Goal: Information Seeking & Learning: Learn about a topic

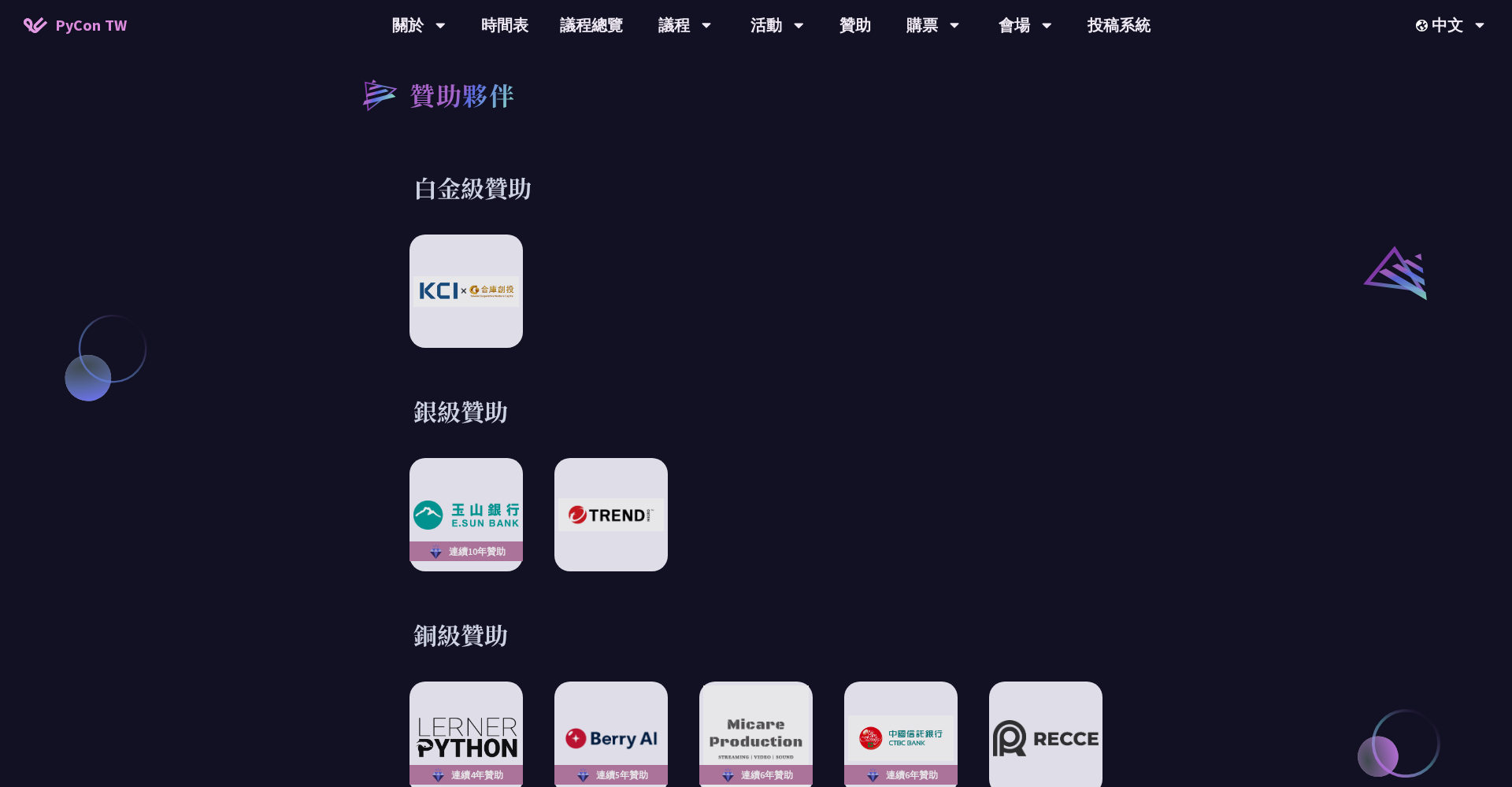
scroll to position [1785, 0]
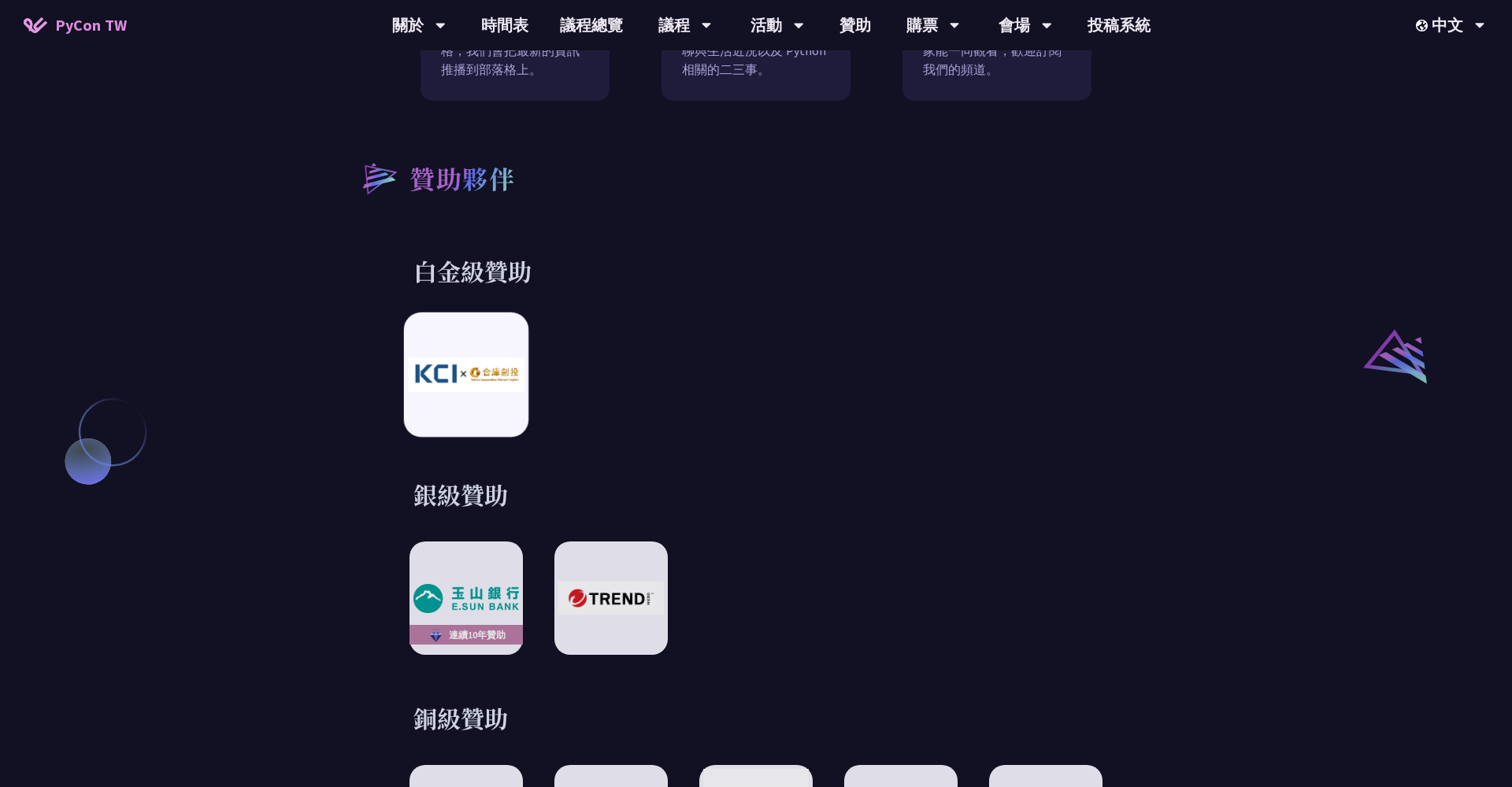
click at [483, 374] on img at bounding box center [466, 375] width 116 height 34
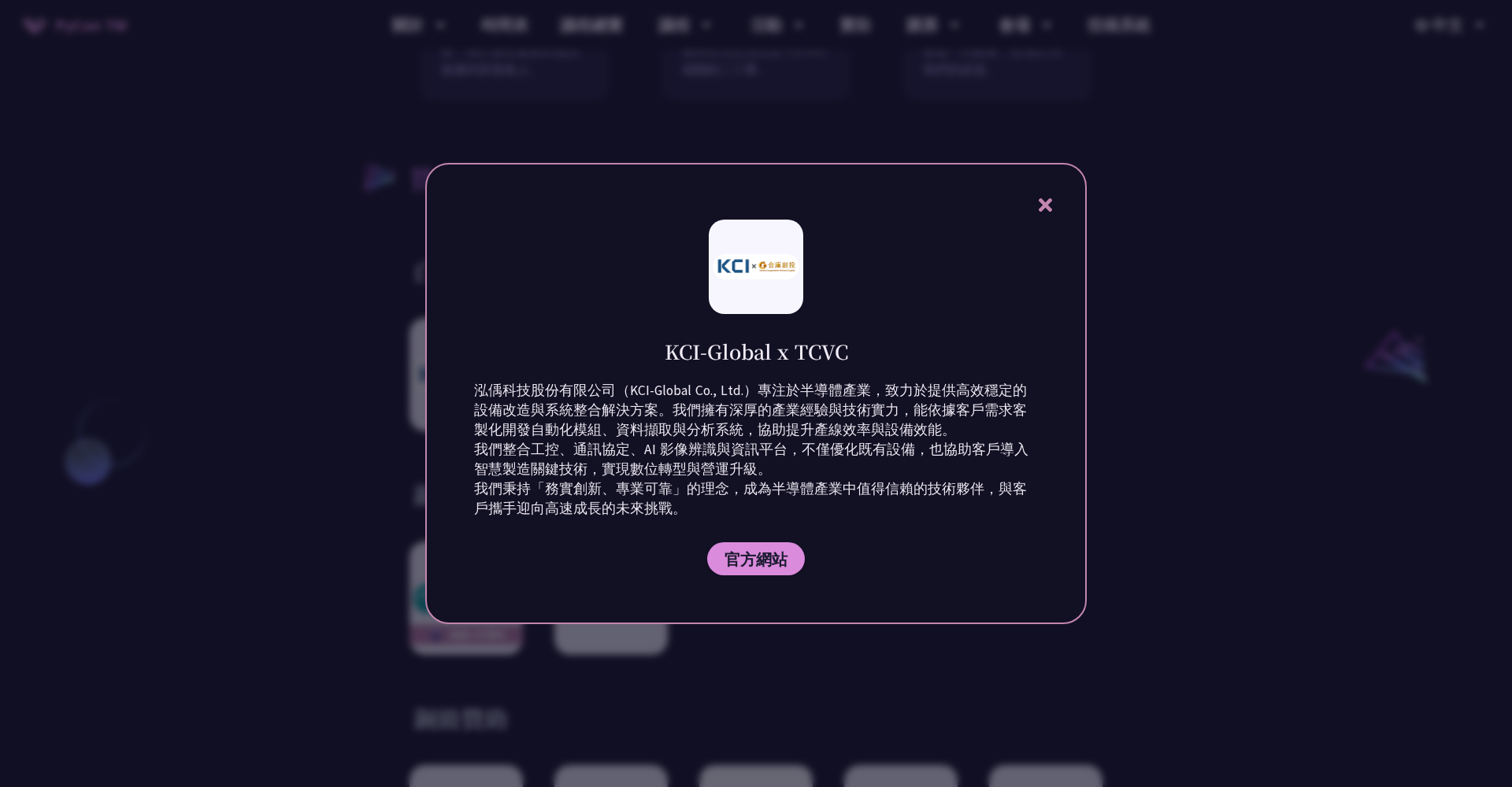
click at [1059, 208] on div "KCI-Global x TCVC 泓偊科技股份有限公司（KCI-Global Co., Ltd.）專注於半導體產業，致力於提供高效穩定的設備改造與系統整合解…" at bounding box center [756, 394] width 662 height 462
click at [1035, 203] on icon at bounding box center [1045, 205] width 20 height 20
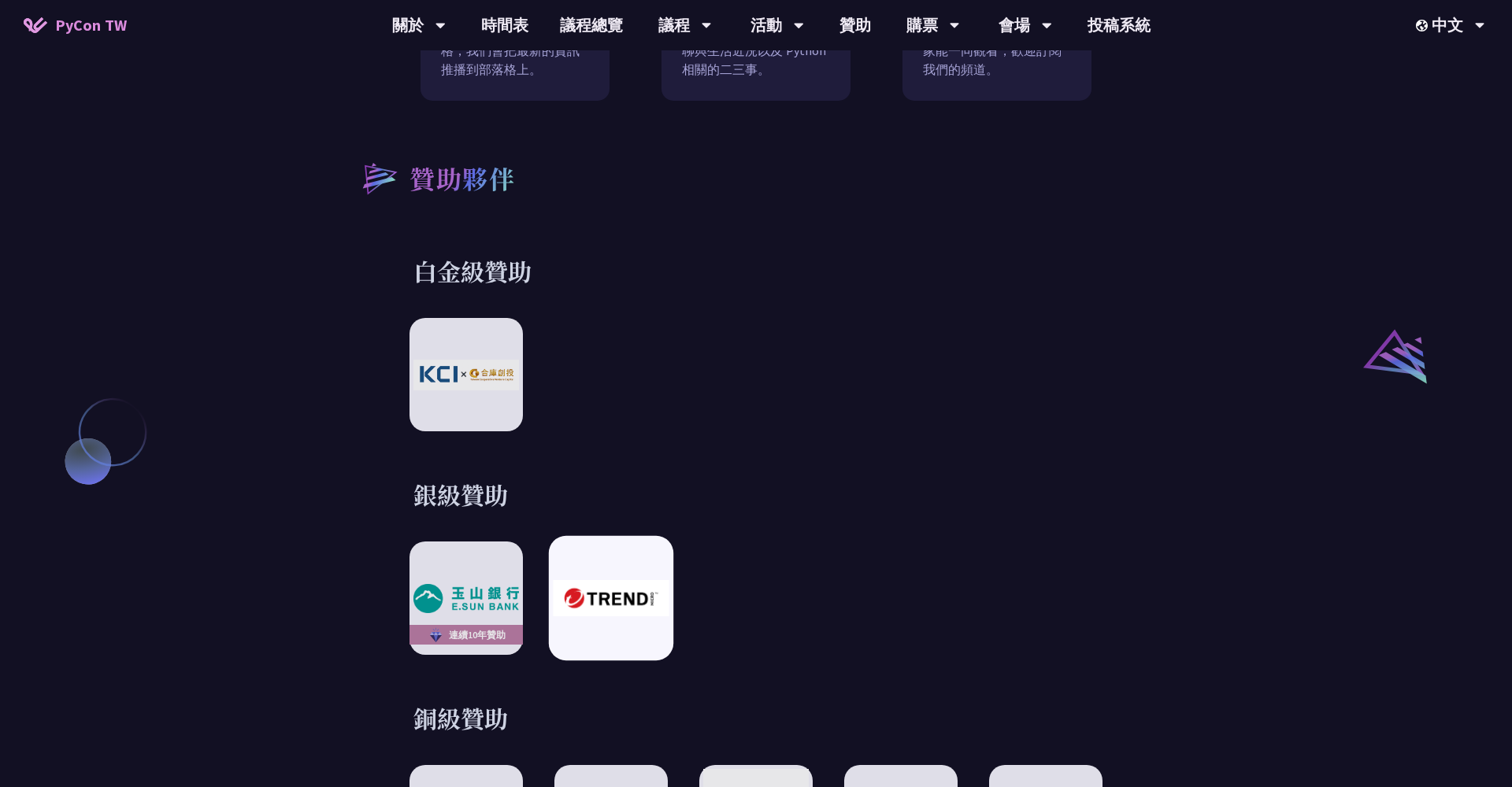
click at [570, 590] on img at bounding box center [611, 598] width 116 height 36
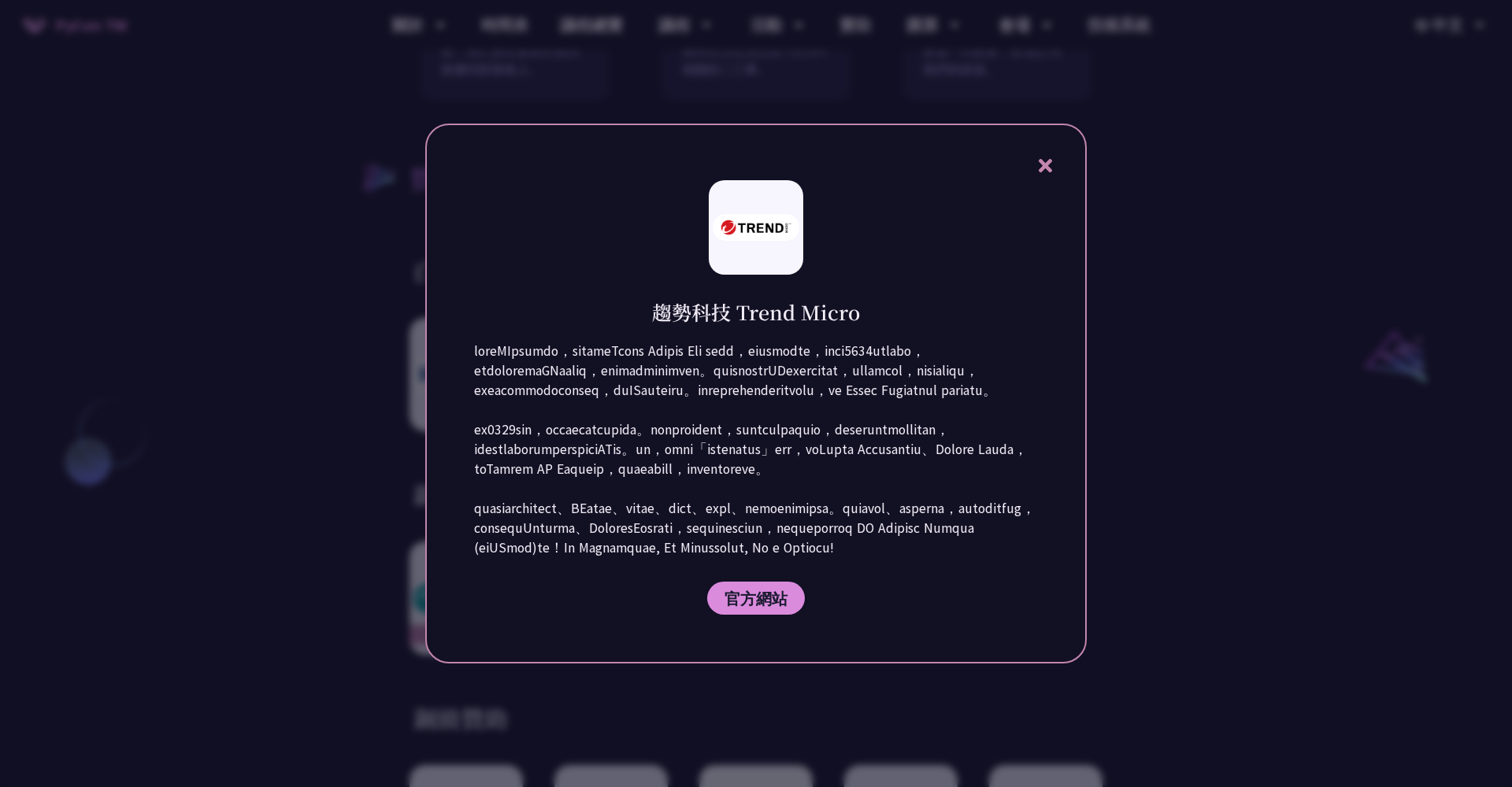
click at [1046, 159] on icon at bounding box center [1044, 166] width 13 height 13
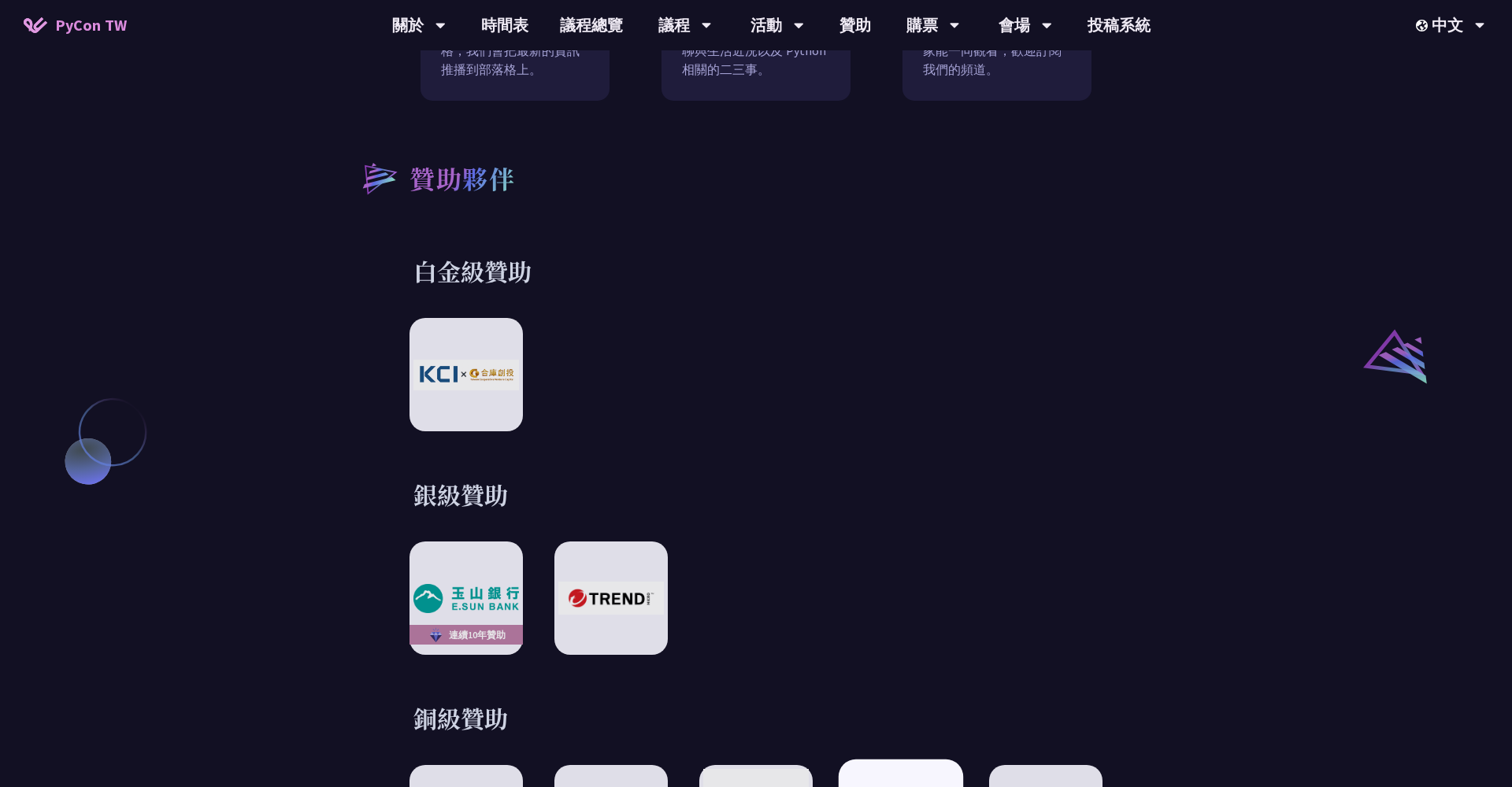
scroll to position [2293, 0]
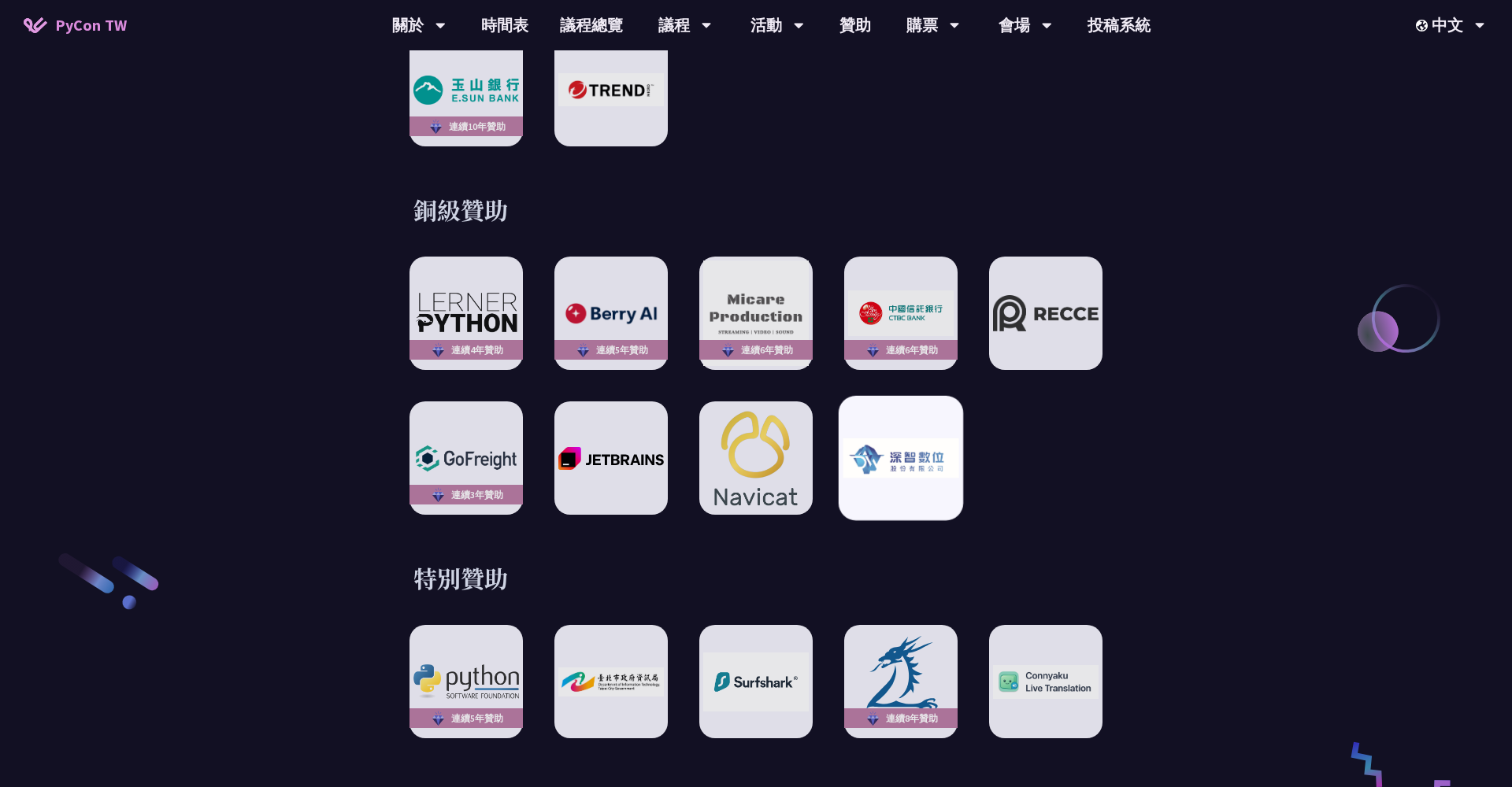
click at [916, 463] on div at bounding box center [901, 458] width 124 height 124
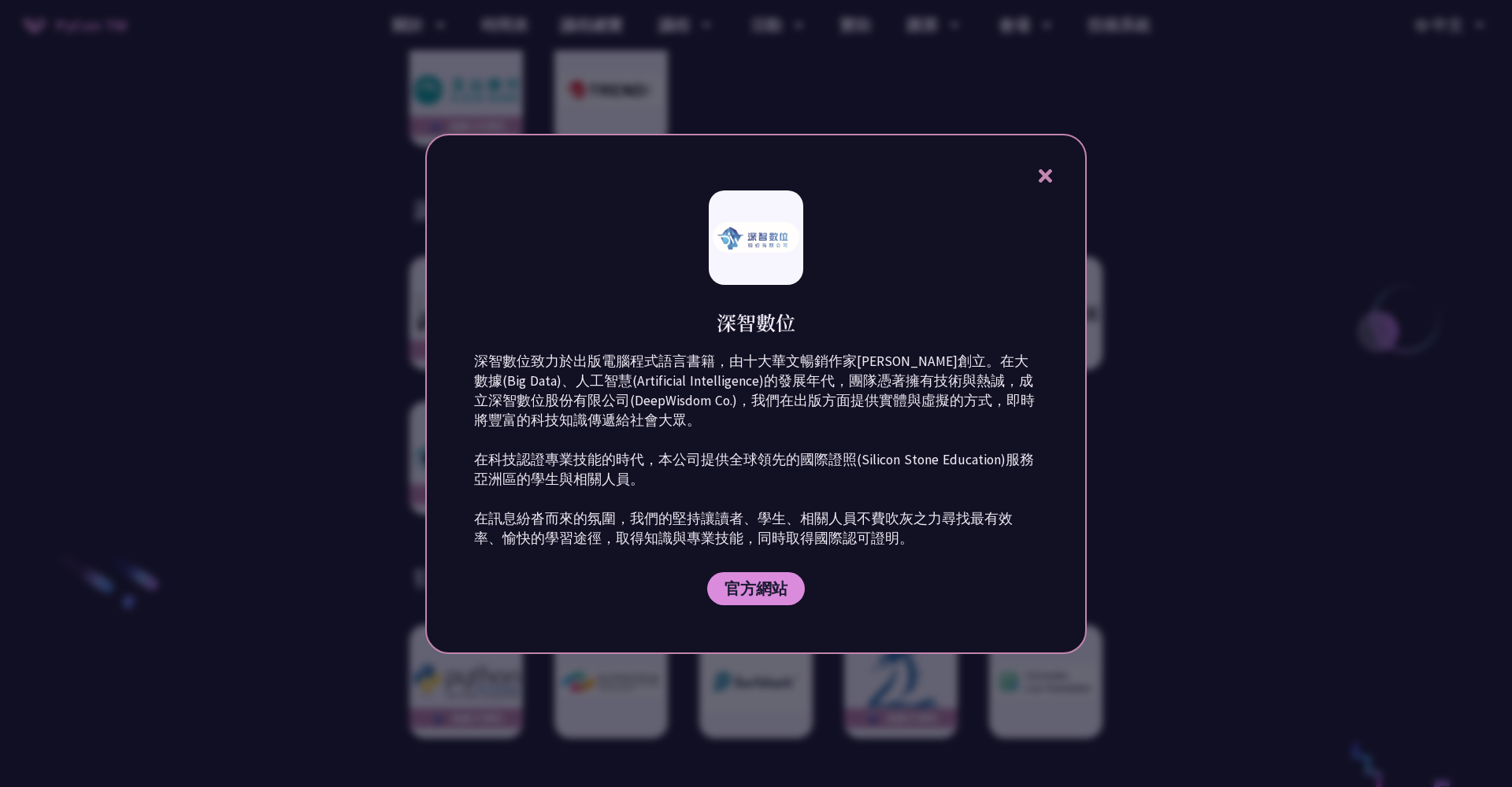
click at [1047, 177] on icon at bounding box center [1044, 176] width 13 height 13
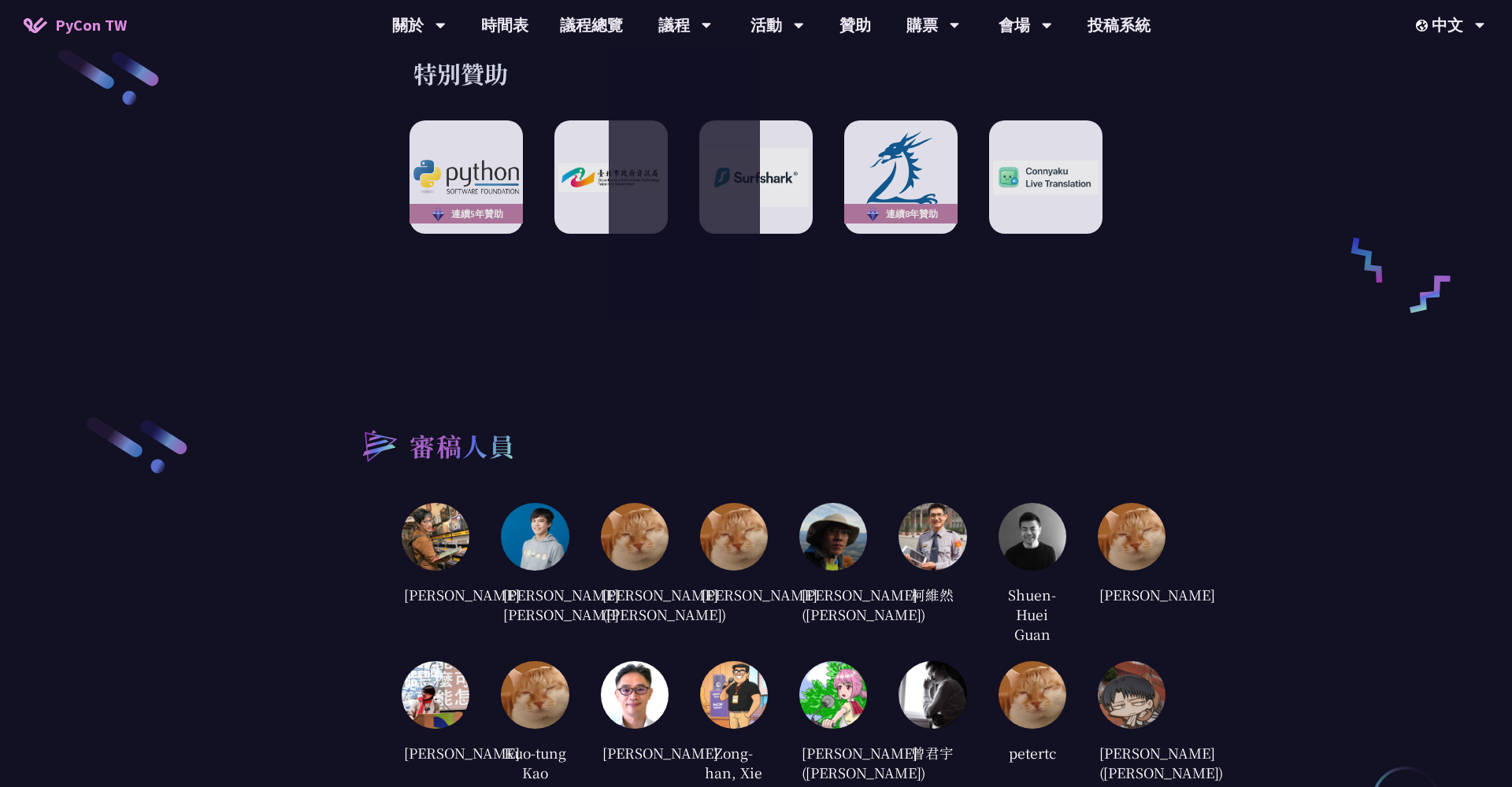
scroll to position [2912, 0]
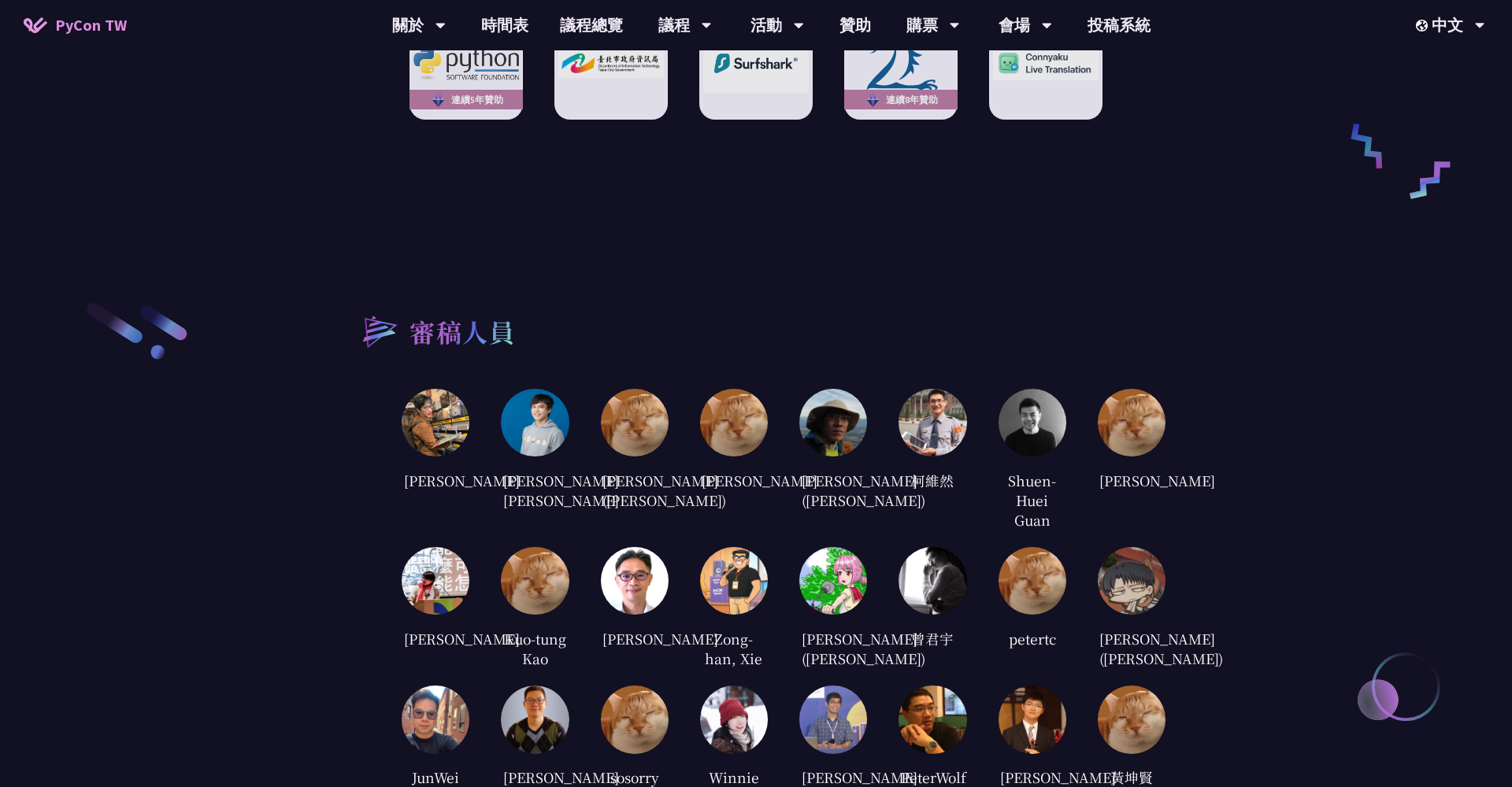
click at [840, 440] on div at bounding box center [833, 422] width 68 height 68
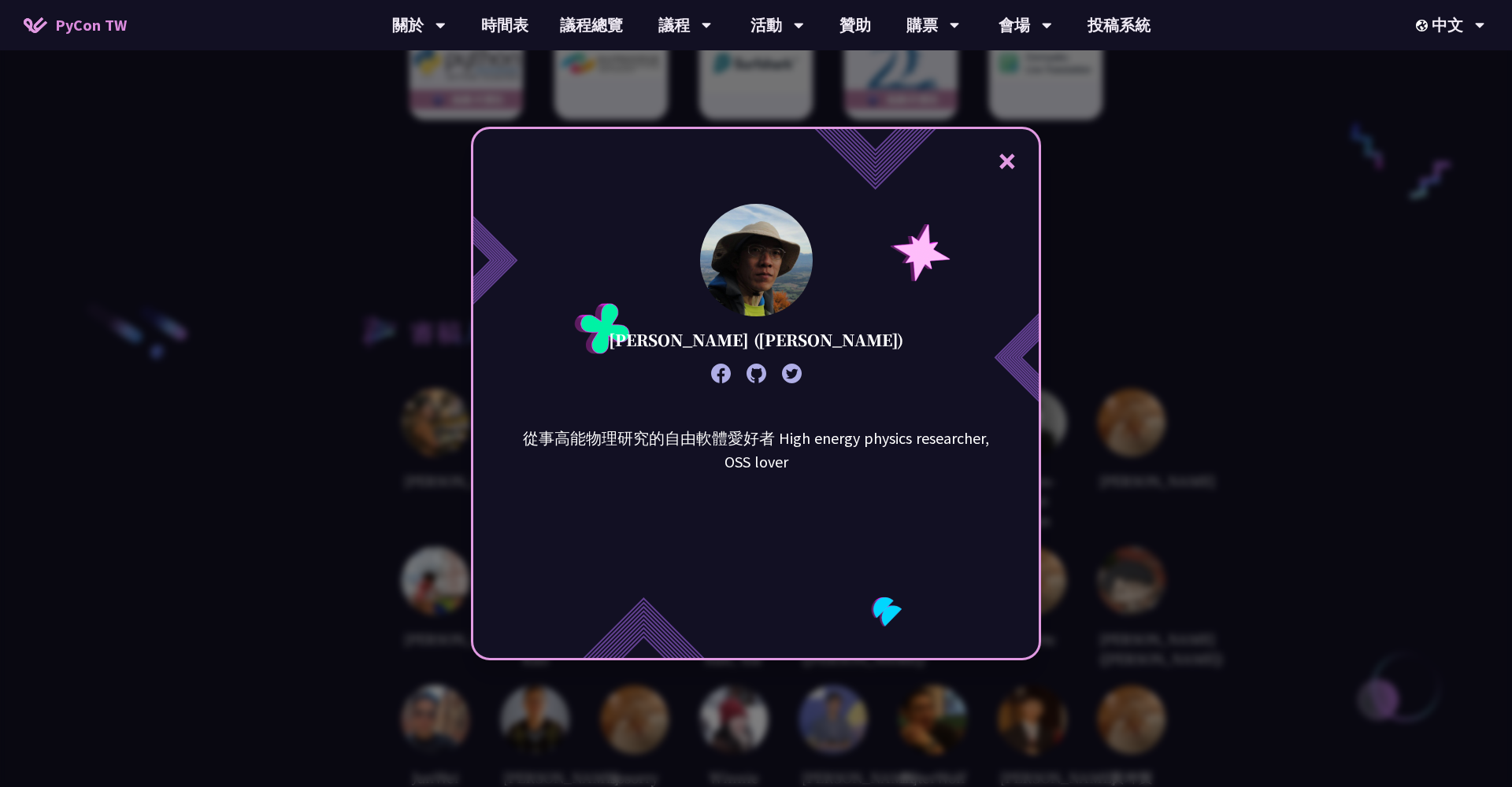
click at [1140, 384] on div "× [PERSON_NAME] ([PERSON_NAME]) 從事高能物理研究的自由軟體愛好者 High energy physics researcher…" at bounding box center [756, 393] width 1512 height 787
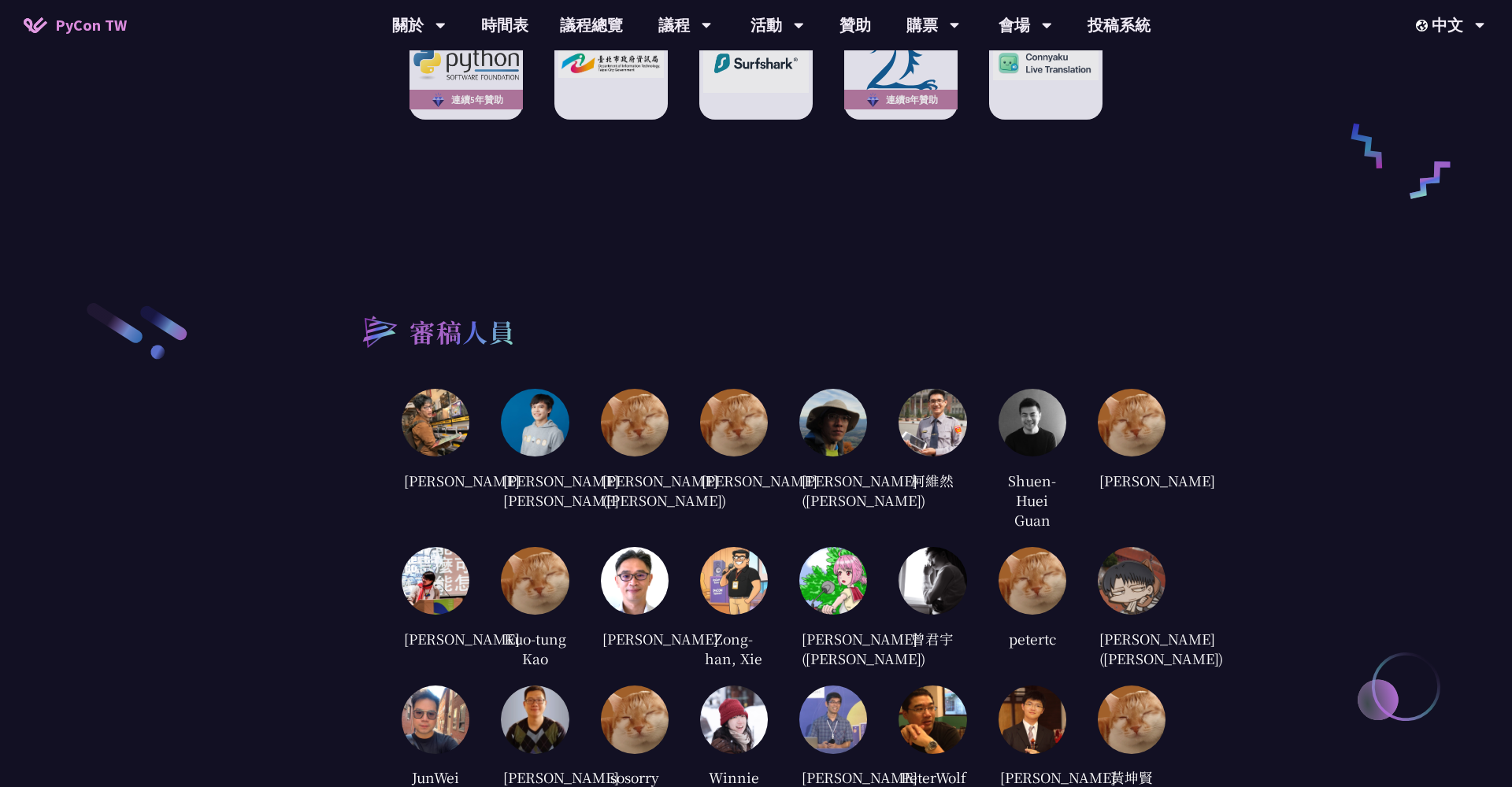
click at [949, 421] on img at bounding box center [932, 422] width 68 height 68
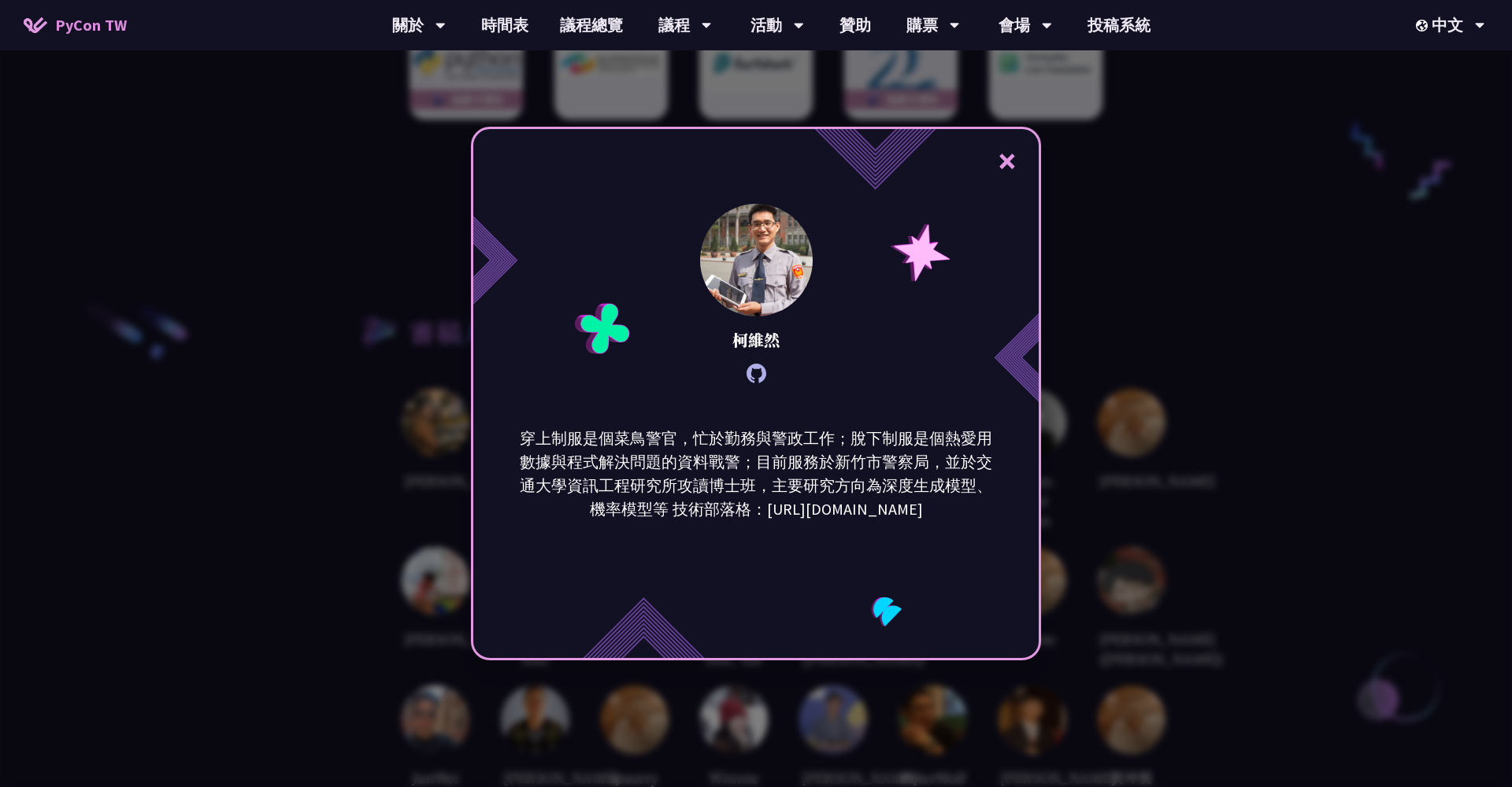
click at [1090, 355] on div "× [PERSON_NAME] 穿上制服是個菜鳥警官，忙於勤務與警政工作；脫下制服是個熱愛用數據與程式解決問題的資料戰警；目前服務於新竹市警察局，並於交通大學…" at bounding box center [756, 393] width 1512 height 787
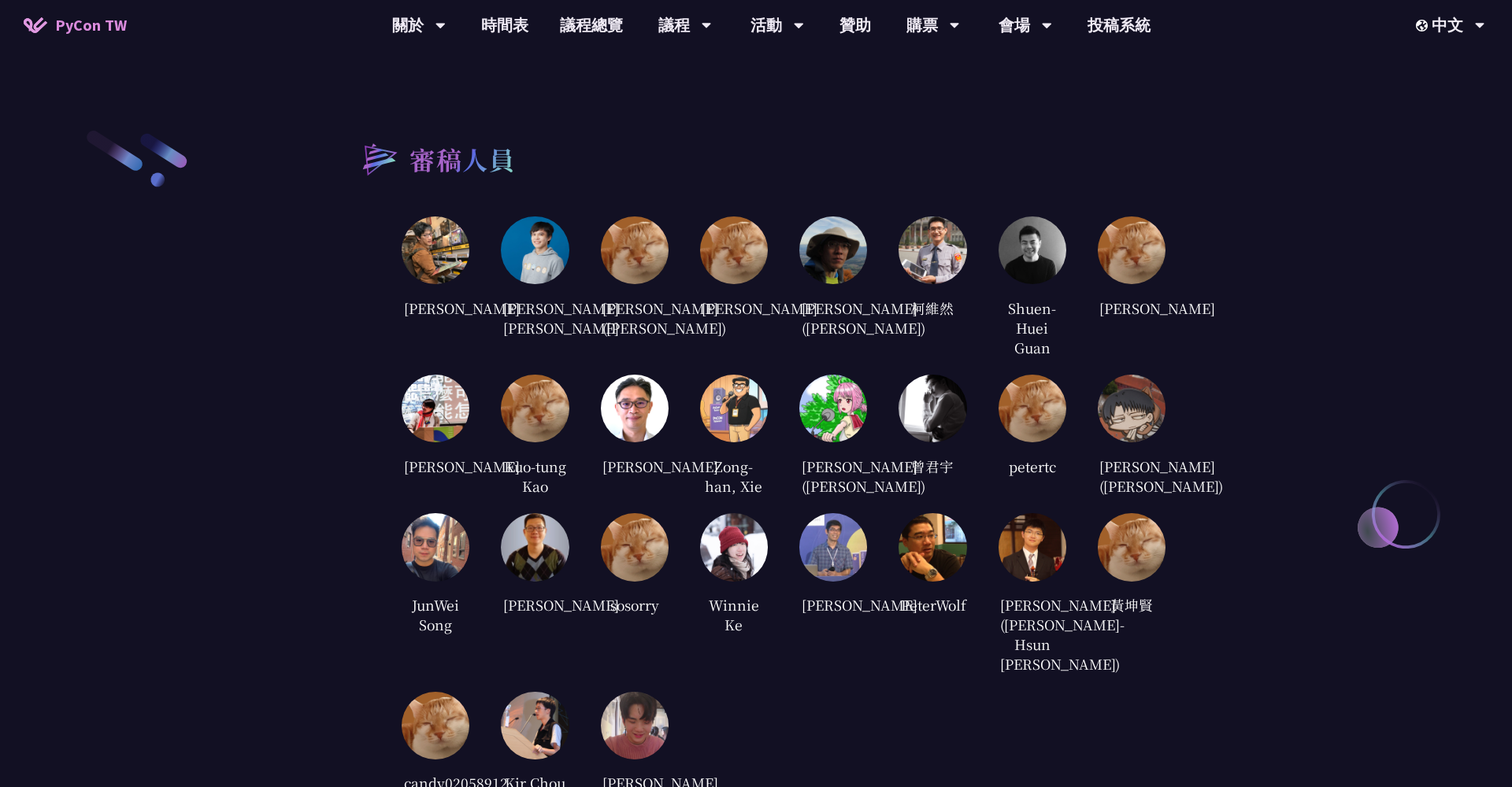
scroll to position [3187, 0]
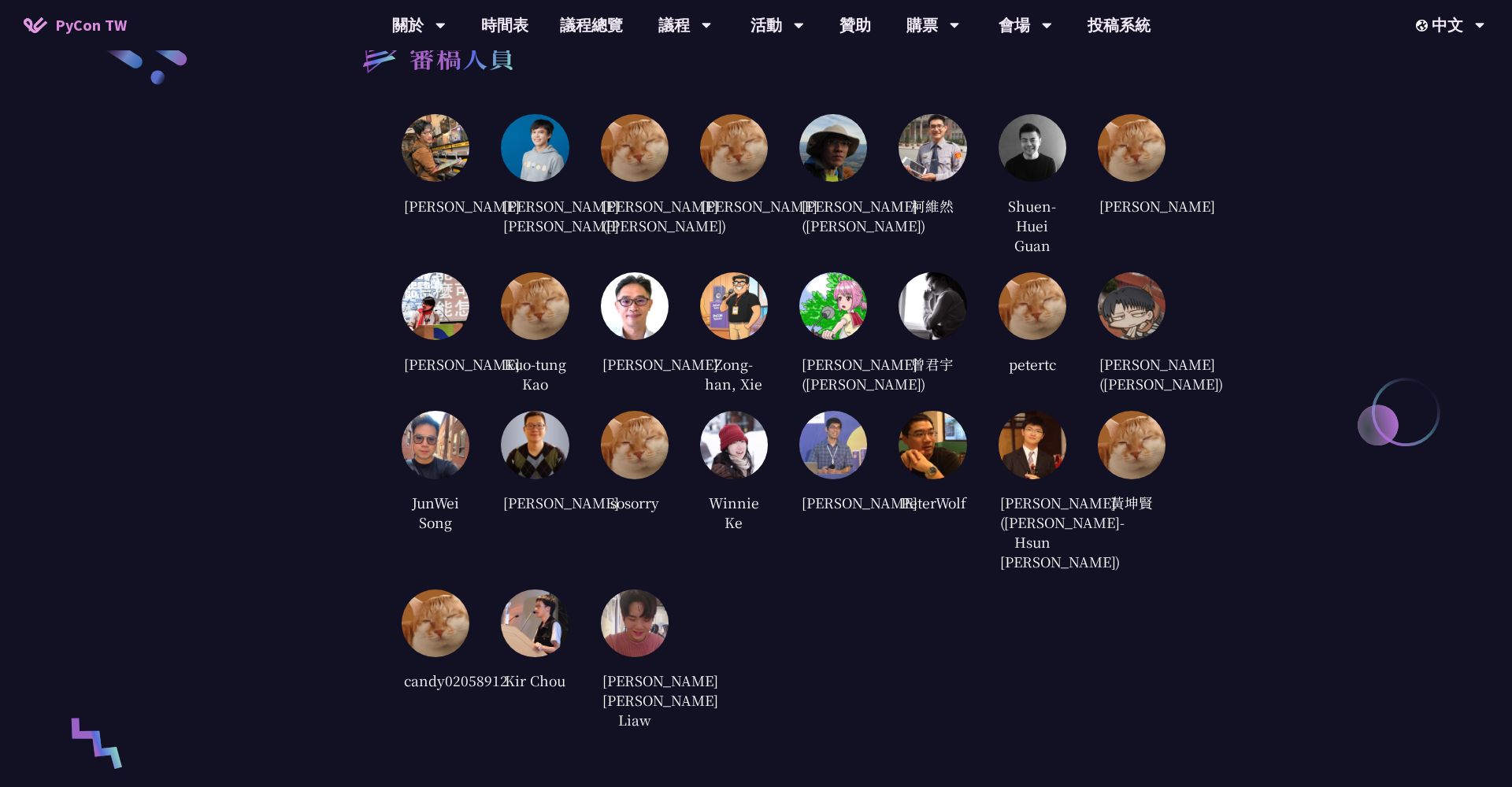
click at [1017, 479] on img at bounding box center [1032, 444] width 68 height 68
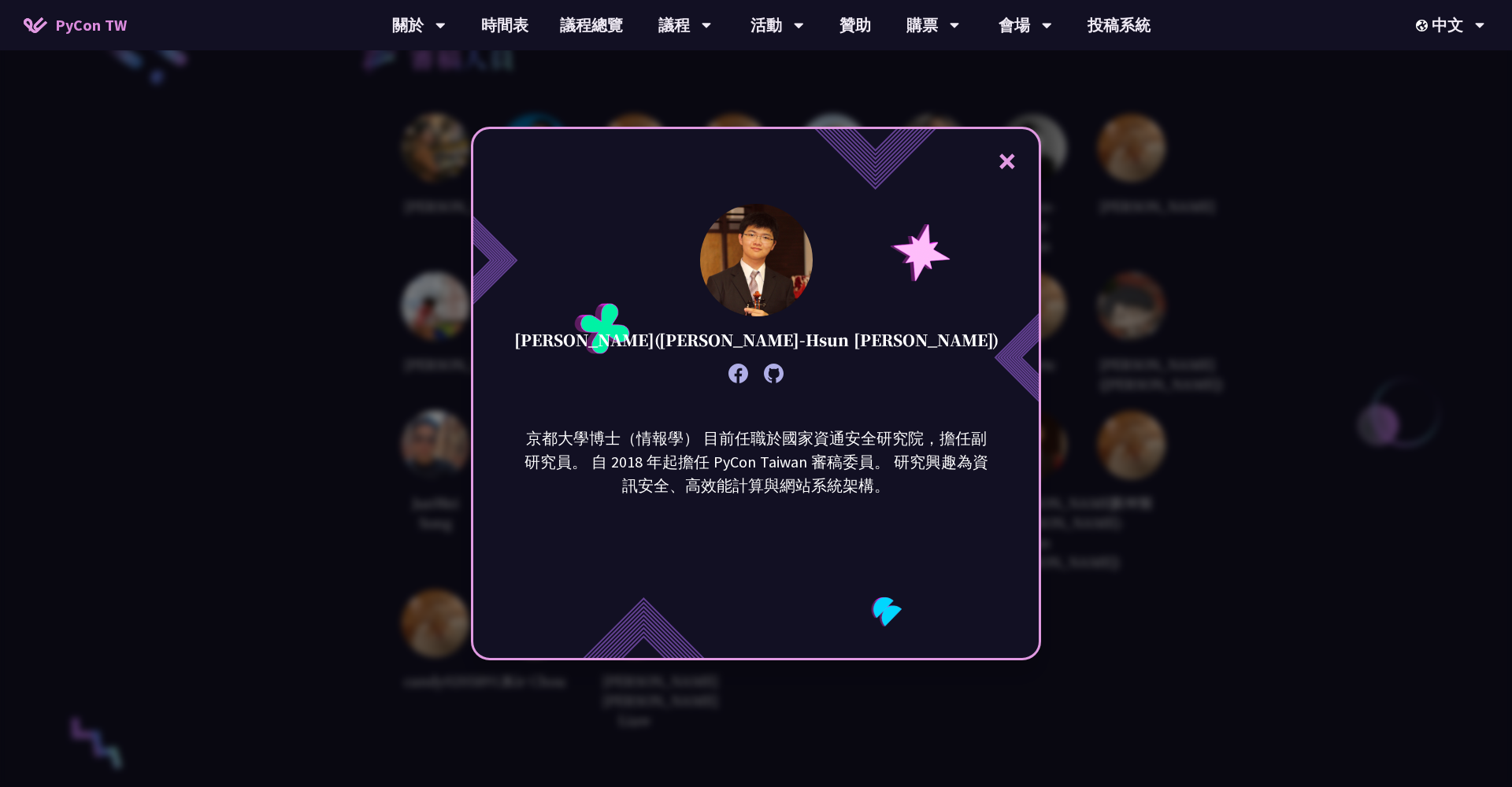
click at [1112, 479] on div "× [PERSON_NAME]([PERSON_NAME]-Hsun [PERSON_NAME]) 京都大學博士（情報學） 目前任職於國家資通安全研究院，擔任…" at bounding box center [756, 393] width 1512 height 787
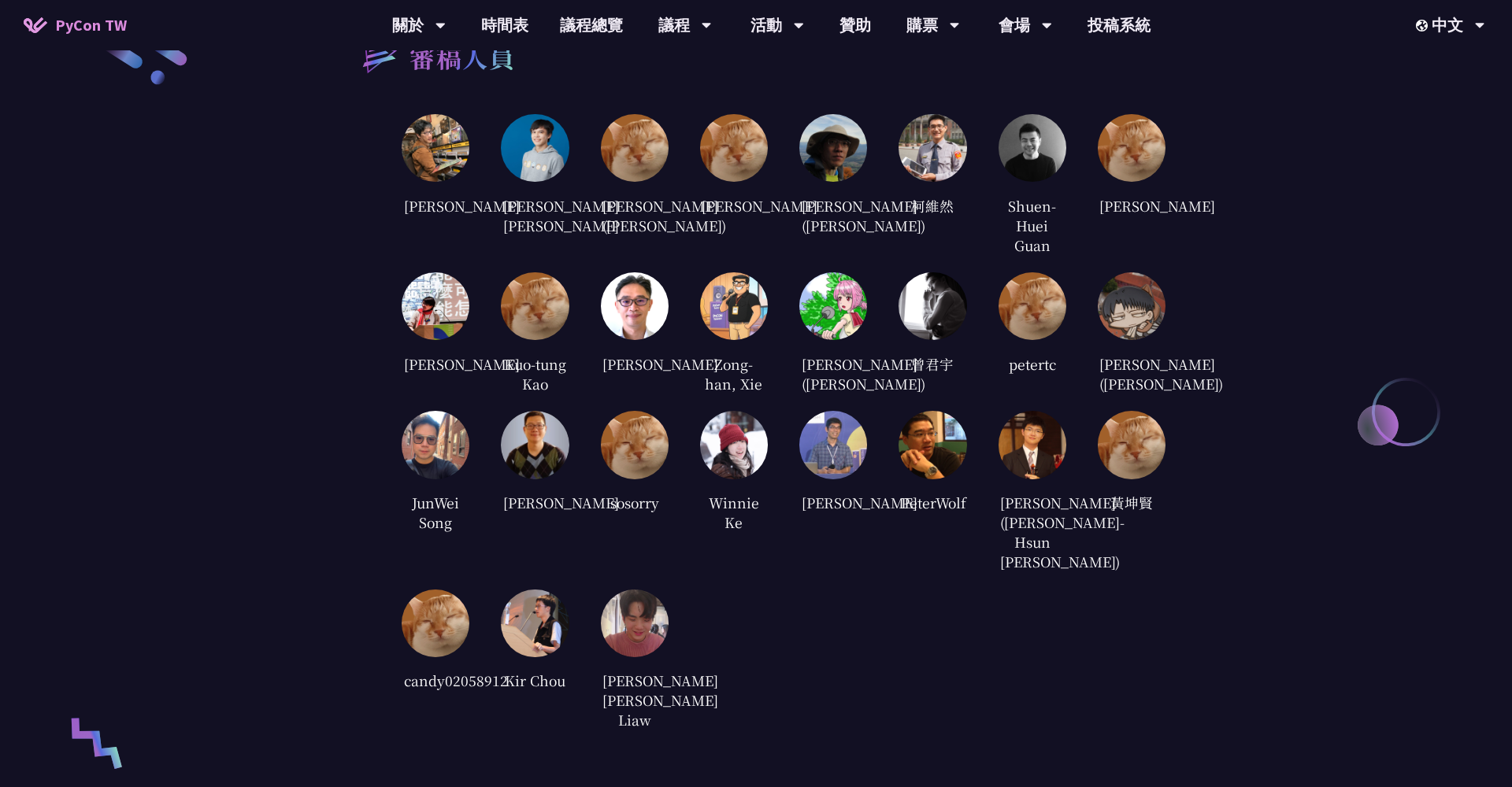
scroll to position [3159, 0]
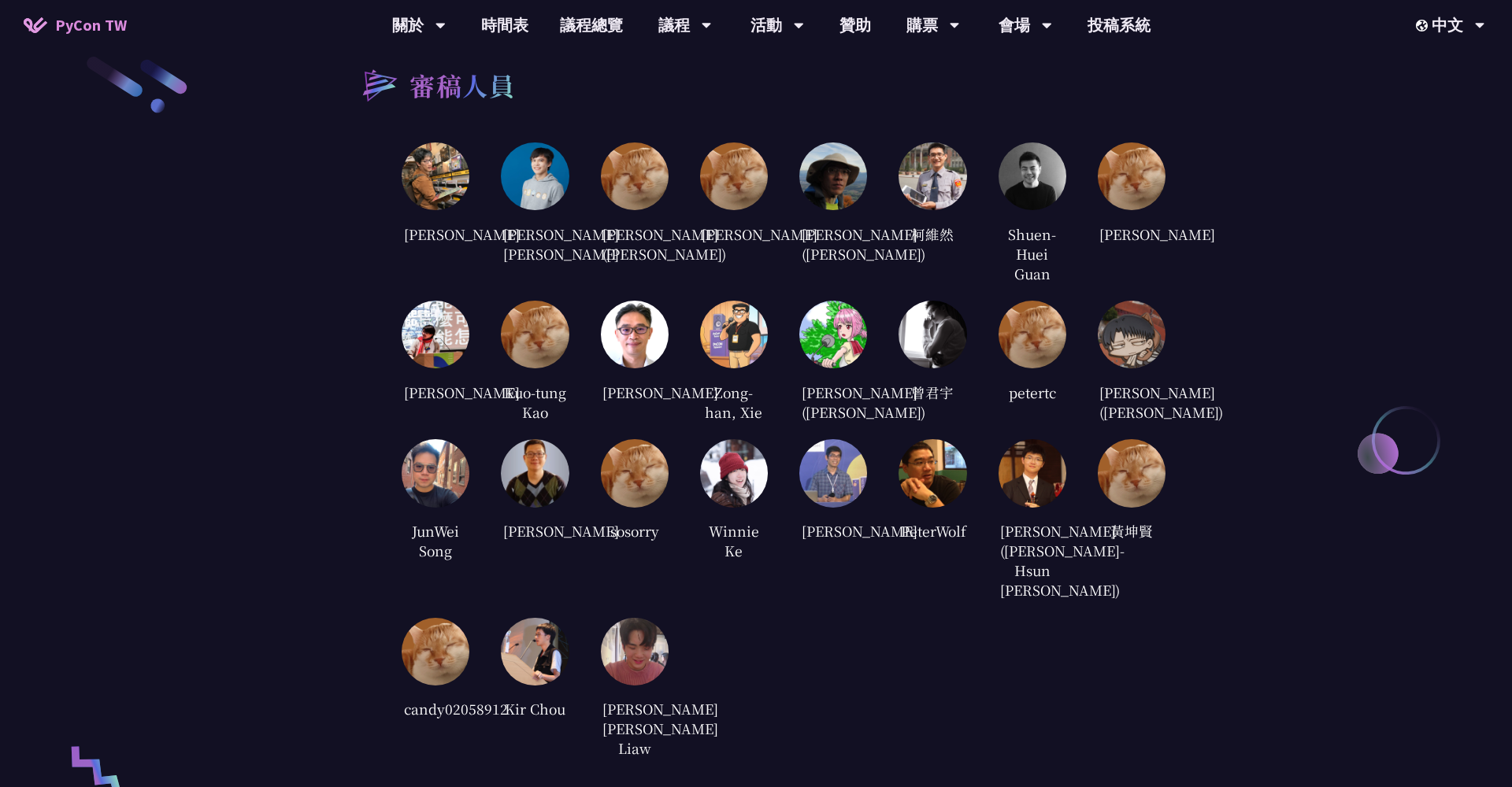
click at [415, 162] on img at bounding box center [435, 176] width 68 height 68
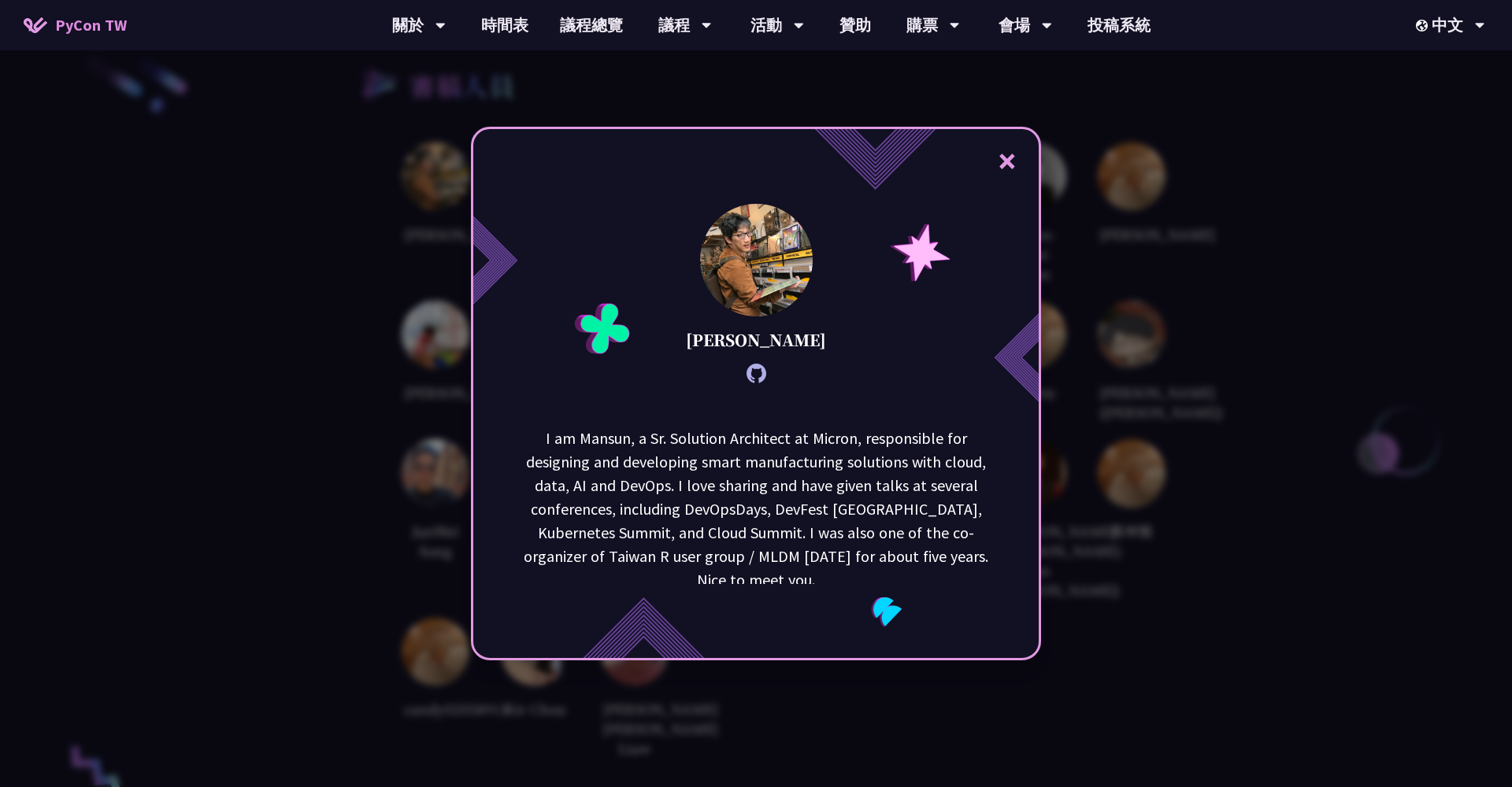
click at [1085, 350] on div "× [PERSON_NAME] I am [GEOGRAPHIC_DATA], a Sr. Solution Architect at Micron, res…" at bounding box center [756, 393] width 1512 height 787
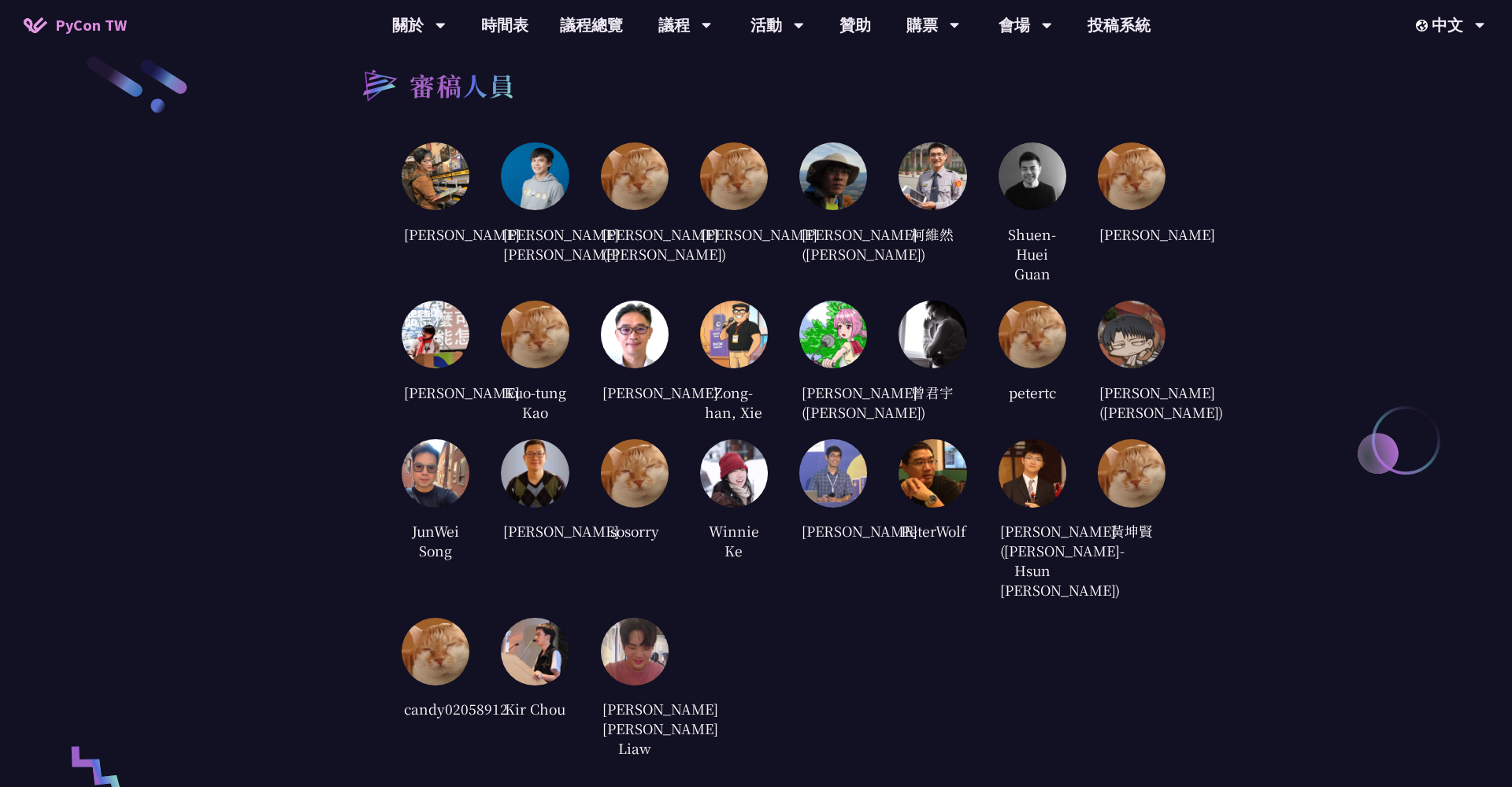
click at [518, 157] on img at bounding box center [534, 176] width 68 height 68
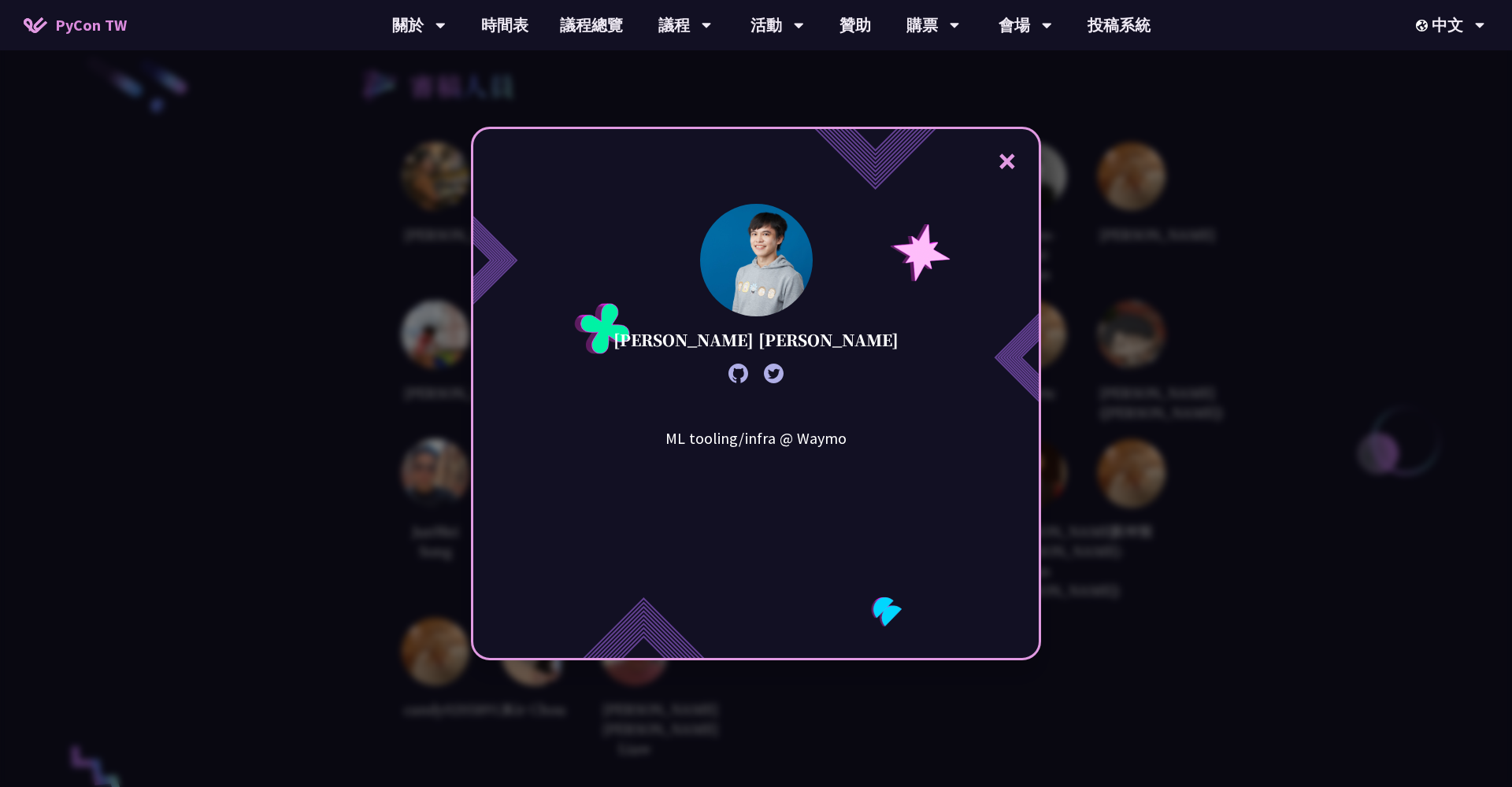
click at [1080, 260] on div "× [PERSON_NAME] [PERSON_NAME] ML tooling/infra @ Waymo" at bounding box center [756, 393] width 1512 height 787
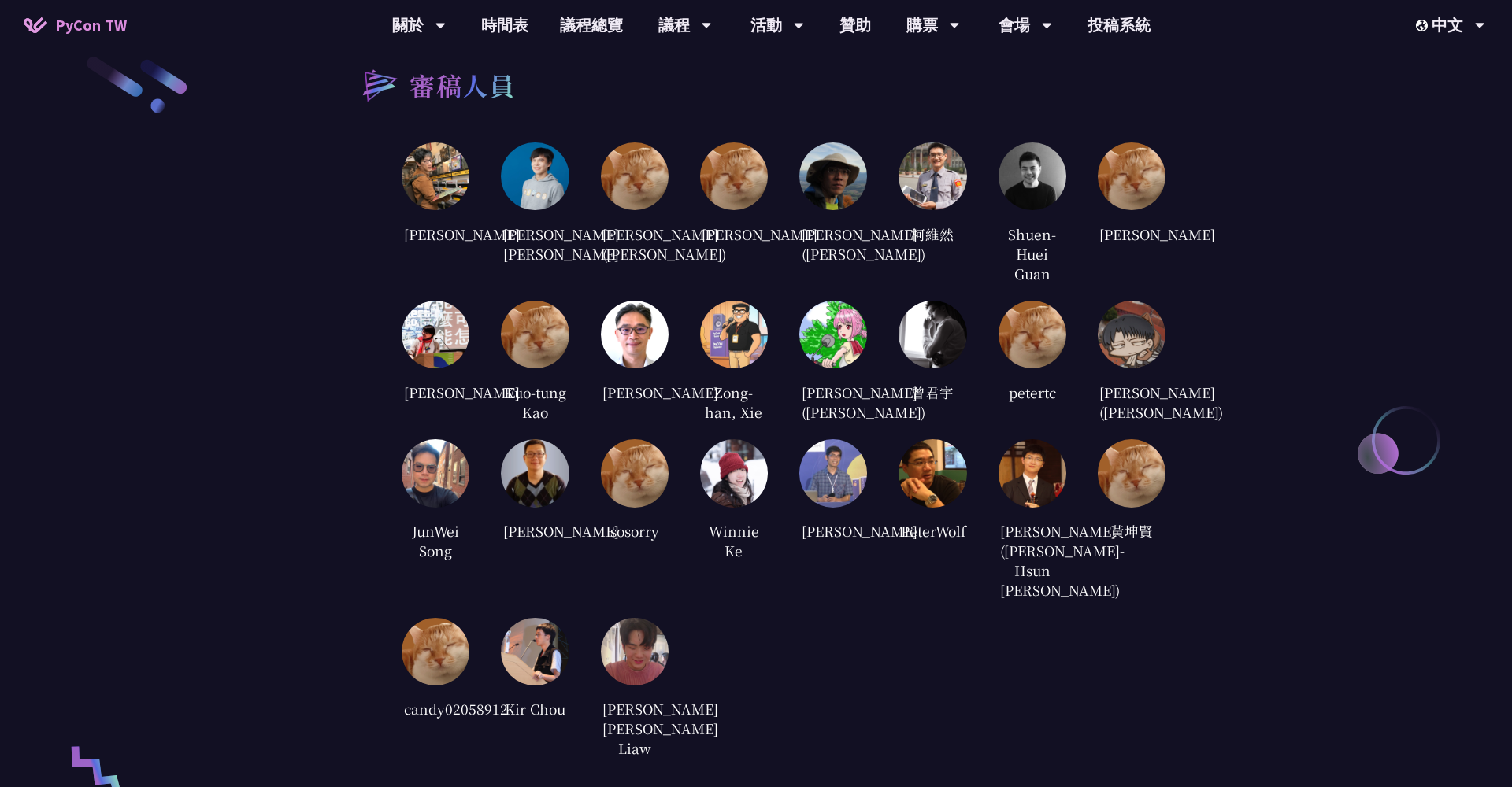
click at [639, 185] on img at bounding box center [634, 176] width 68 height 68
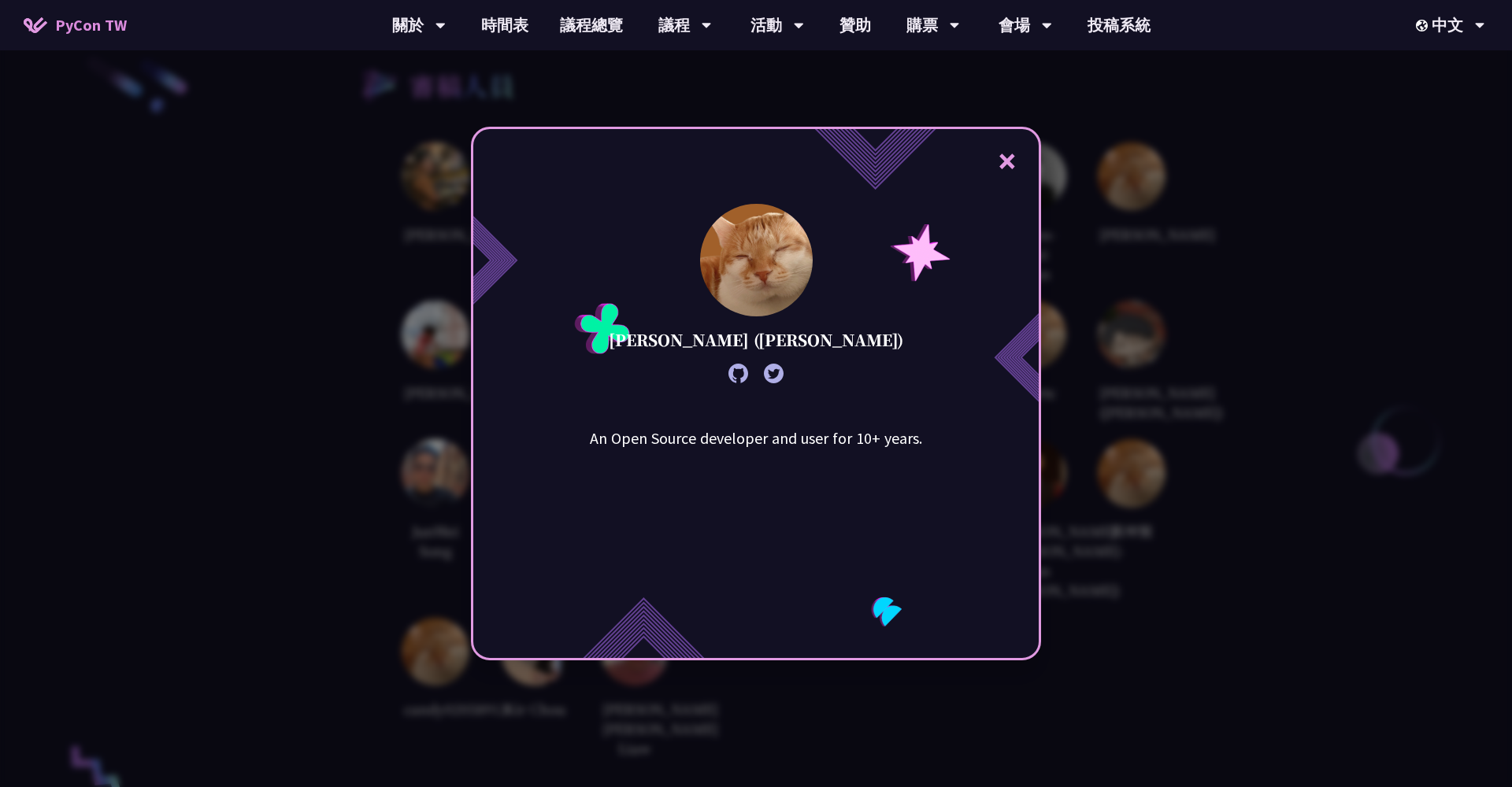
click at [371, 272] on div "× [PERSON_NAME] ([PERSON_NAME]) An Open Source developer and user for 10+ years." at bounding box center [756, 393] width 1512 height 787
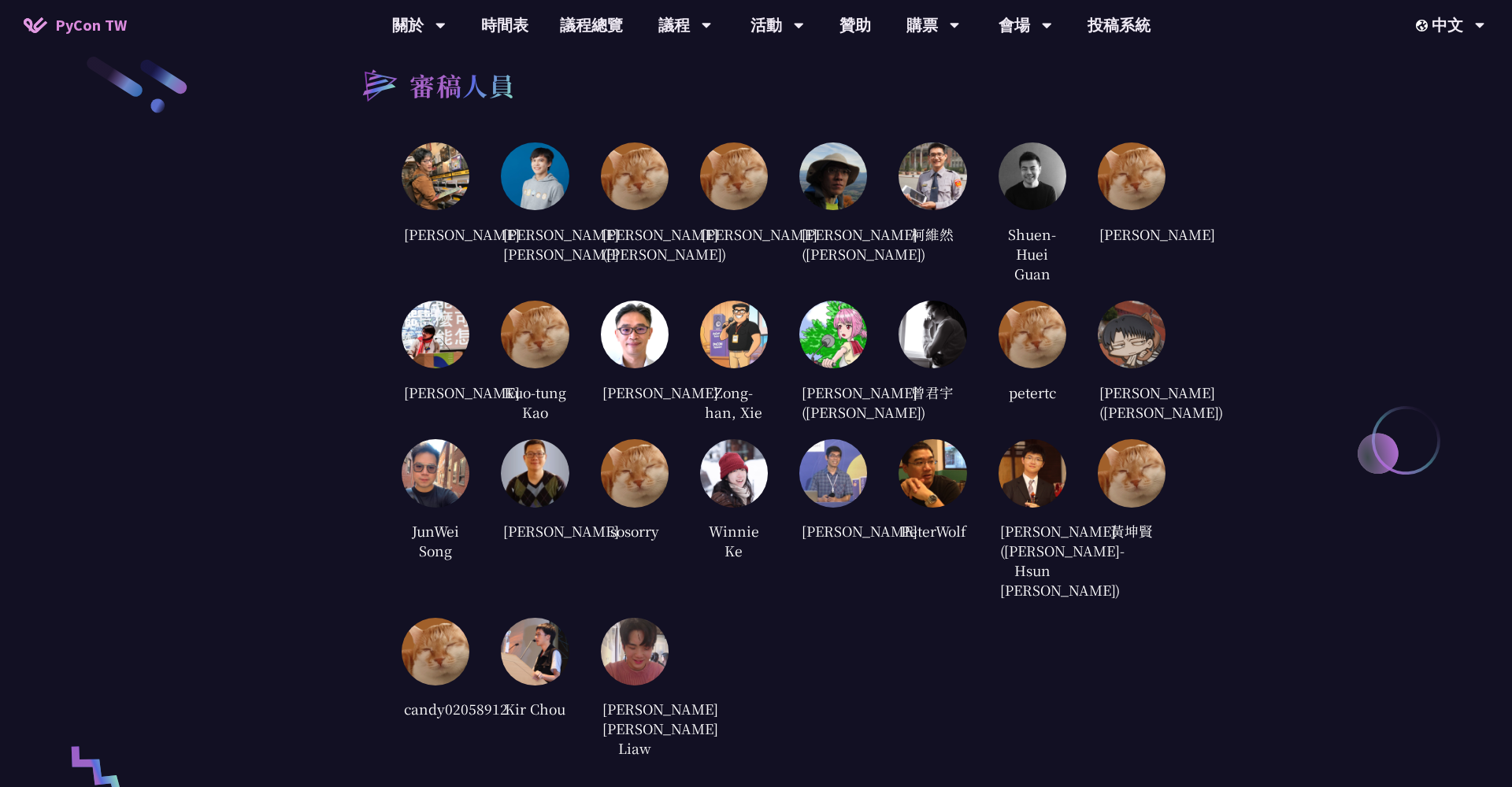
click at [835, 183] on img at bounding box center [833, 176] width 68 height 68
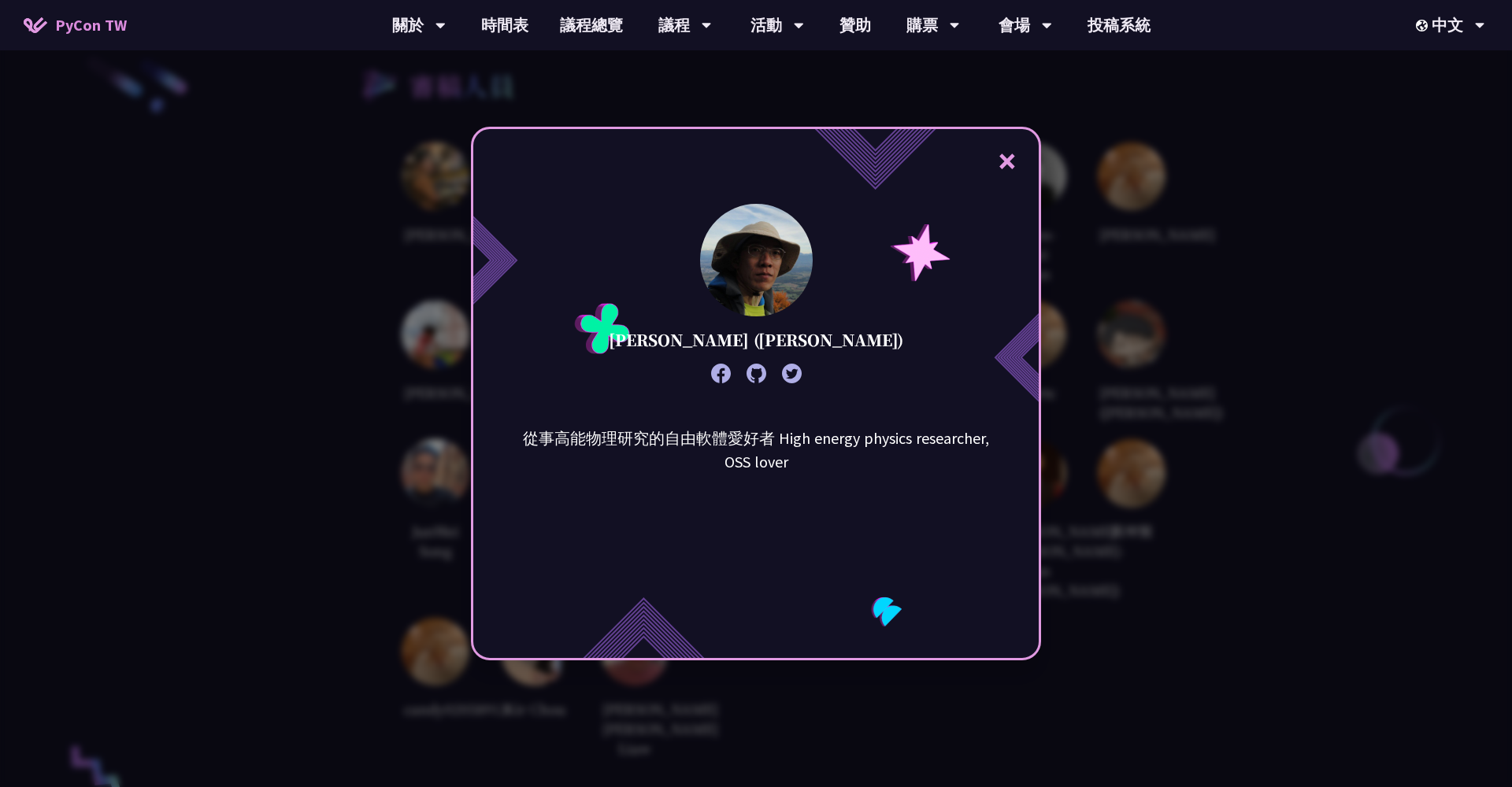
click at [1234, 288] on div "× [PERSON_NAME] ([PERSON_NAME]) 從事高能物理研究的自由軟體愛好者 High energy physics researcher…" at bounding box center [756, 393] width 1512 height 787
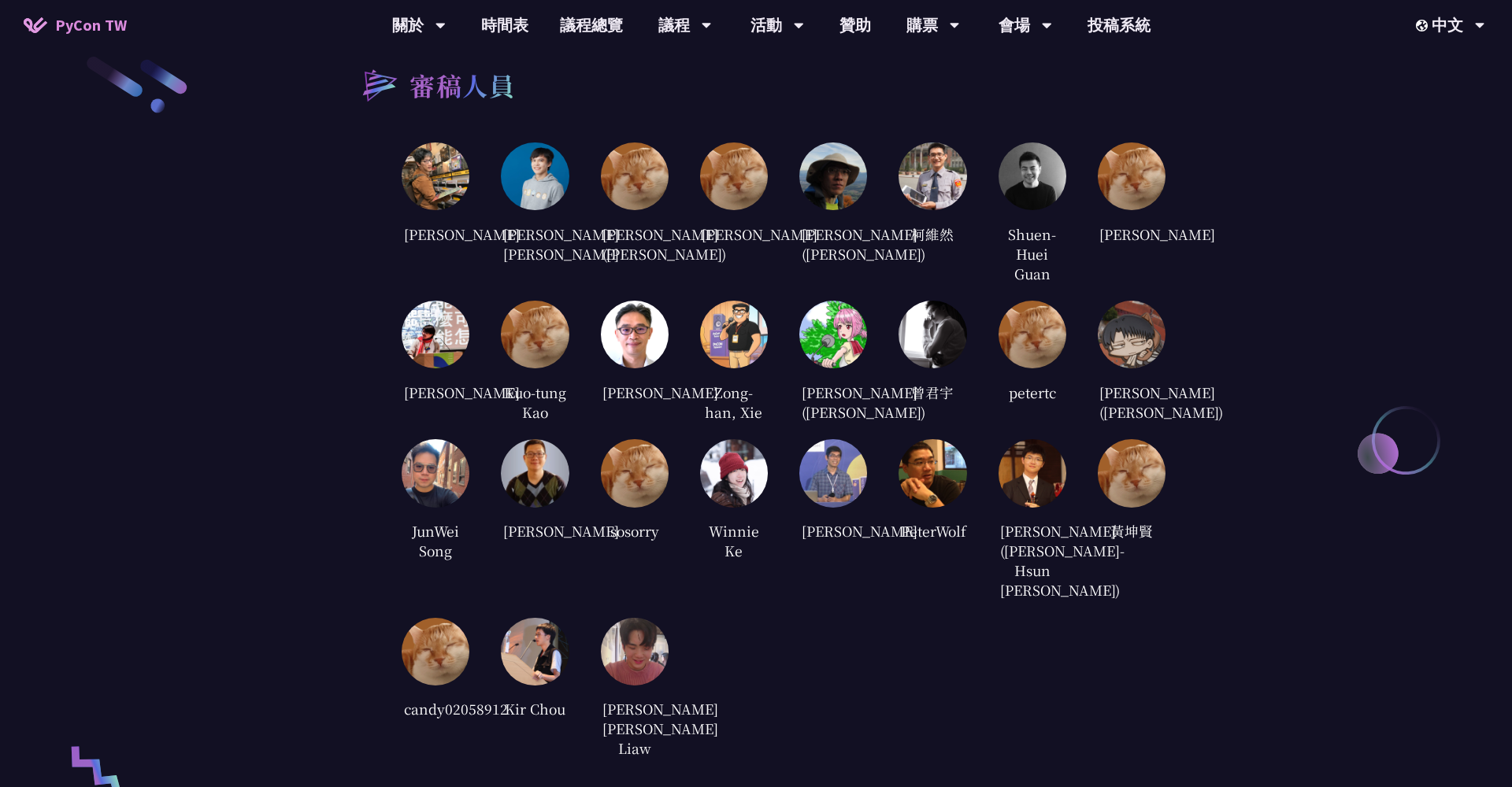
click at [1021, 175] on img at bounding box center [1032, 176] width 68 height 68
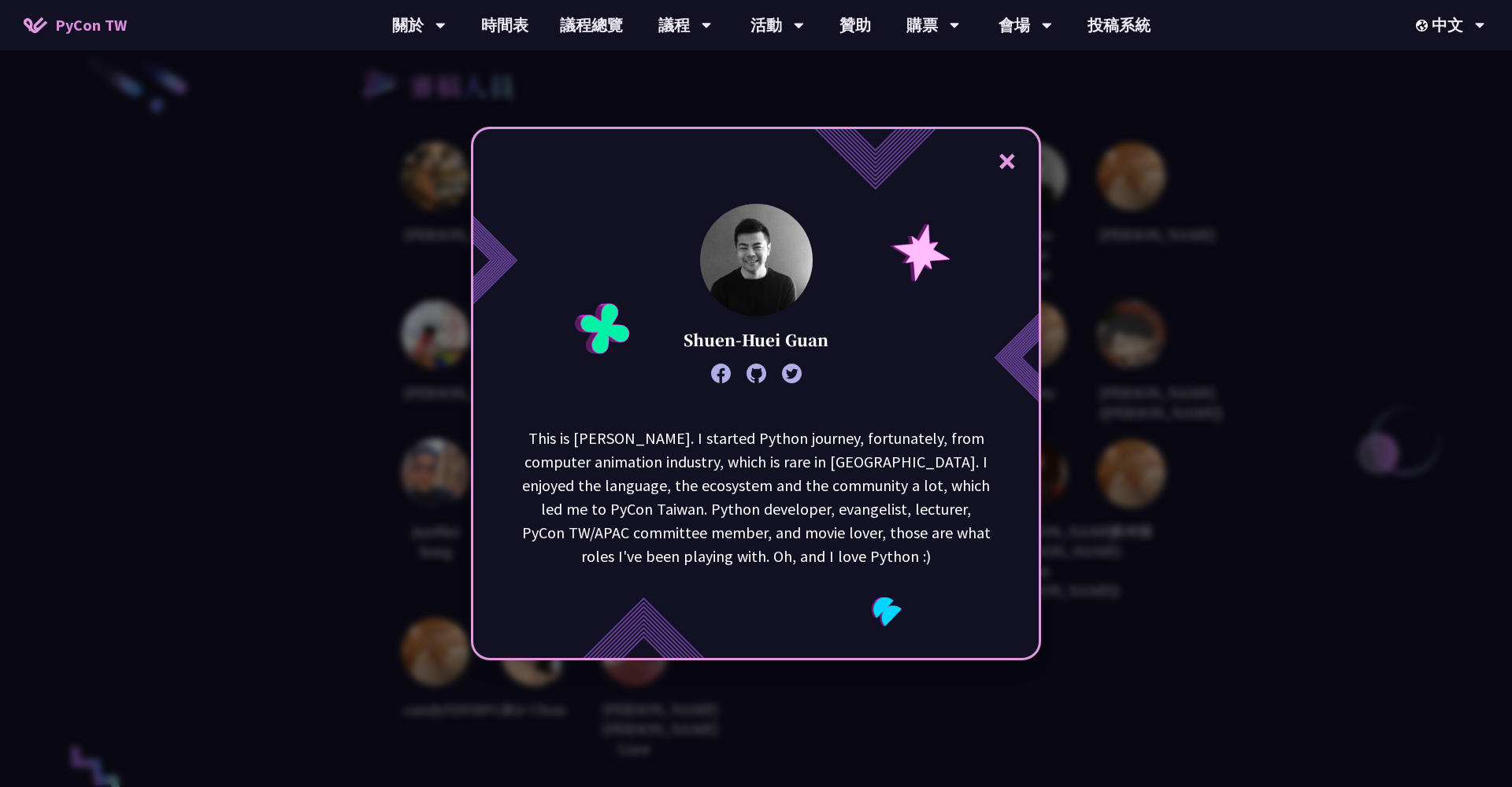
click at [1178, 221] on div "× Shuen-Huei Guan This is [PERSON_NAME]. I started Python journey, fortunately,…" at bounding box center [756, 393] width 1512 height 787
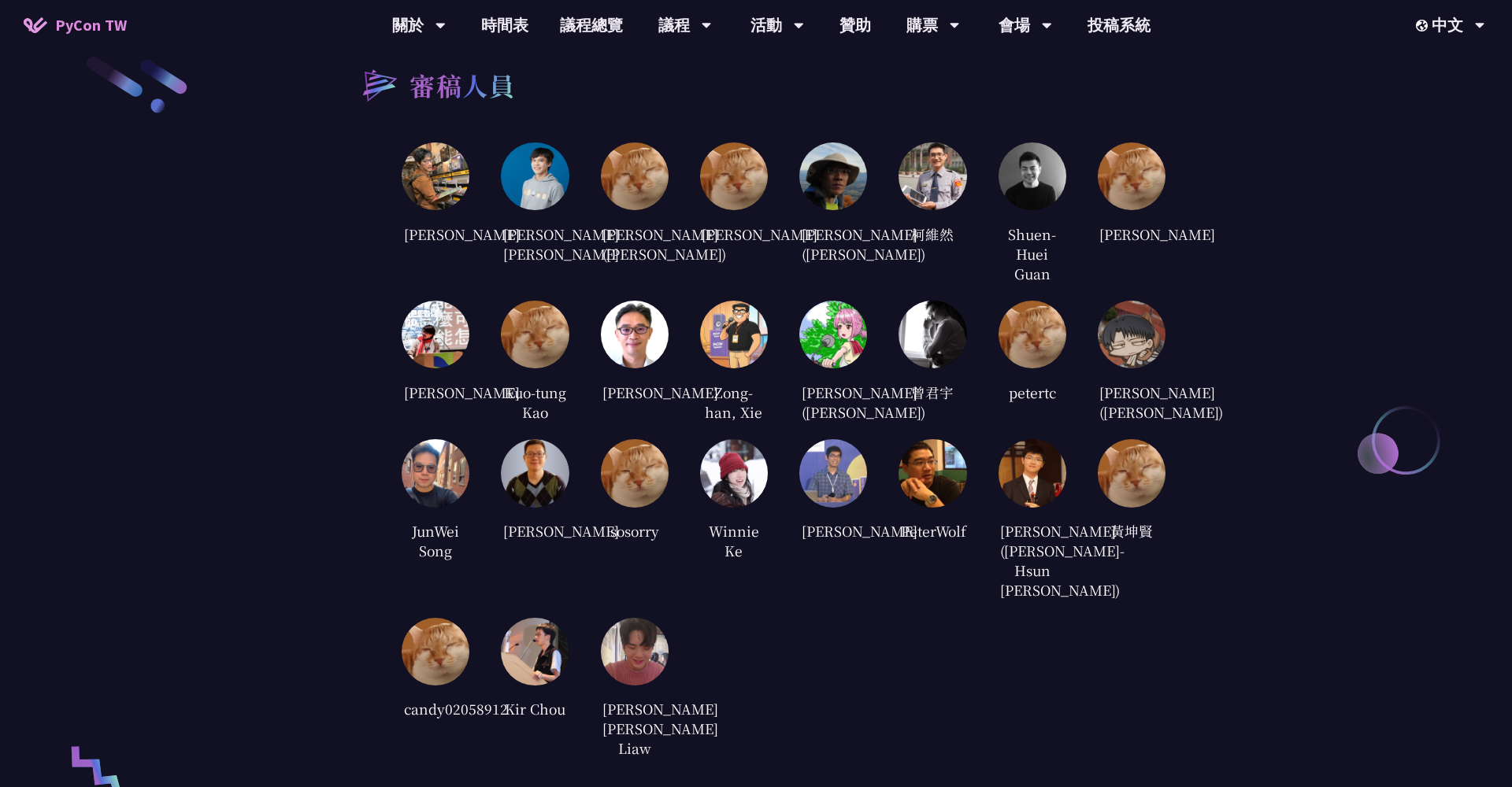
click at [655, 344] on img at bounding box center [634, 334] width 68 height 68
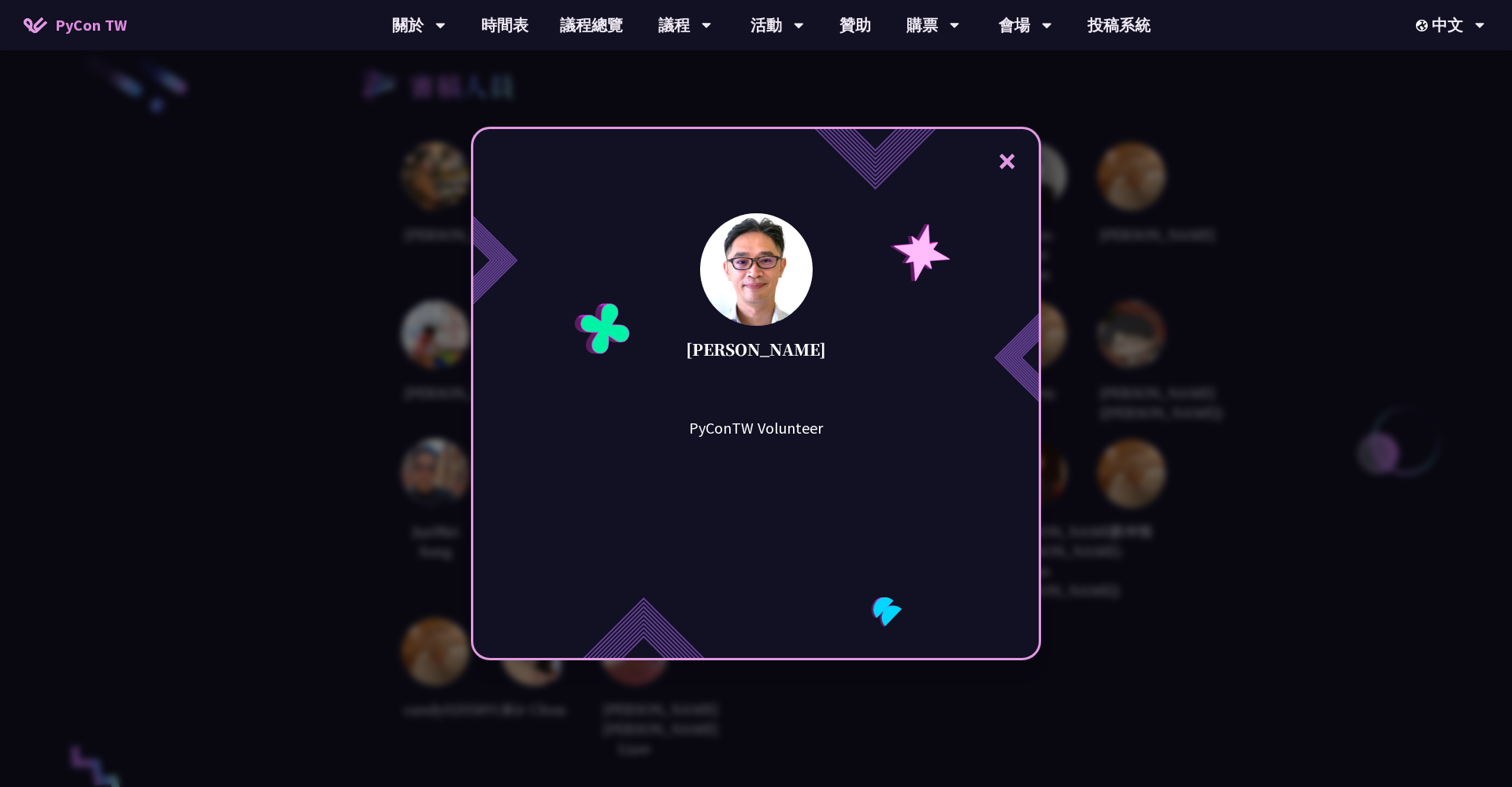
click at [330, 382] on div "× [PERSON_NAME] PyConTW Volunteer" at bounding box center [756, 393] width 1512 height 787
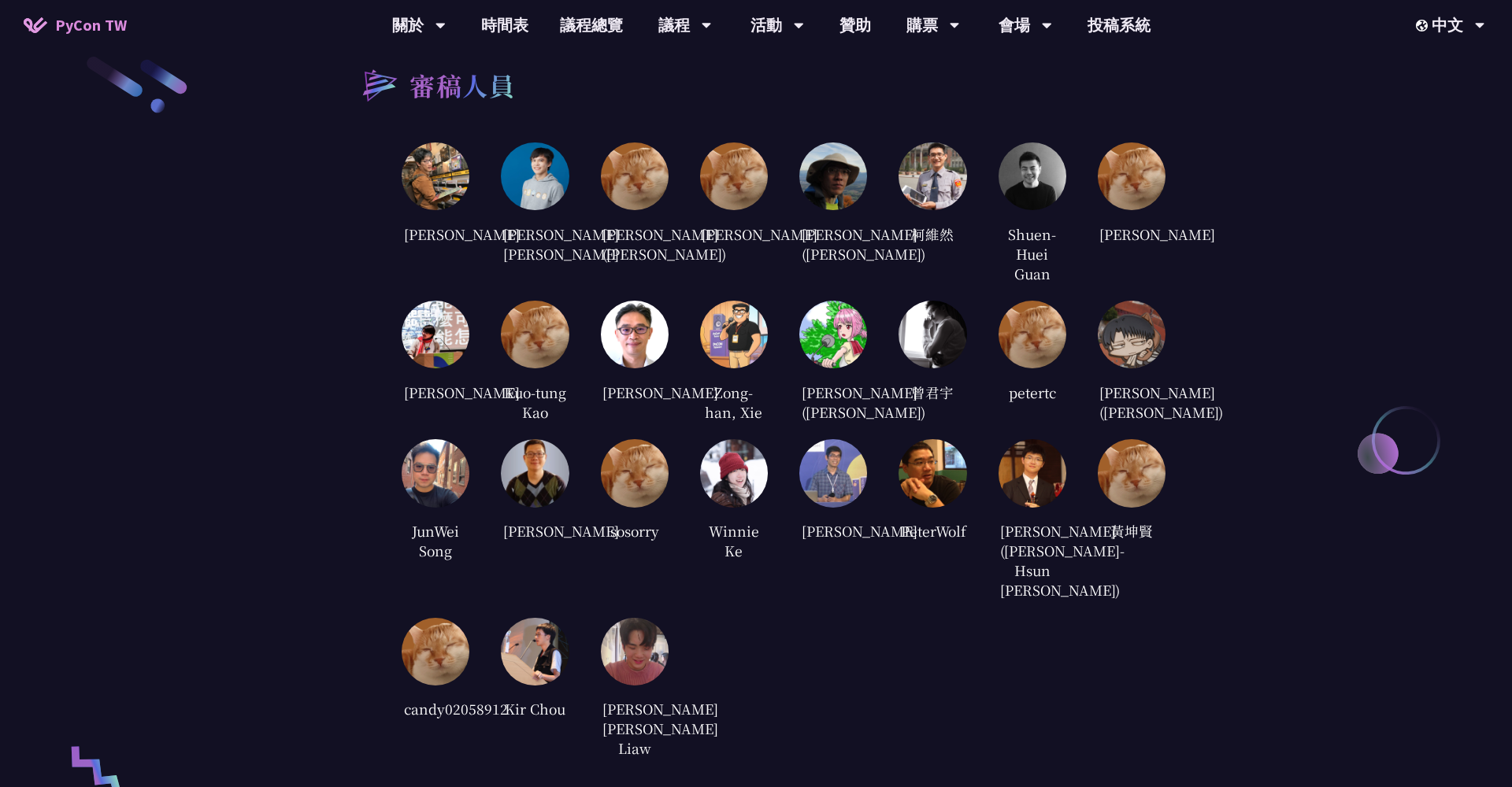
click at [916, 338] on img at bounding box center [932, 334] width 68 height 68
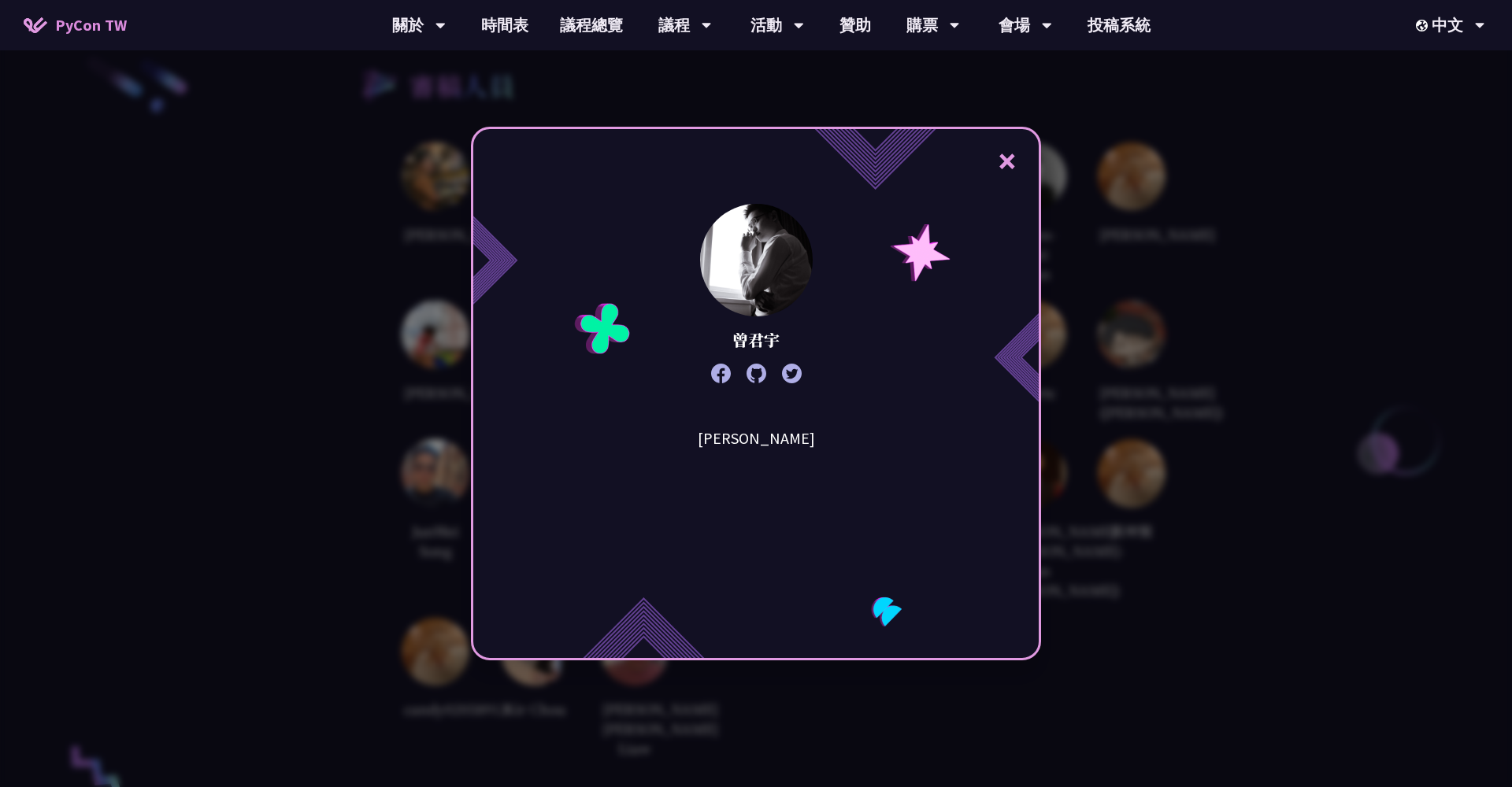
click at [1117, 334] on div "× [PERSON_NAME][PERSON_NAME]" at bounding box center [756, 393] width 1512 height 787
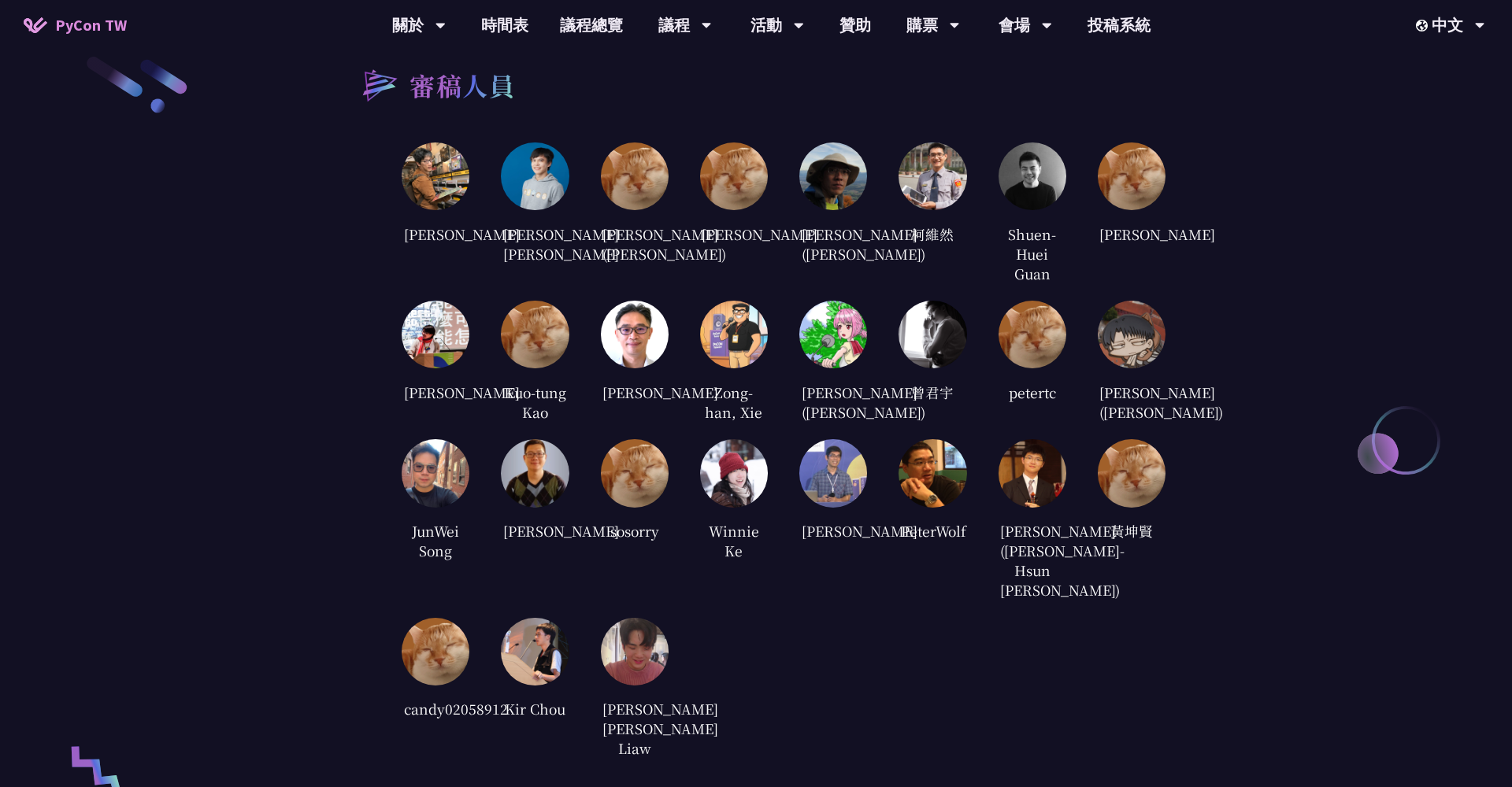
click at [1128, 355] on img at bounding box center [1131, 334] width 68 height 68
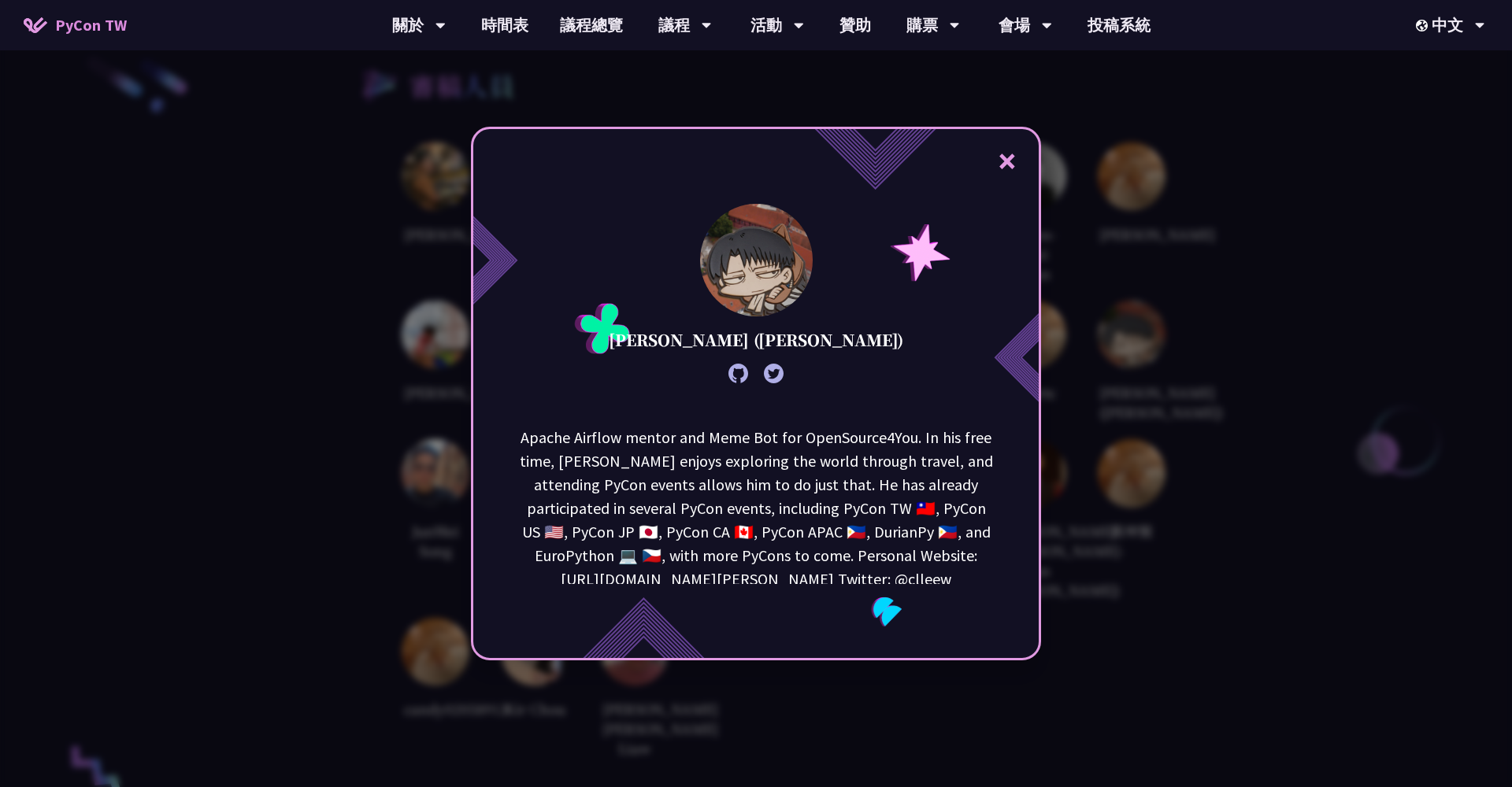
scroll to position [75, 0]
click at [1155, 432] on div "× [PERSON_NAME] ([PERSON_NAME]) [PERSON_NAME] is an open-source ethicist. He is…" at bounding box center [756, 393] width 1512 height 787
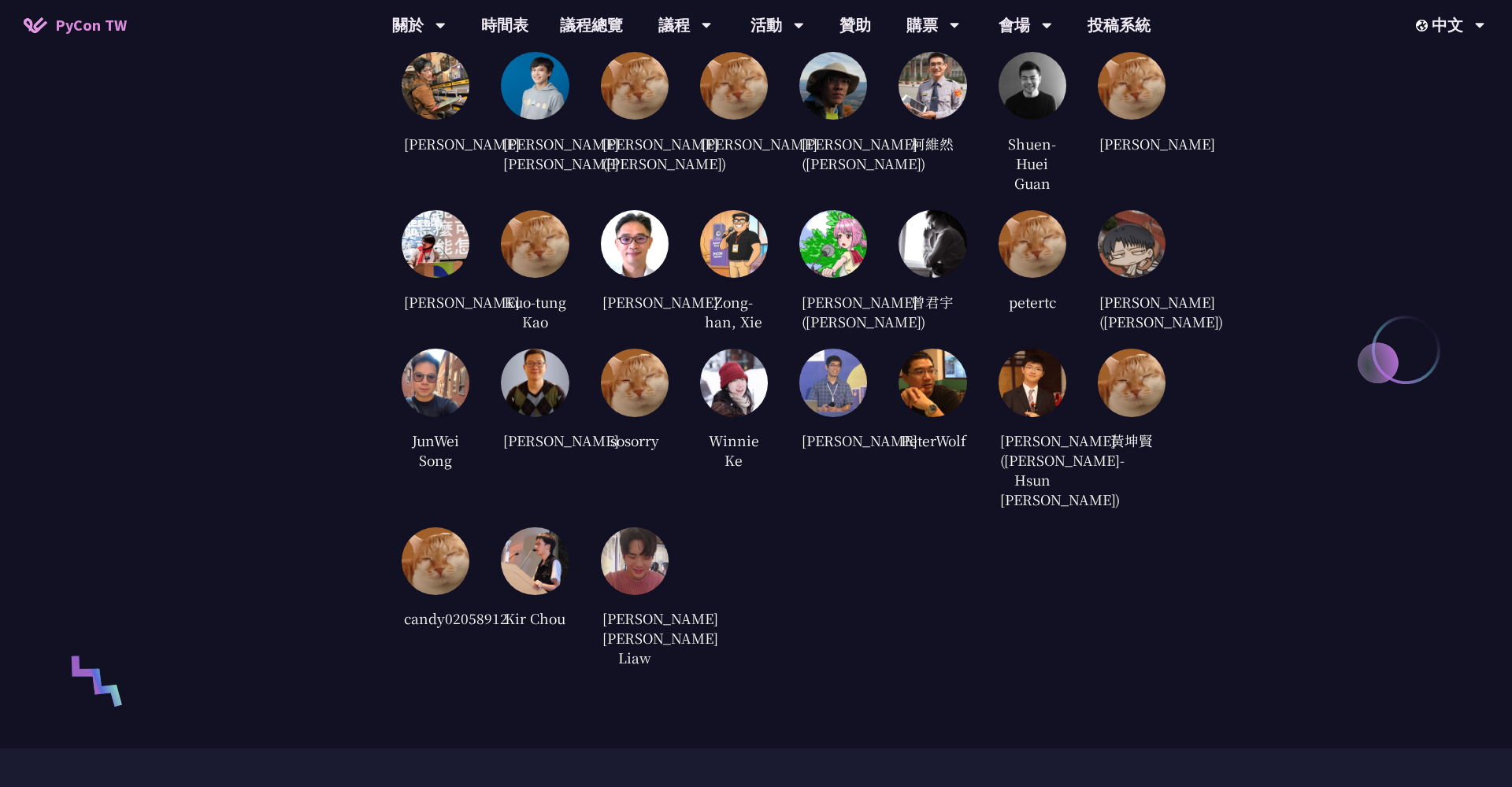
scroll to position [3307, 0]
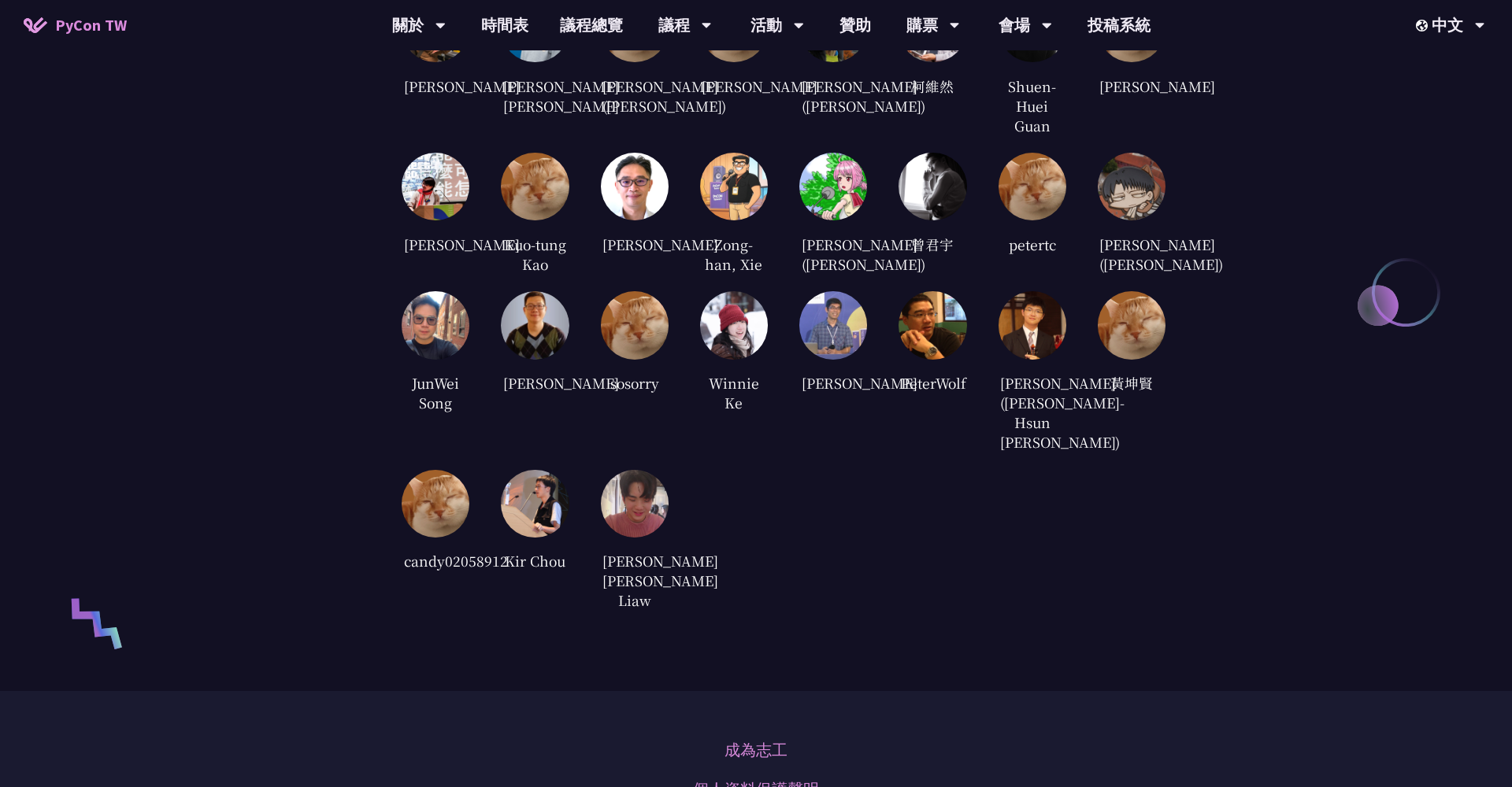
click at [644, 359] on img at bounding box center [634, 325] width 68 height 68
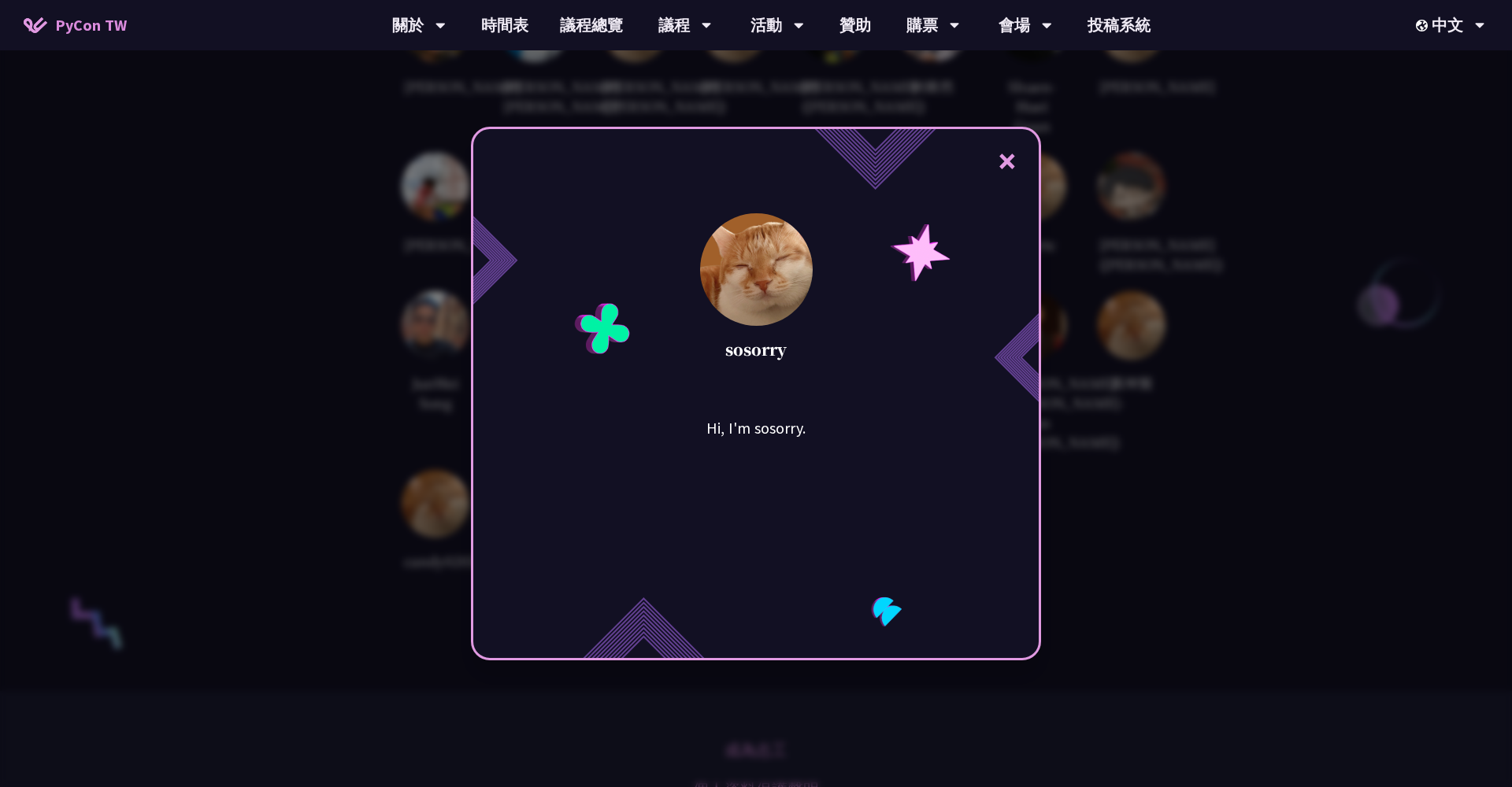
click at [1155, 387] on div "× sosorry Hi, I'm sosorry." at bounding box center [756, 393] width 1512 height 787
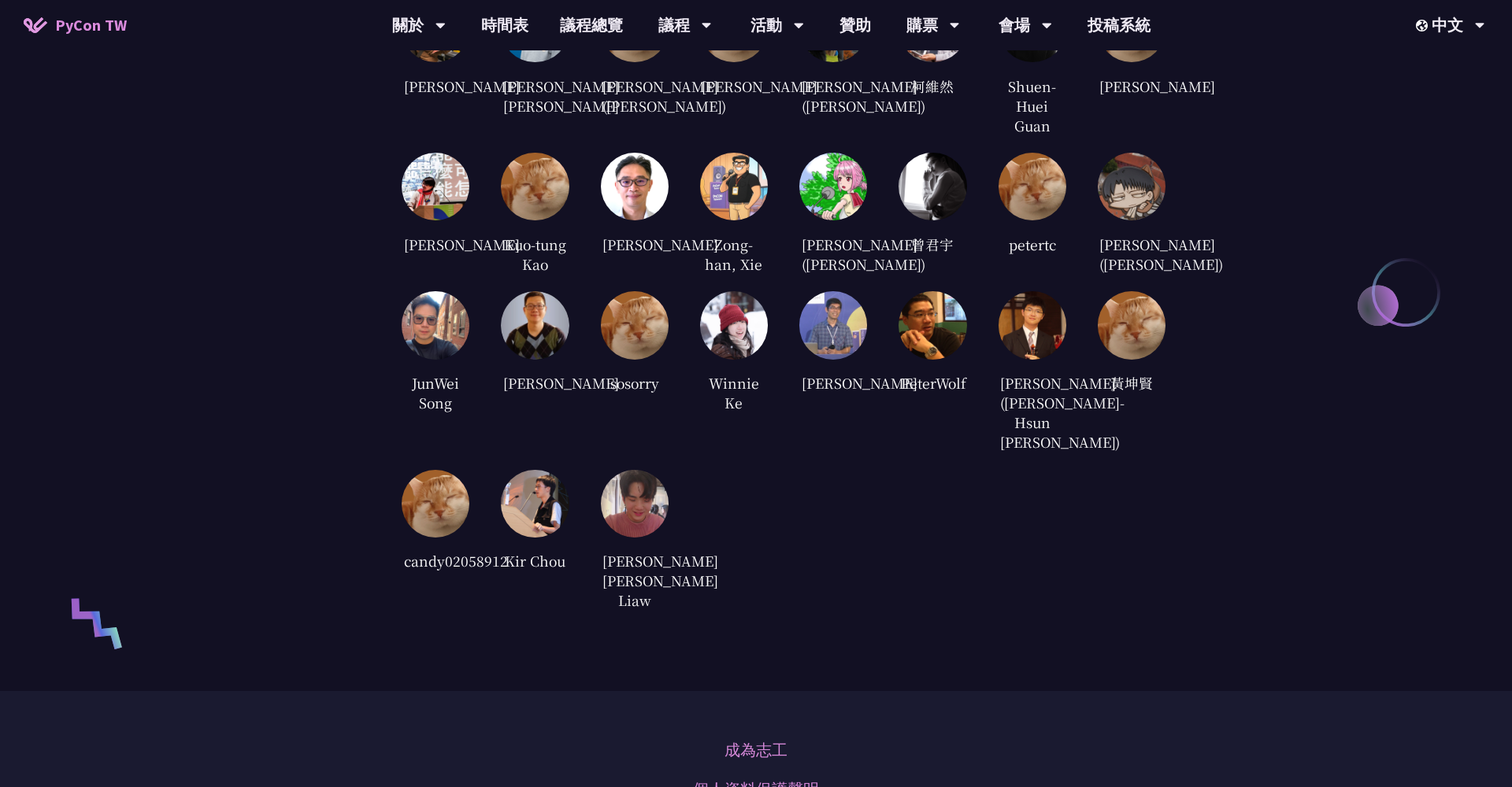
click at [1138, 359] on img at bounding box center [1131, 325] width 68 height 68
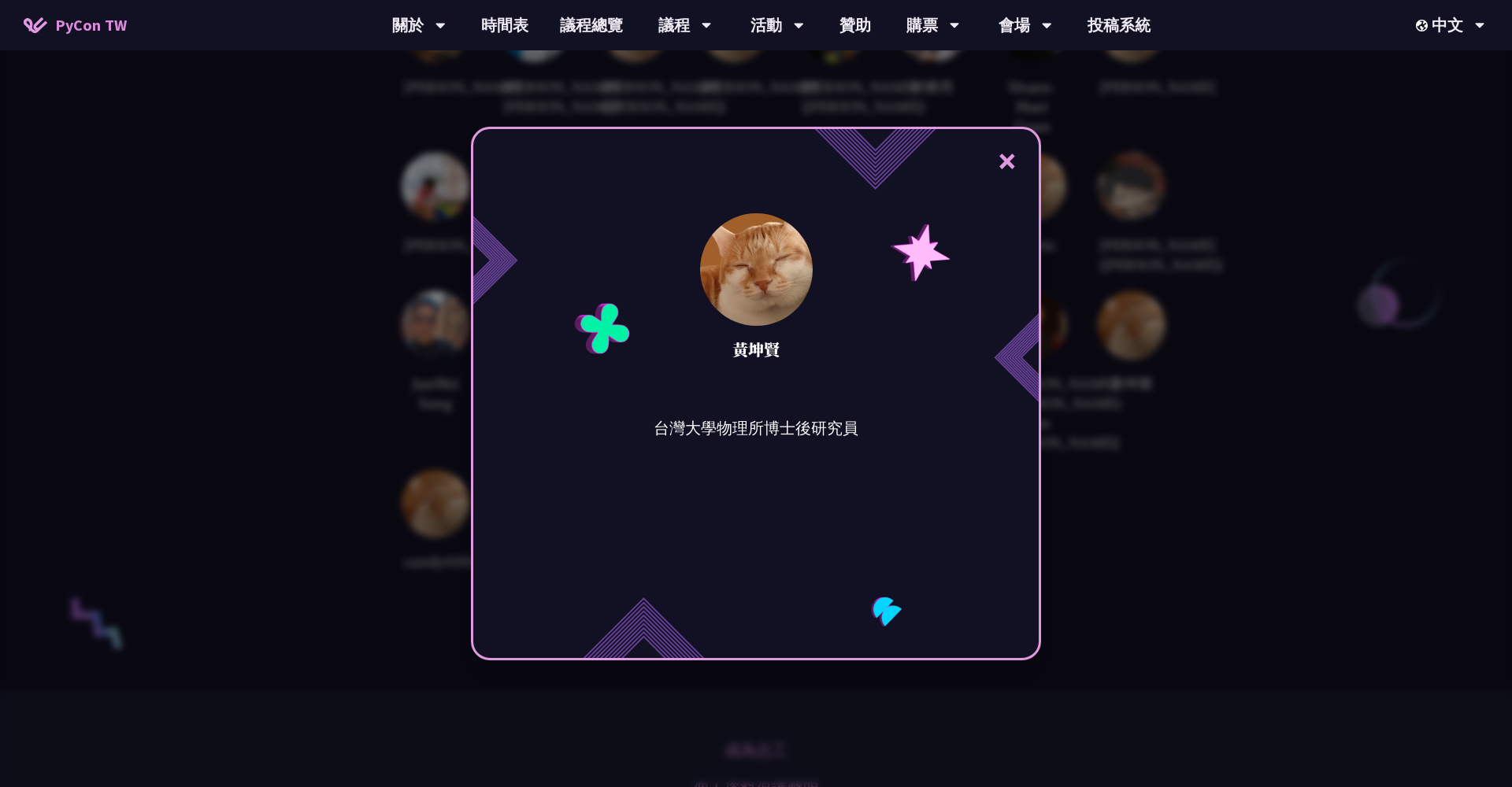
click at [1186, 387] on div "× [PERSON_NAME] 台灣大學物理所博士後研究員" at bounding box center [756, 393] width 1512 height 787
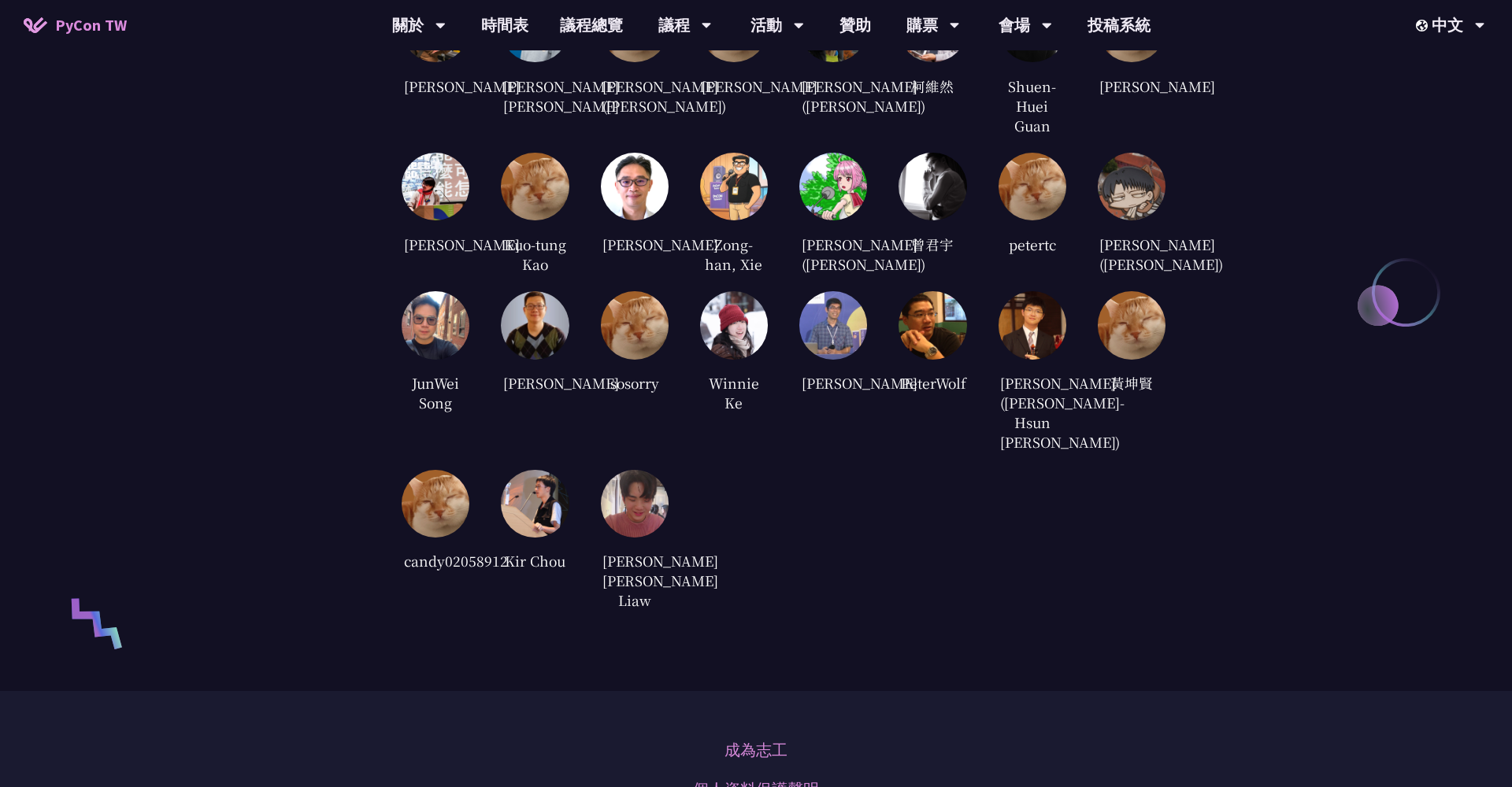
click at [1037, 359] on img at bounding box center [1032, 325] width 68 height 68
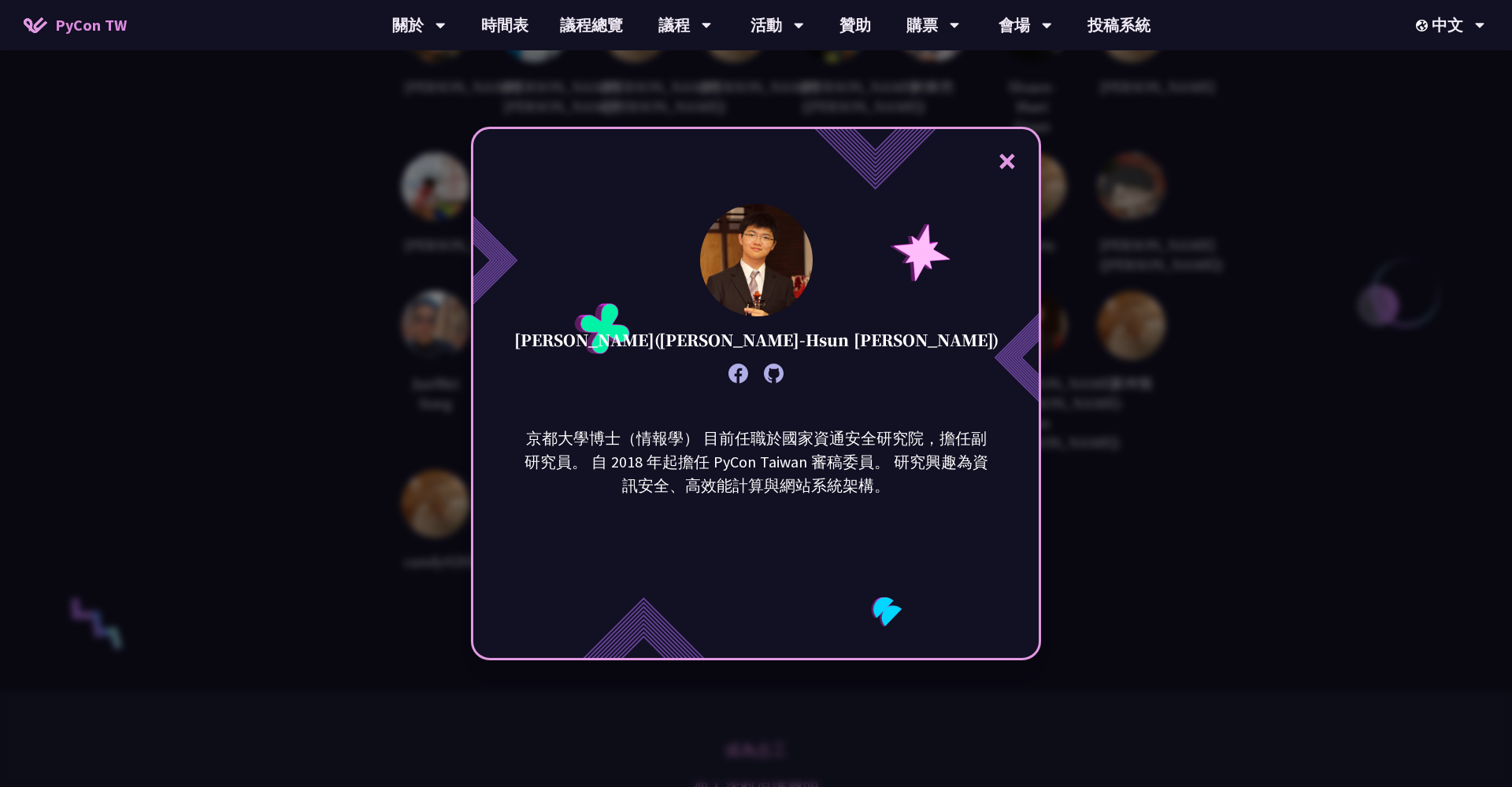
click at [1075, 436] on div "× [PERSON_NAME]([PERSON_NAME]-Hsun [PERSON_NAME]) 京都大學博士（情報學） 目前任職於國家資通安全研究院，擔任…" at bounding box center [756, 393] width 1512 height 787
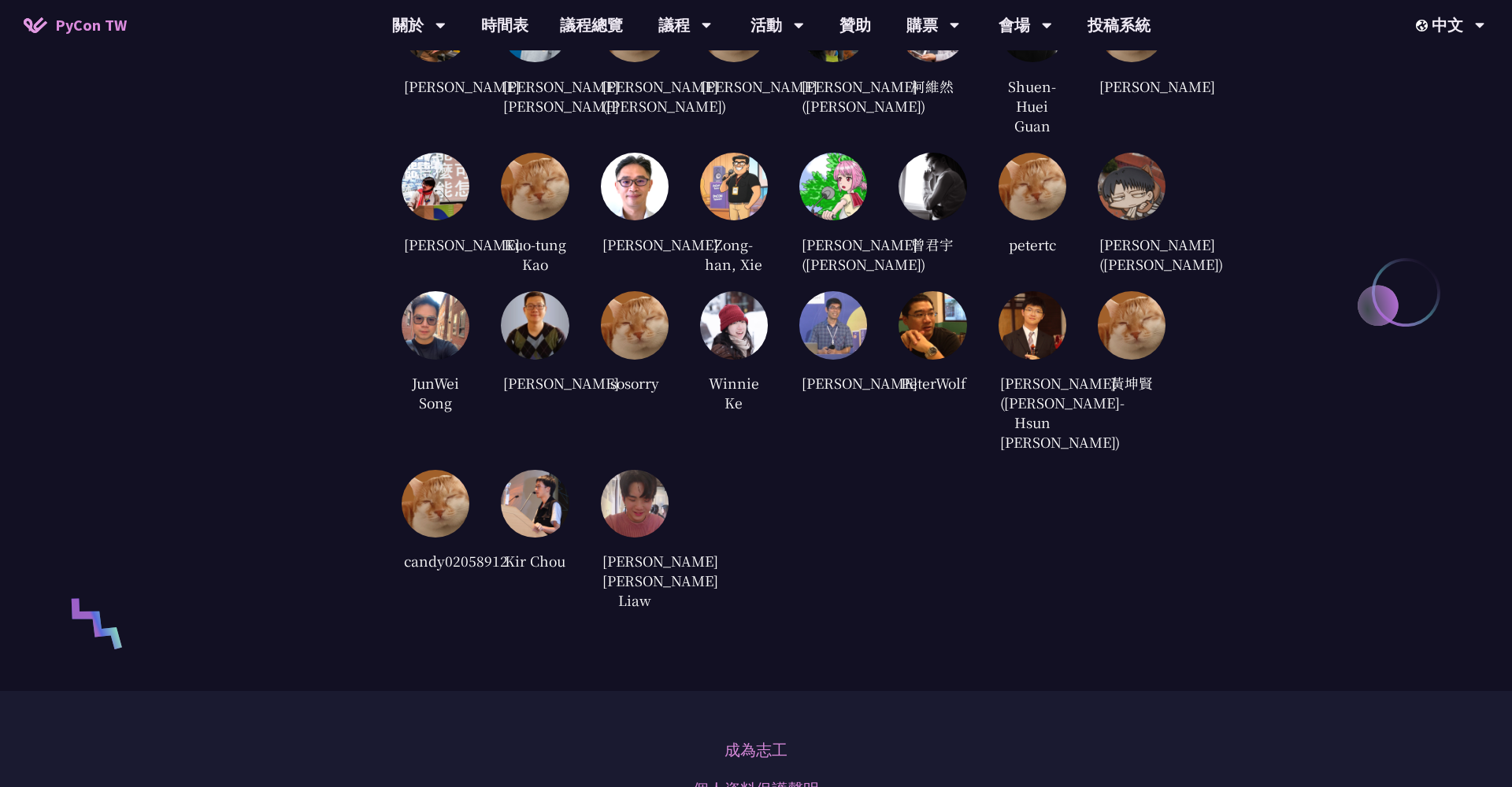
click at [932, 359] on img at bounding box center [932, 325] width 68 height 68
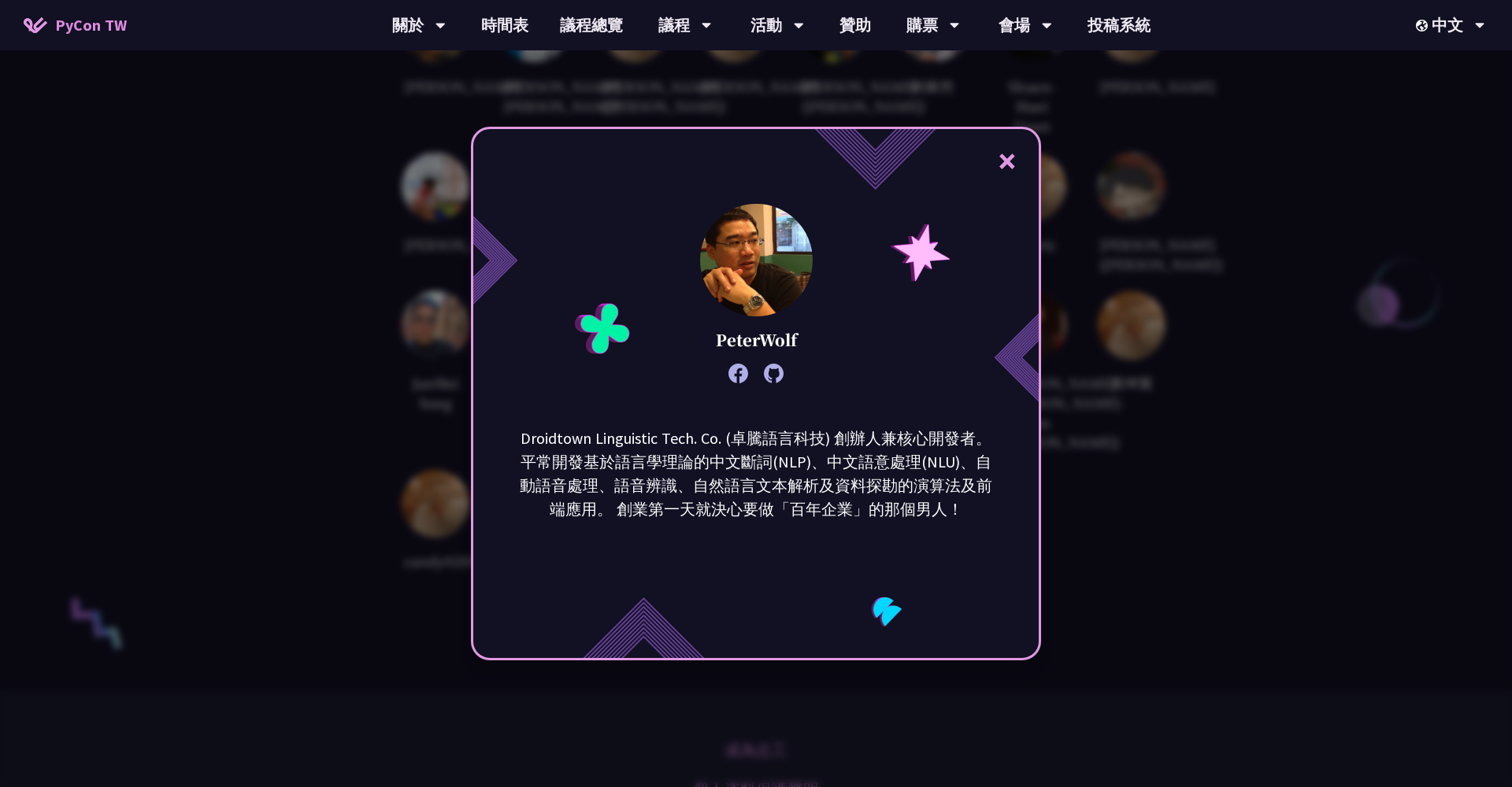
click at [1110, 409] on div "× PeterWolf Droidtown Linguistic Tech. Co. (卓騰語言科技) 創辦人兼核心開發者。 平常開發基於語言學理論的中文斷詞…" at bounding box center [756, 393] width 1512 height 787
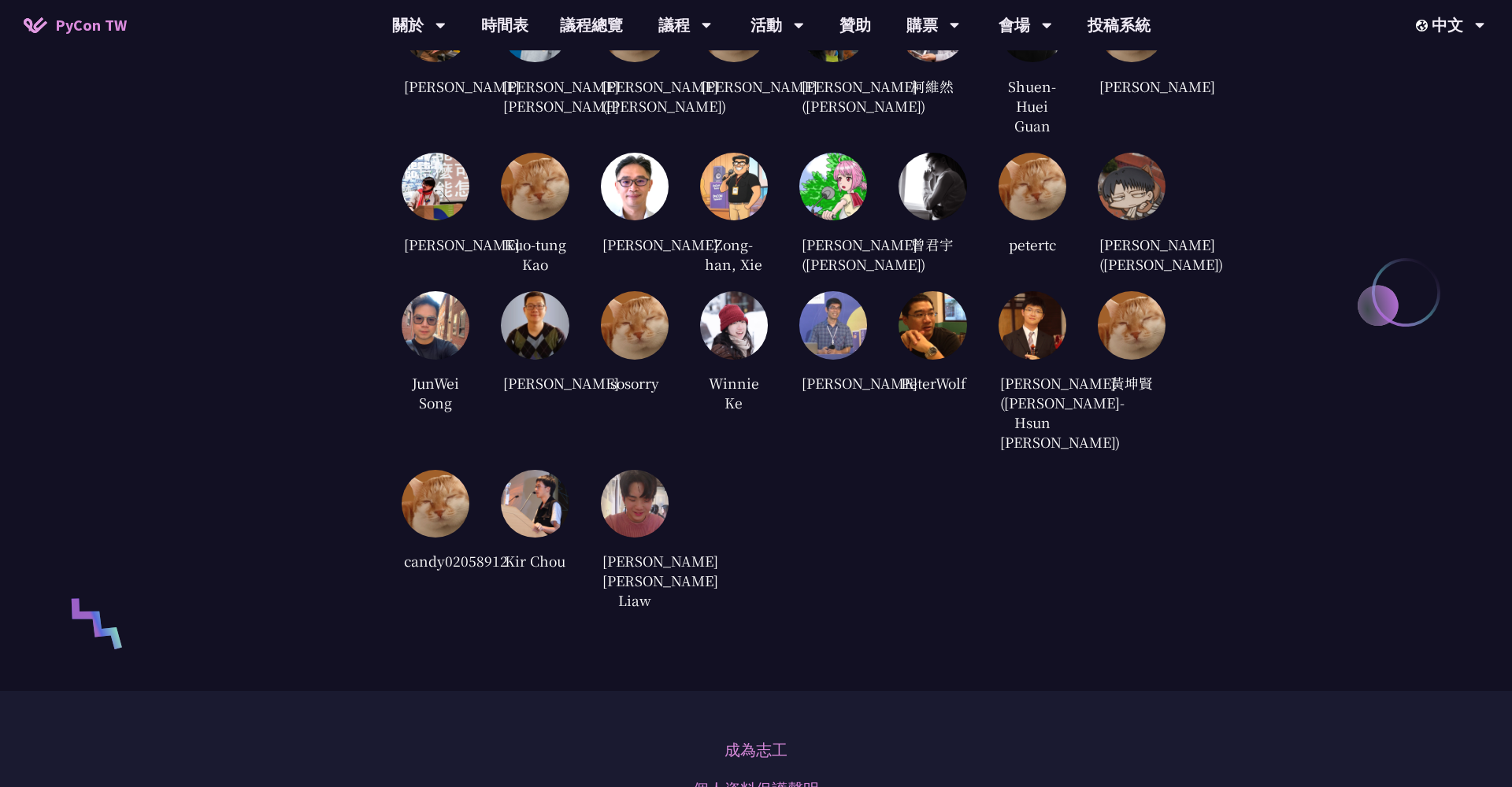
click at [843, 359] on img at bounding box center [833, 325] width 68 height 68
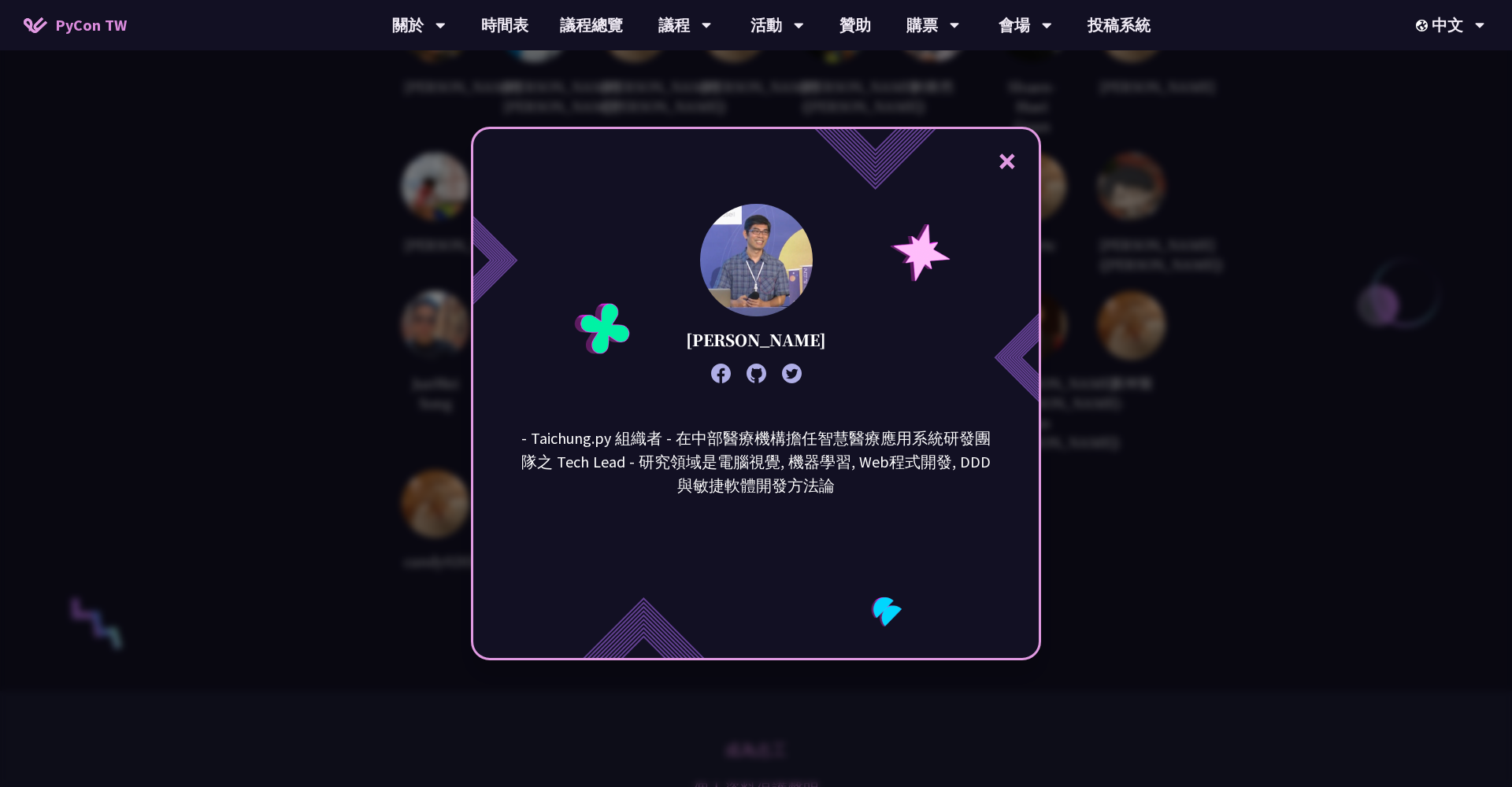
click at [1073, 447] on div "× [PERSON_NAME] - Taichung.py 組織者 - 在中部醫療機構擔任智慧醫療應用系統研發團隊之 Tech Lead - 研究領域是電腦視…" at bounding box center [756, 393] width 1512 height 787
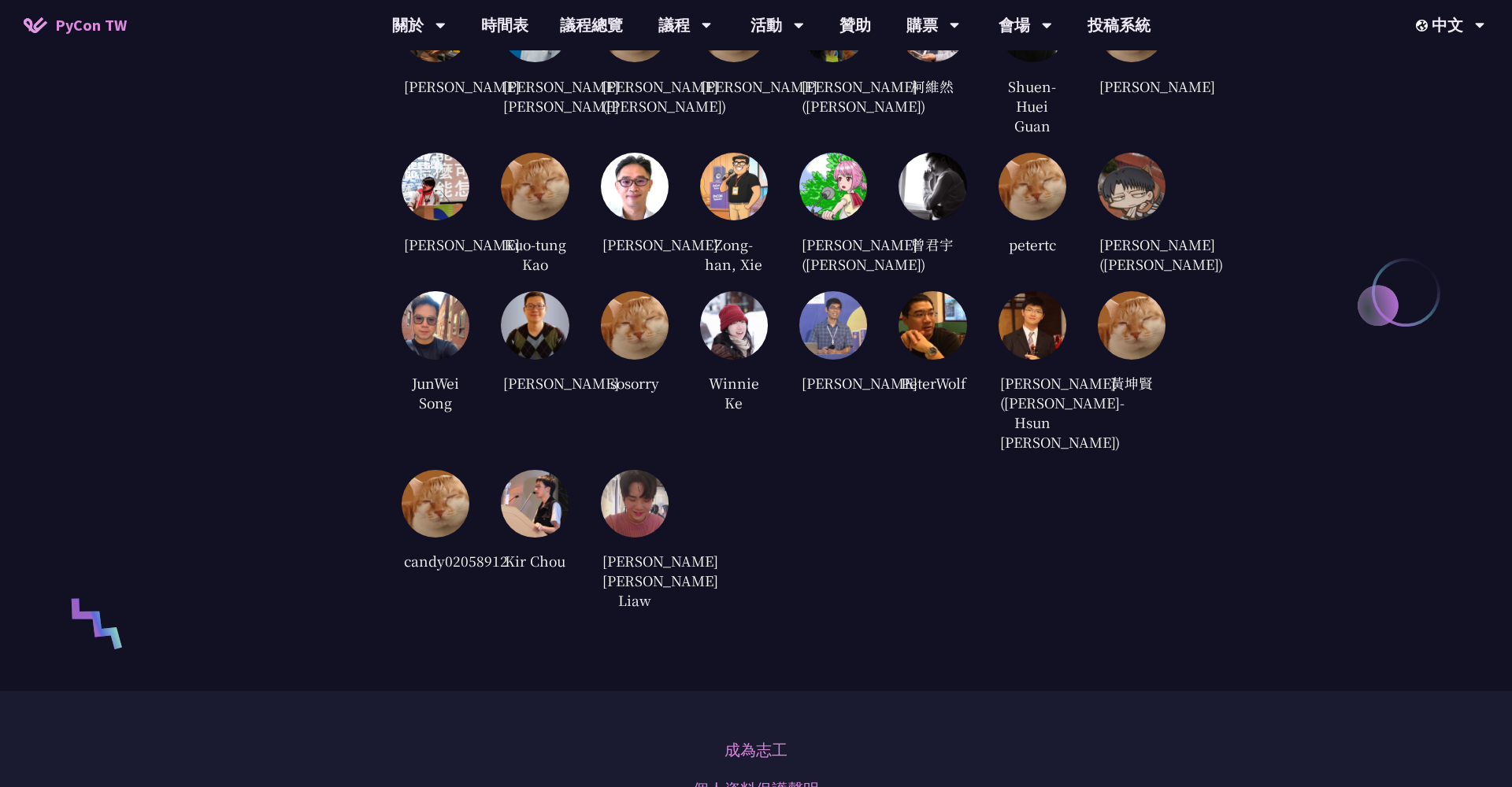
click at [601, 537] on div at bounding box center [634, 503] width 68 height 68
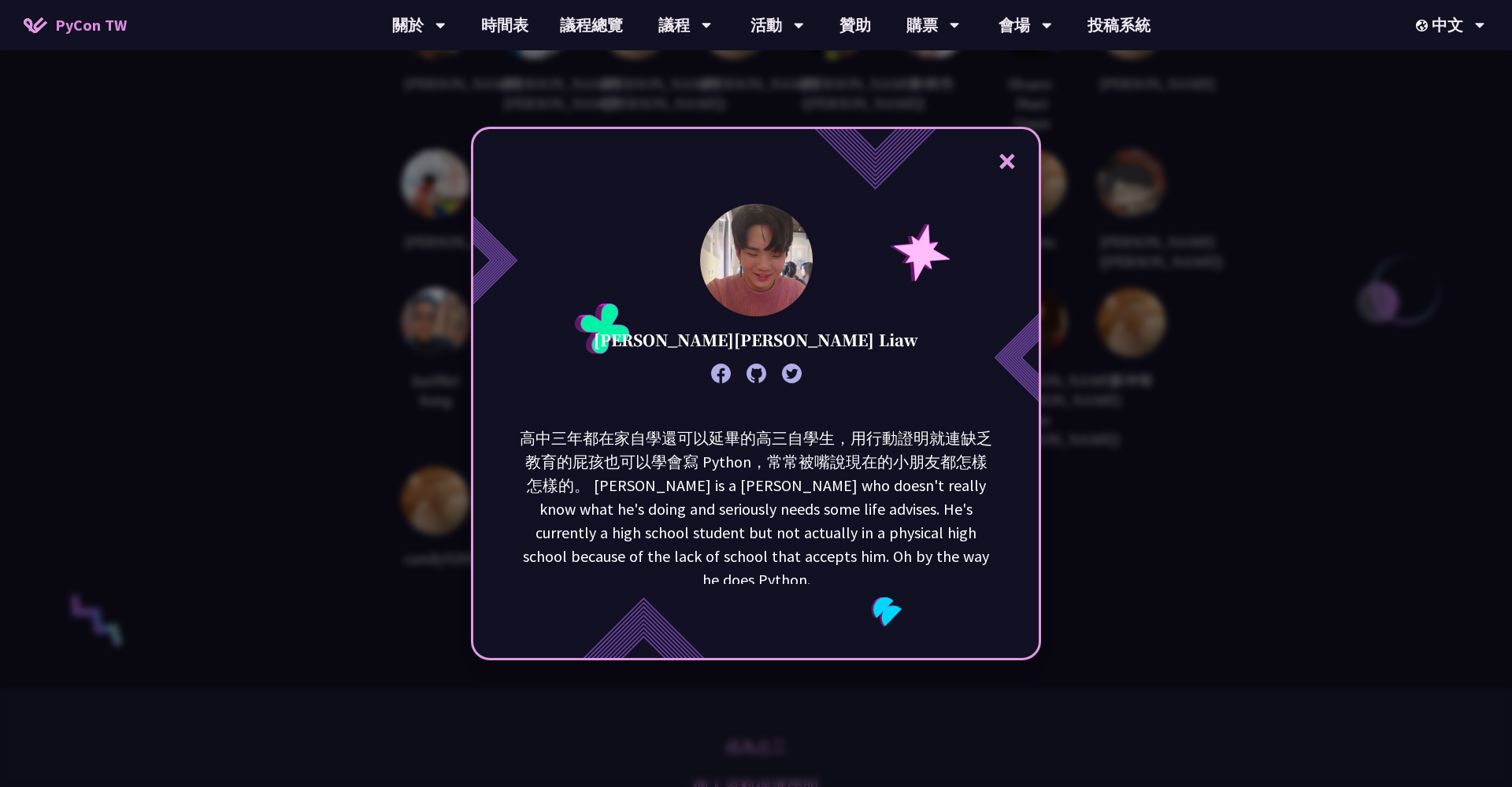
scroll to position [3329, 0]
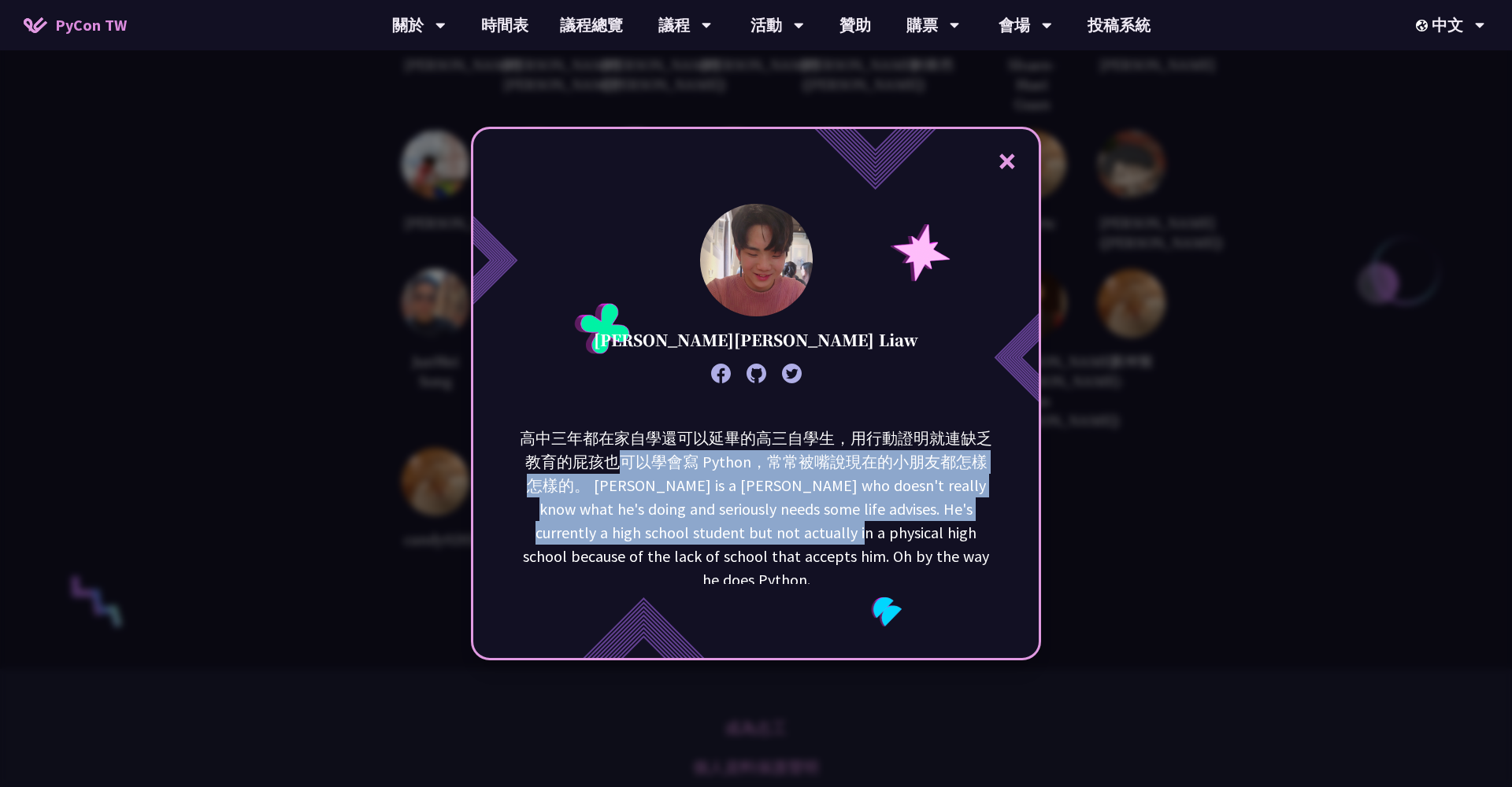
drag, startPoint x: 602, startPoint y: 450, endPoint x: 1039, endPoint y: 585, distance: 457.4
click at [792, 553] on p "高中三年都在家自學還可以延畢的高三自學生，用行動證明就連缺乏教育的屁孩也可以學會寫 Python，常常被嘴說現在的小朋友都怎樣怎樣的。 [PERSON_NAM…" at bounding box center [756, 509] width 476 height 166
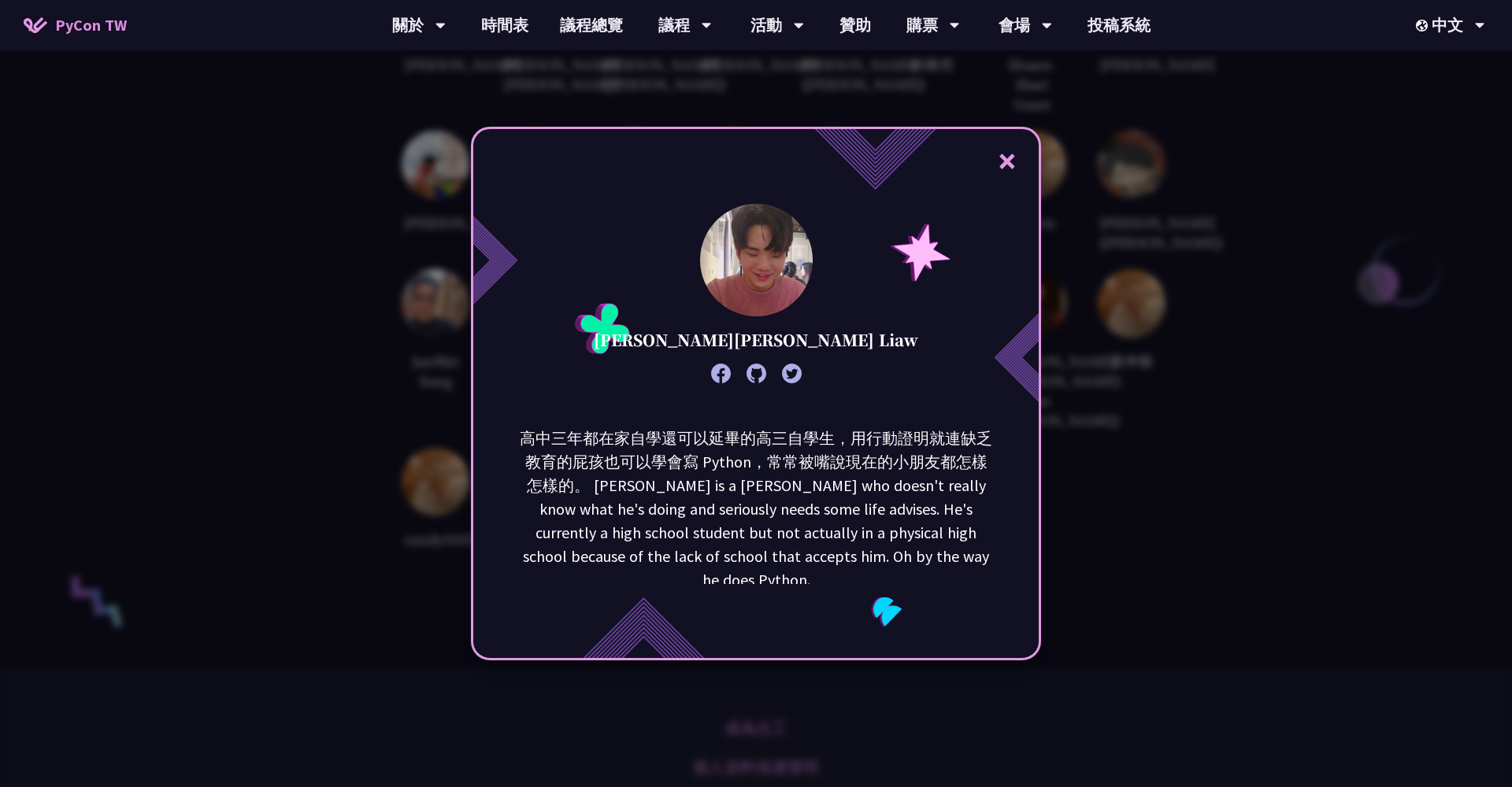
click at [1166, 559] on div "× [PERSON_NAME][PERSON_NAME] Liaw 高中三年都在家自學還可以延畢的高三自學生，用行動證明就連缺乏教育的屁孩也可以學會寫 Pyt…" at bounding box center [756, 393] width 1512 height 787
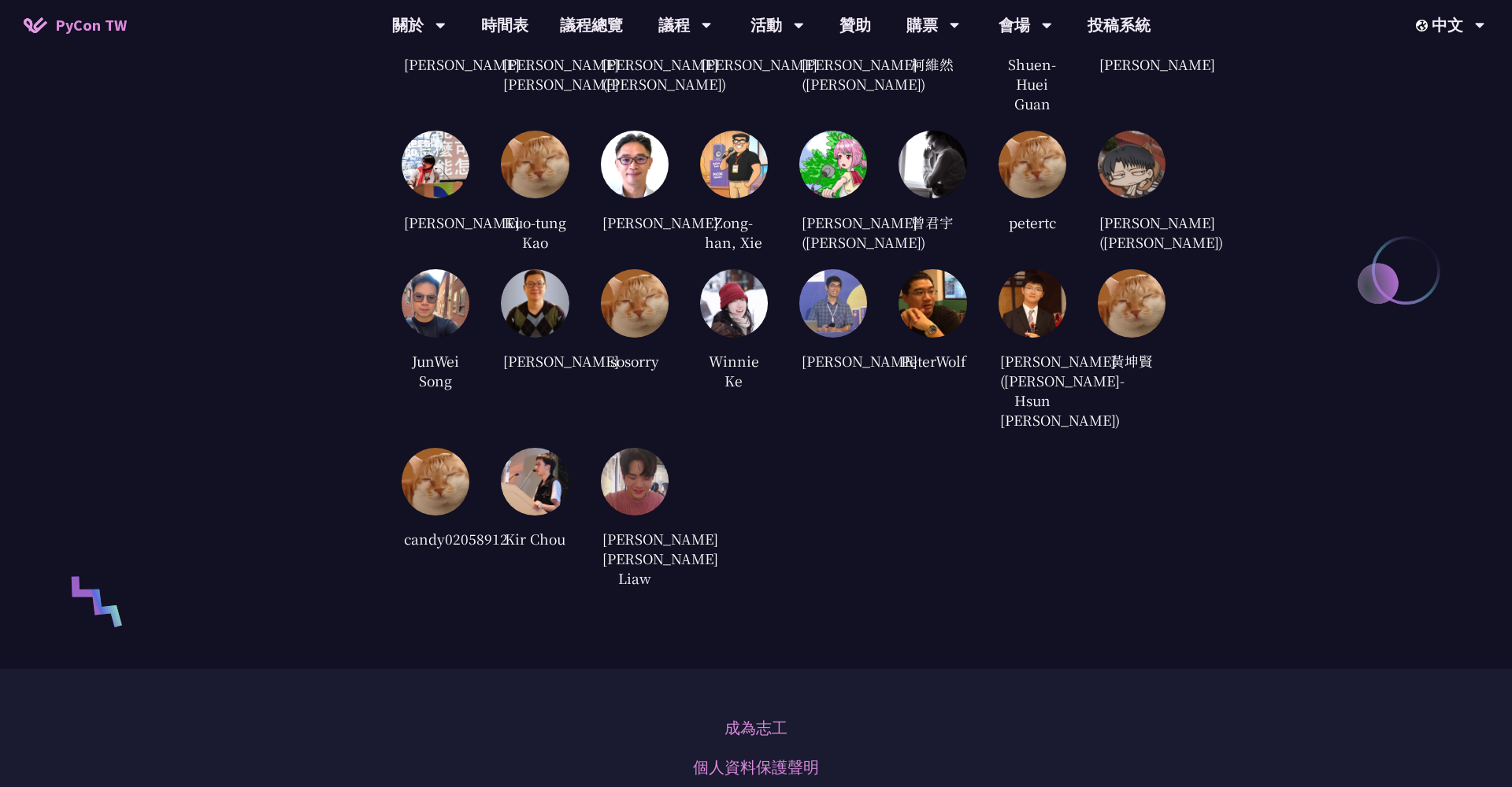
scroll to position [3780, 0]
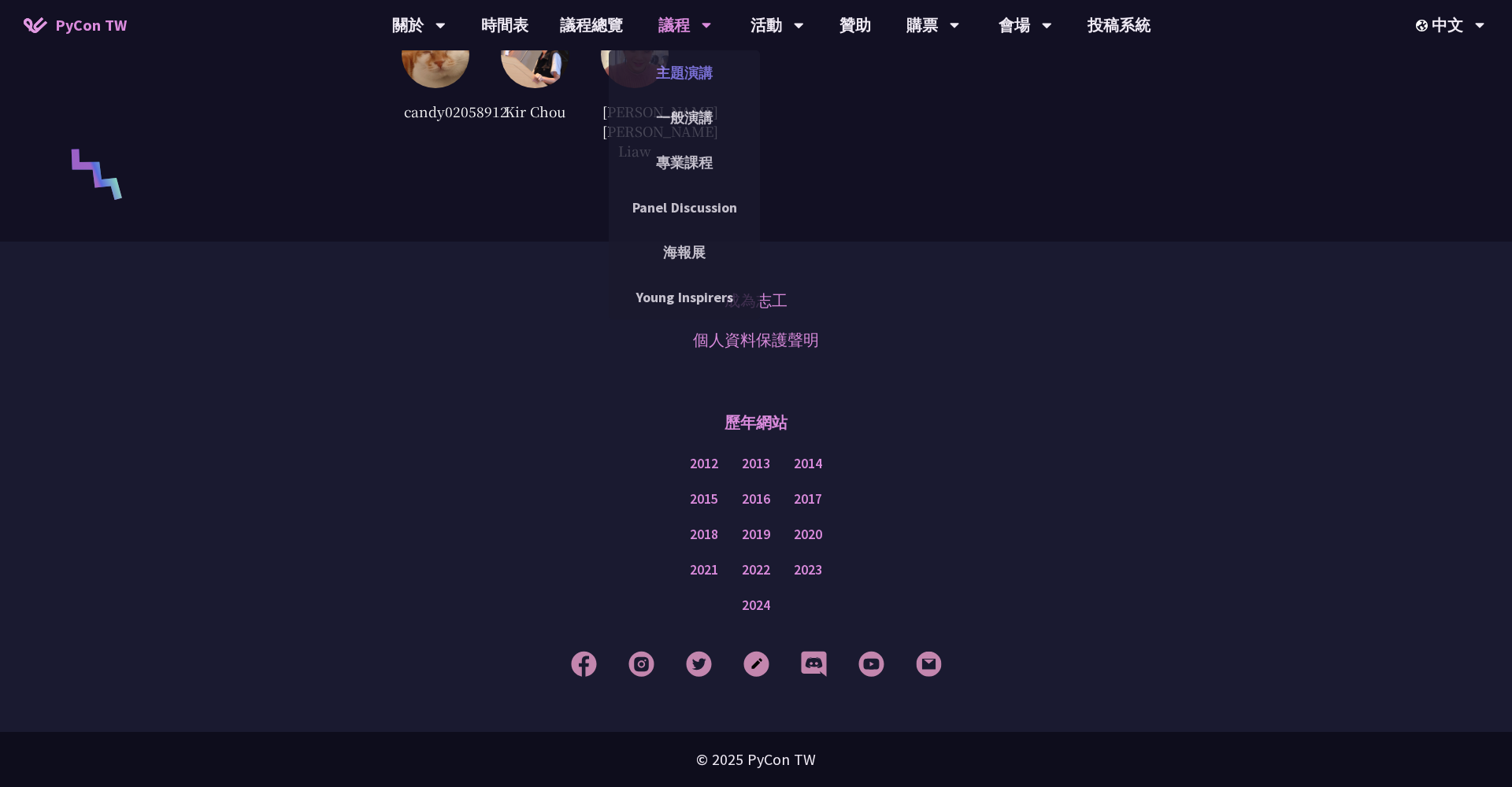
click at [682, 91] on link "主題演講" at bounding box center [684, 73] width 151 height 37
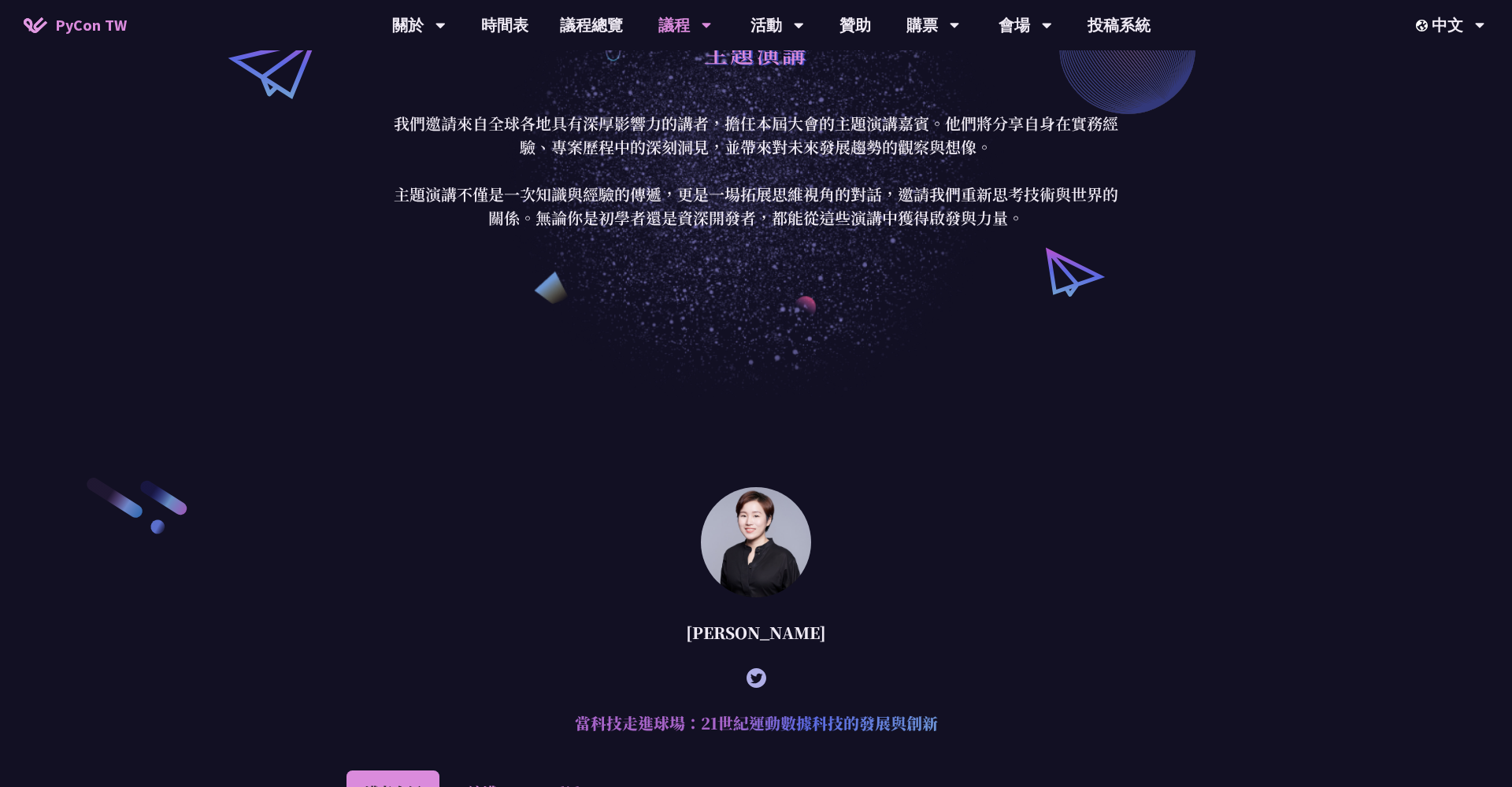
scroll to position [471, 0]
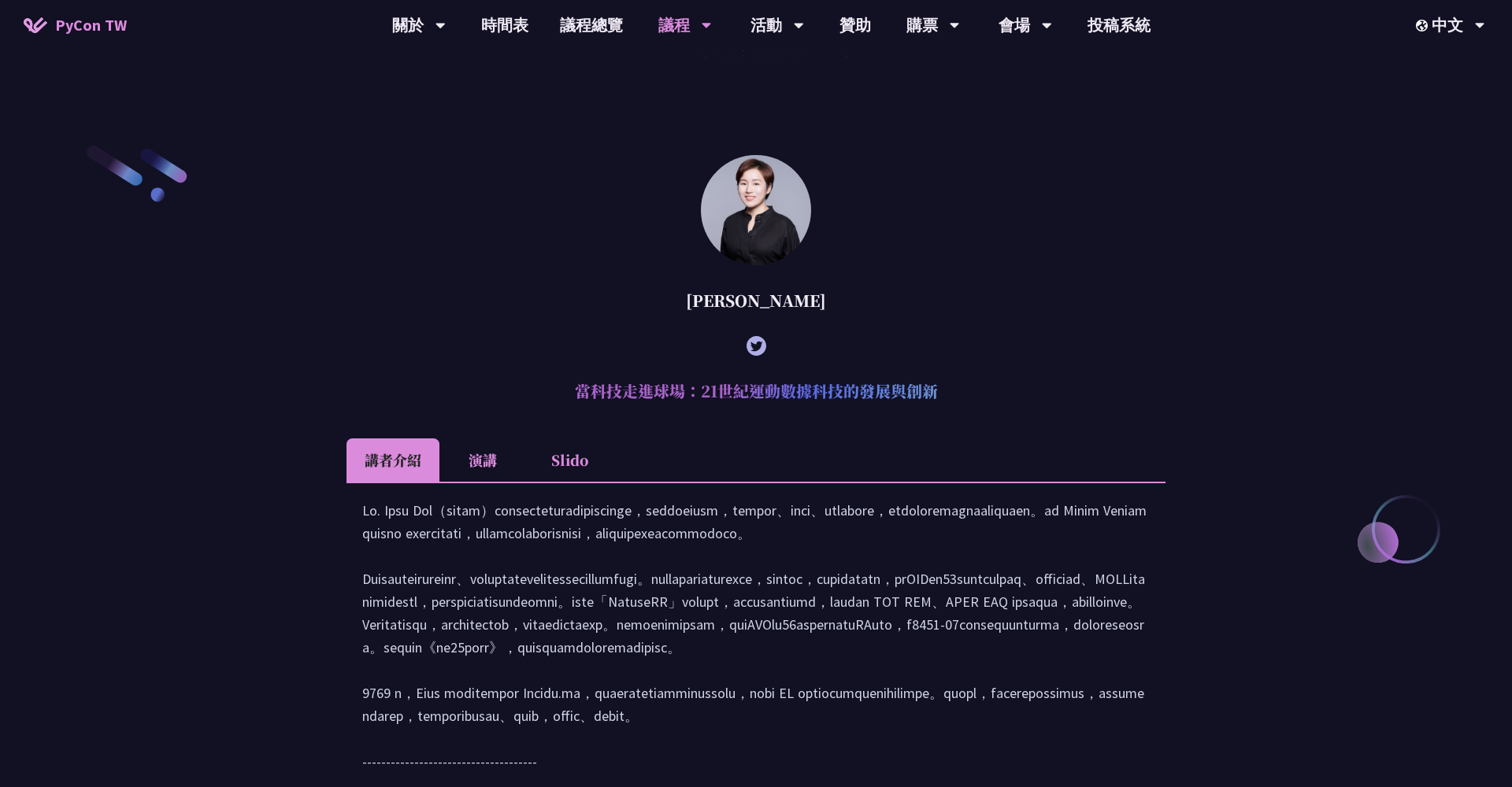
click at [481, 462] on li "演講" at bounding box center [483, 460] width 86 height 43
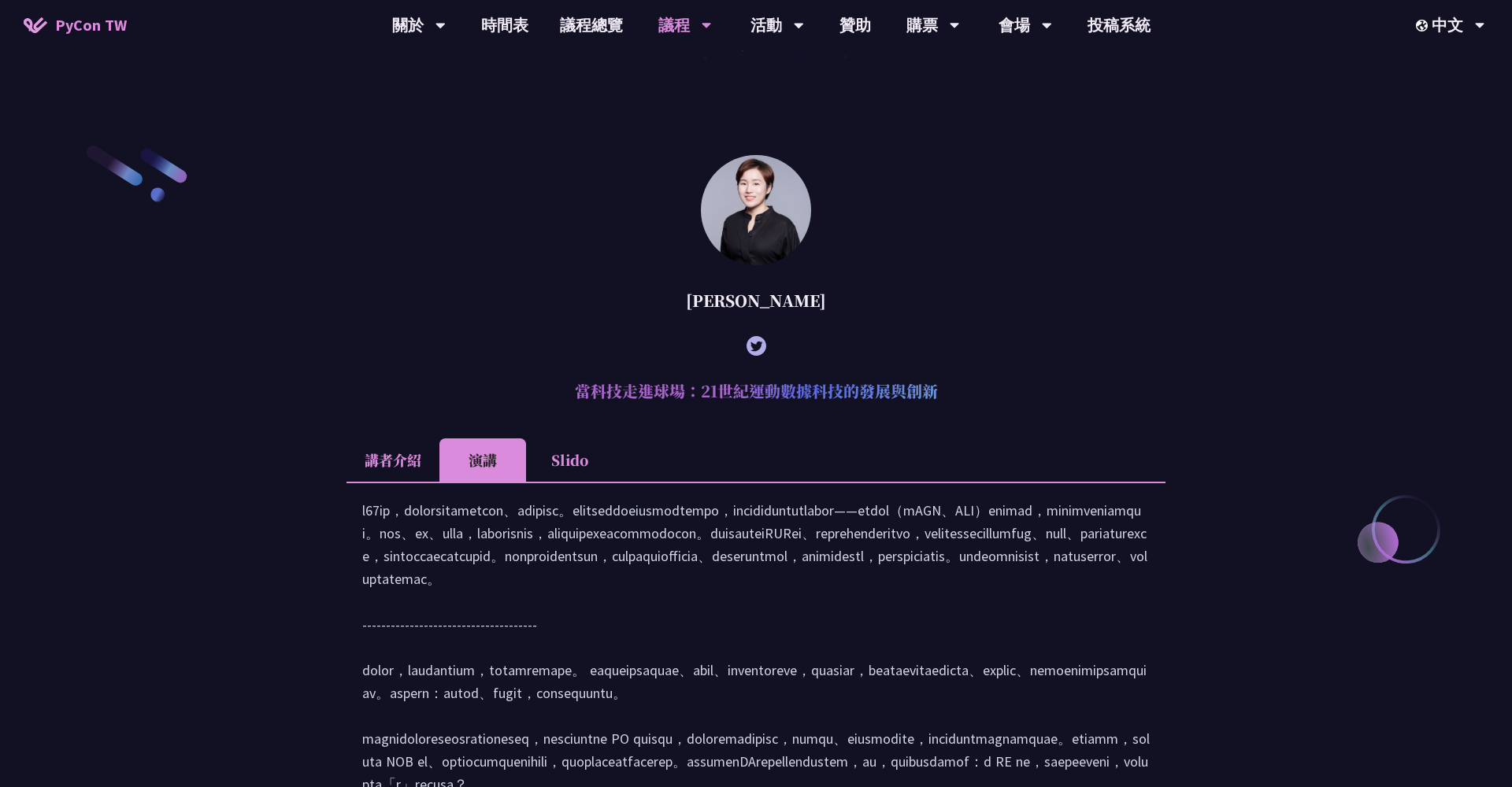
click at [380, 468] on li "講者介紹" at bounding box center [393, 460] width 93 height 43
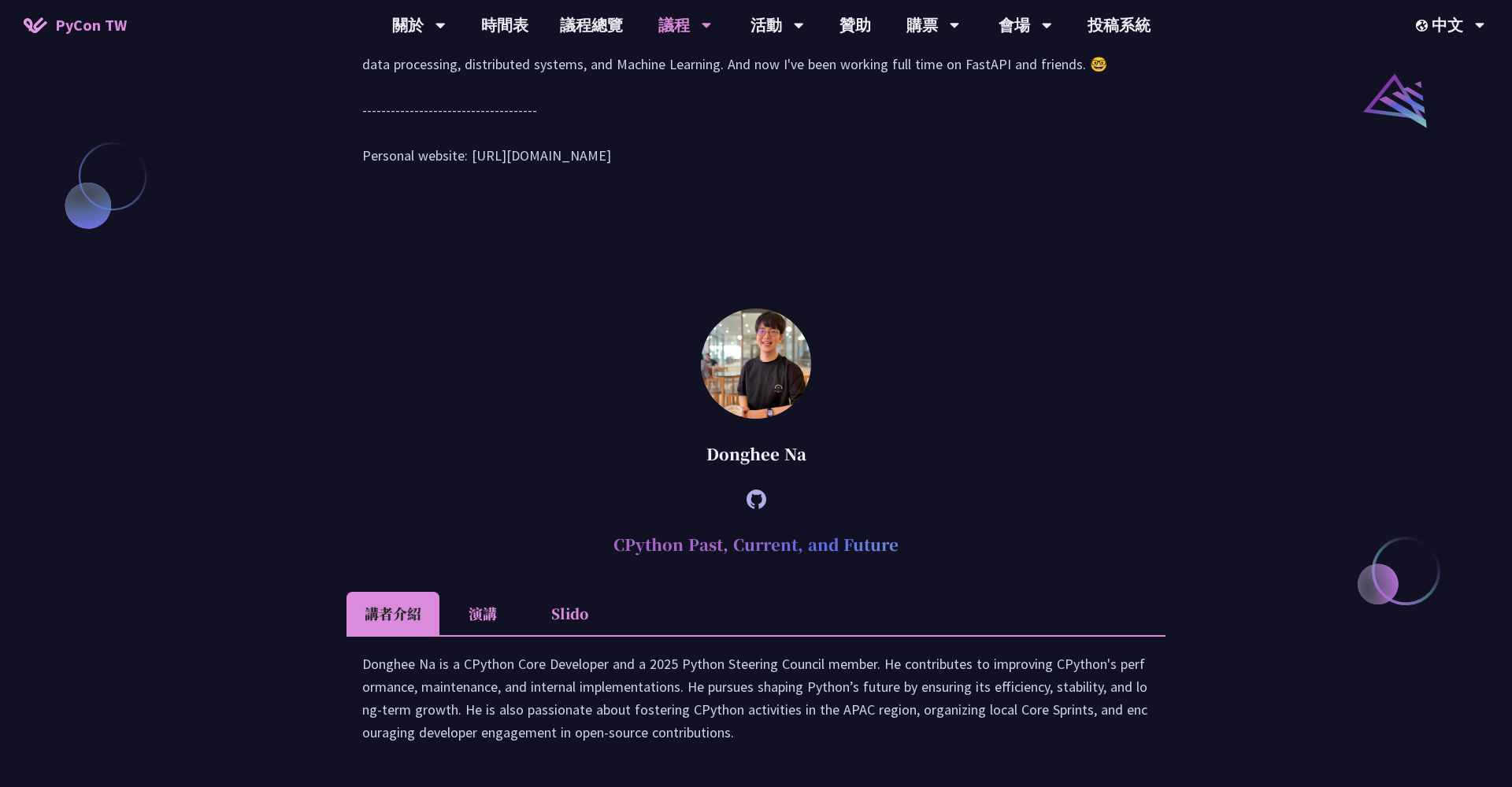
scroll to position [2232, 0]
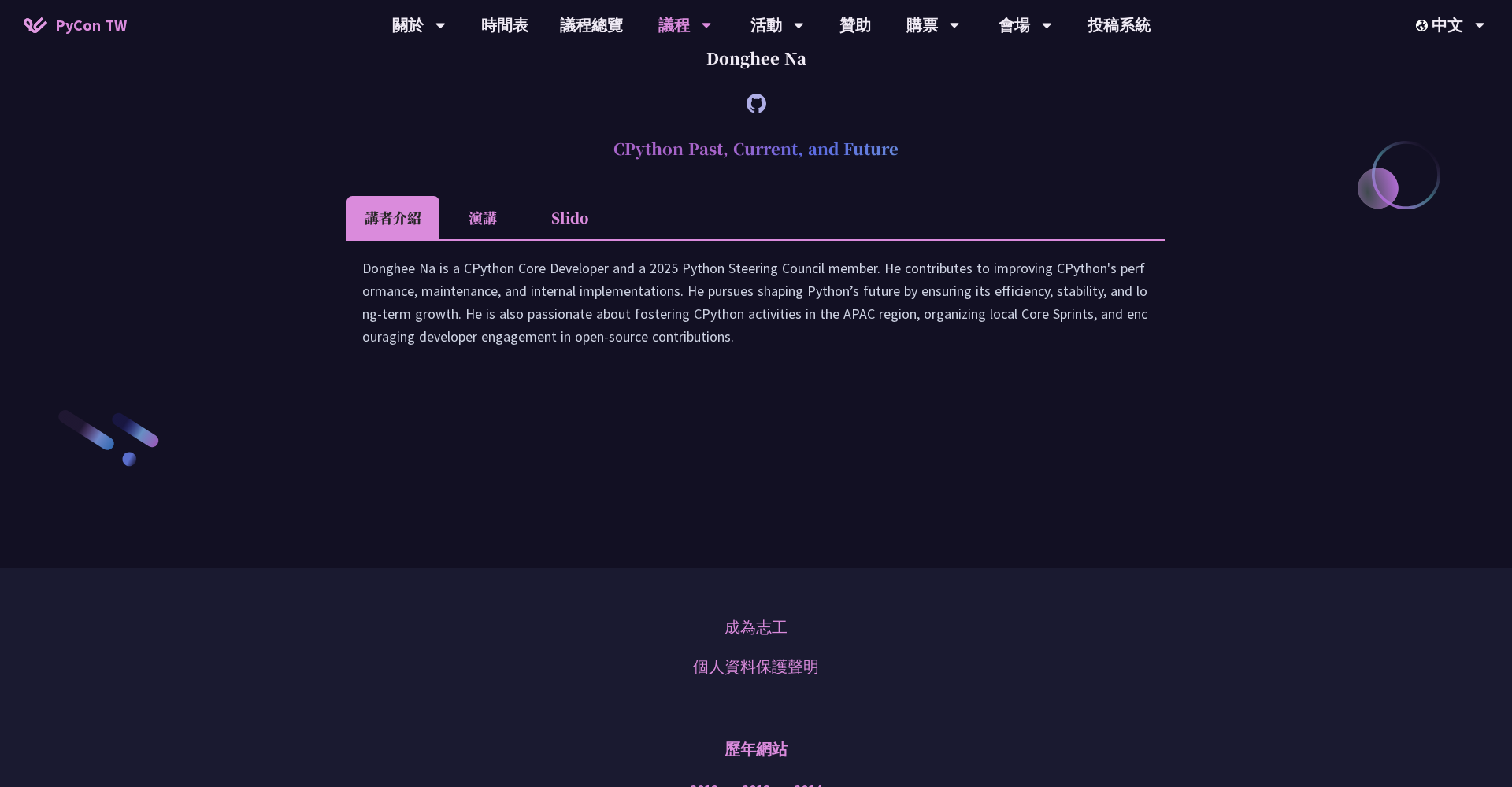
click at [473, 239] on li "演講" at bounding box center [483, 217] width 86 height 43
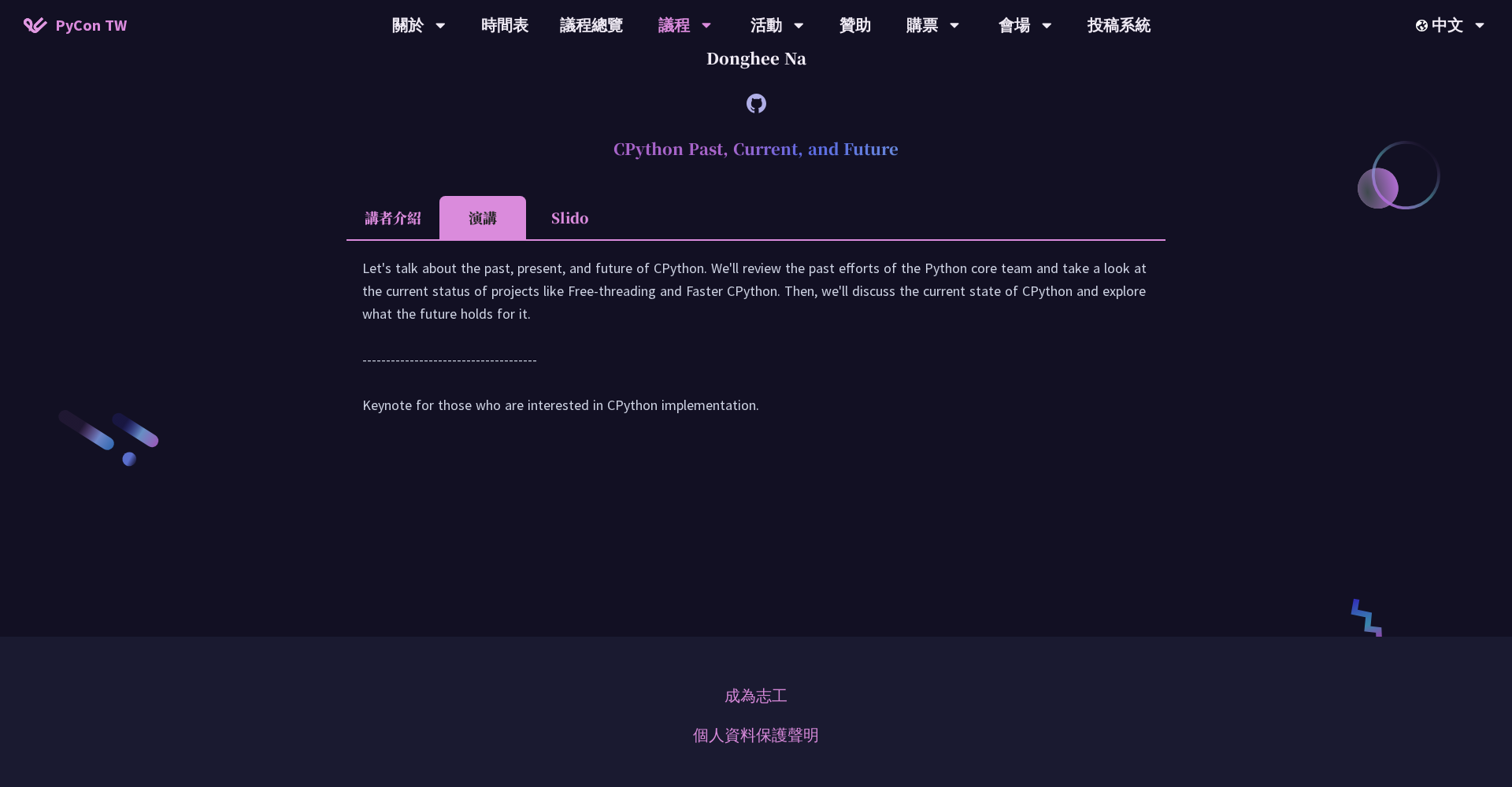
click at [410, 239] on li "講者介紹" at bounding box center [393, 217] width 93 height 43
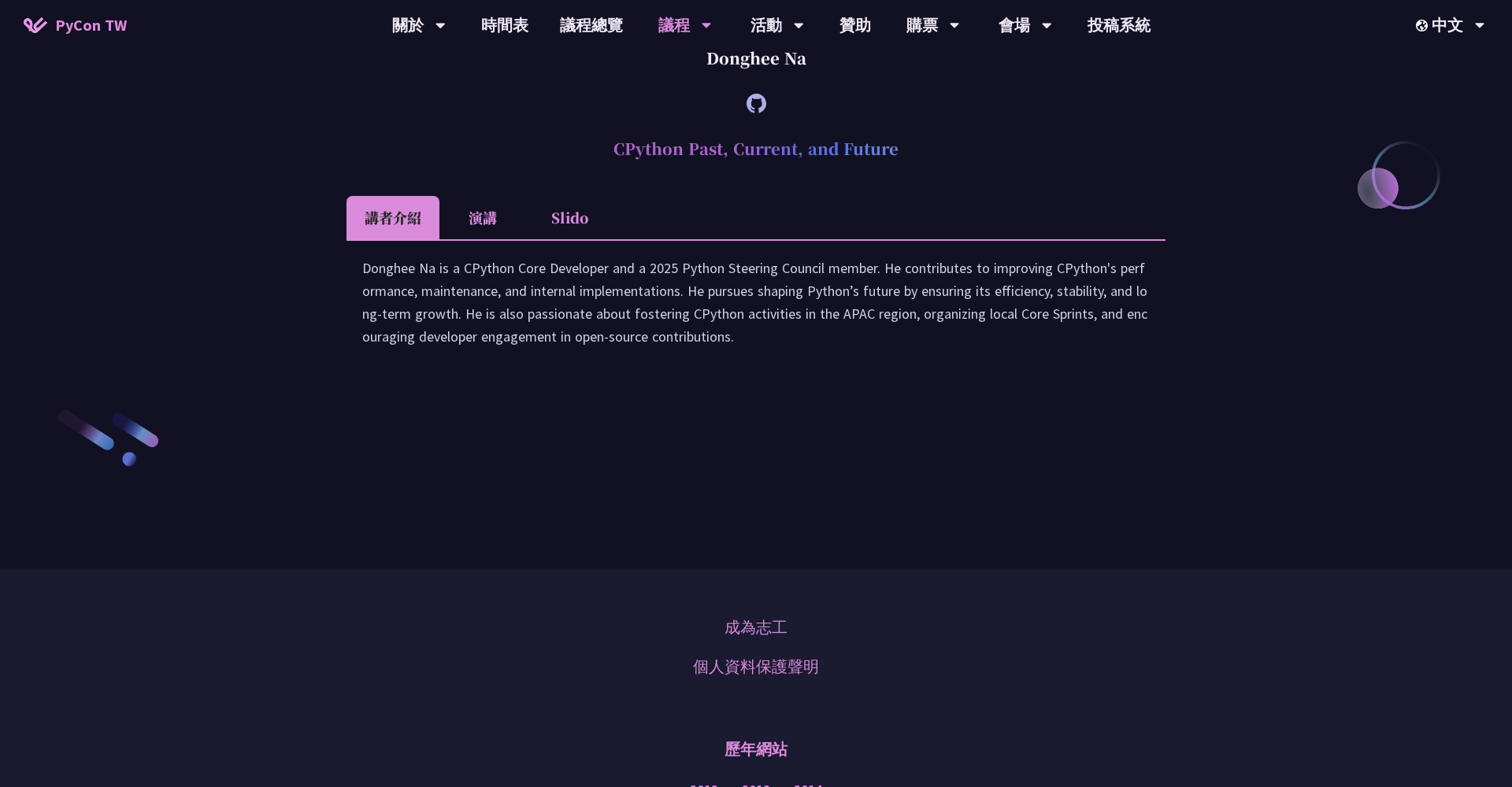
scroll to position [2099, 0]
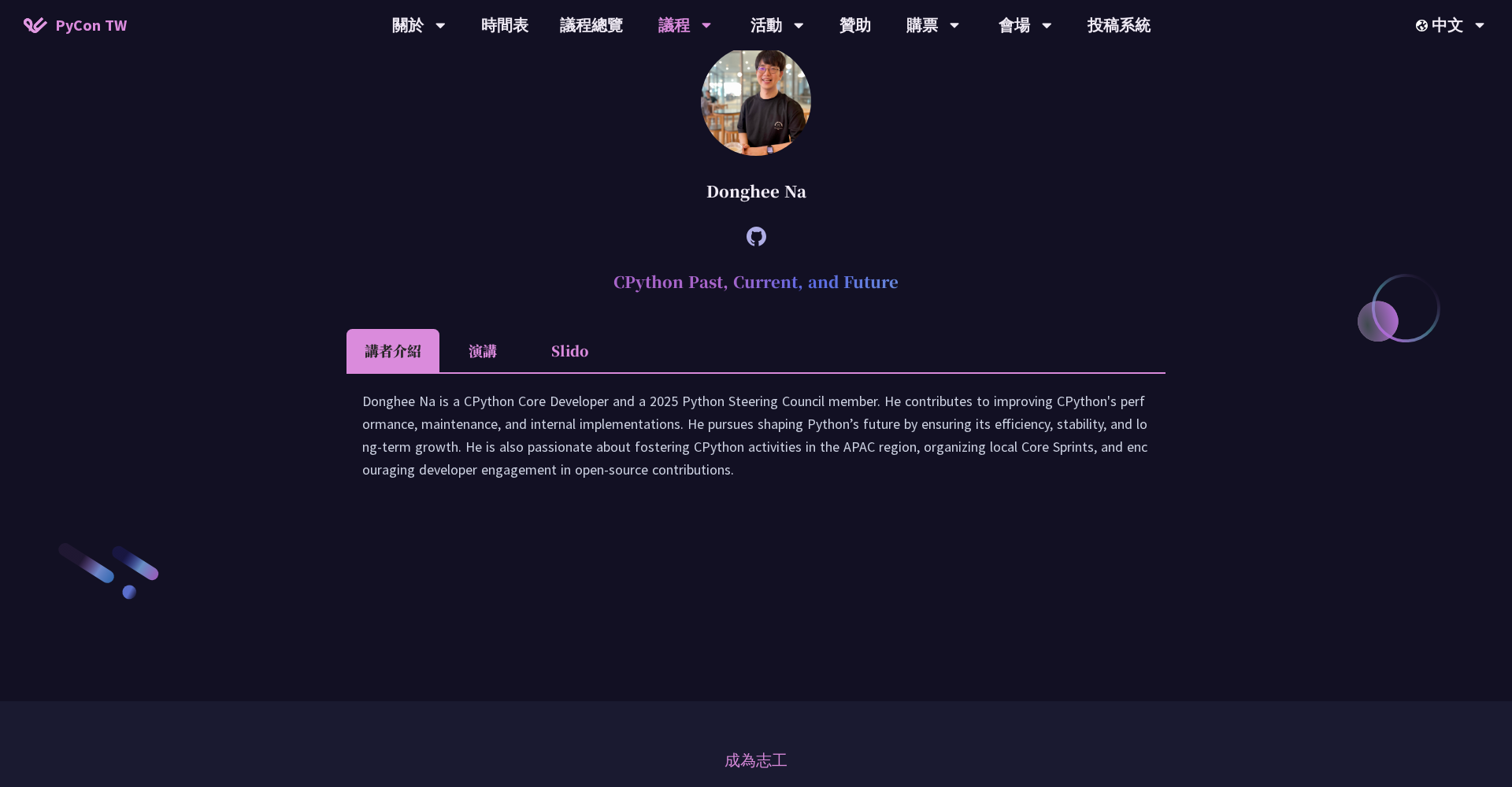
click at [756, 156] on img at bounding box center [756, 100] width 110 height 110
click at [601, 29] on link "議程總覽" at bounding box center [592, 25] width 95 height 51
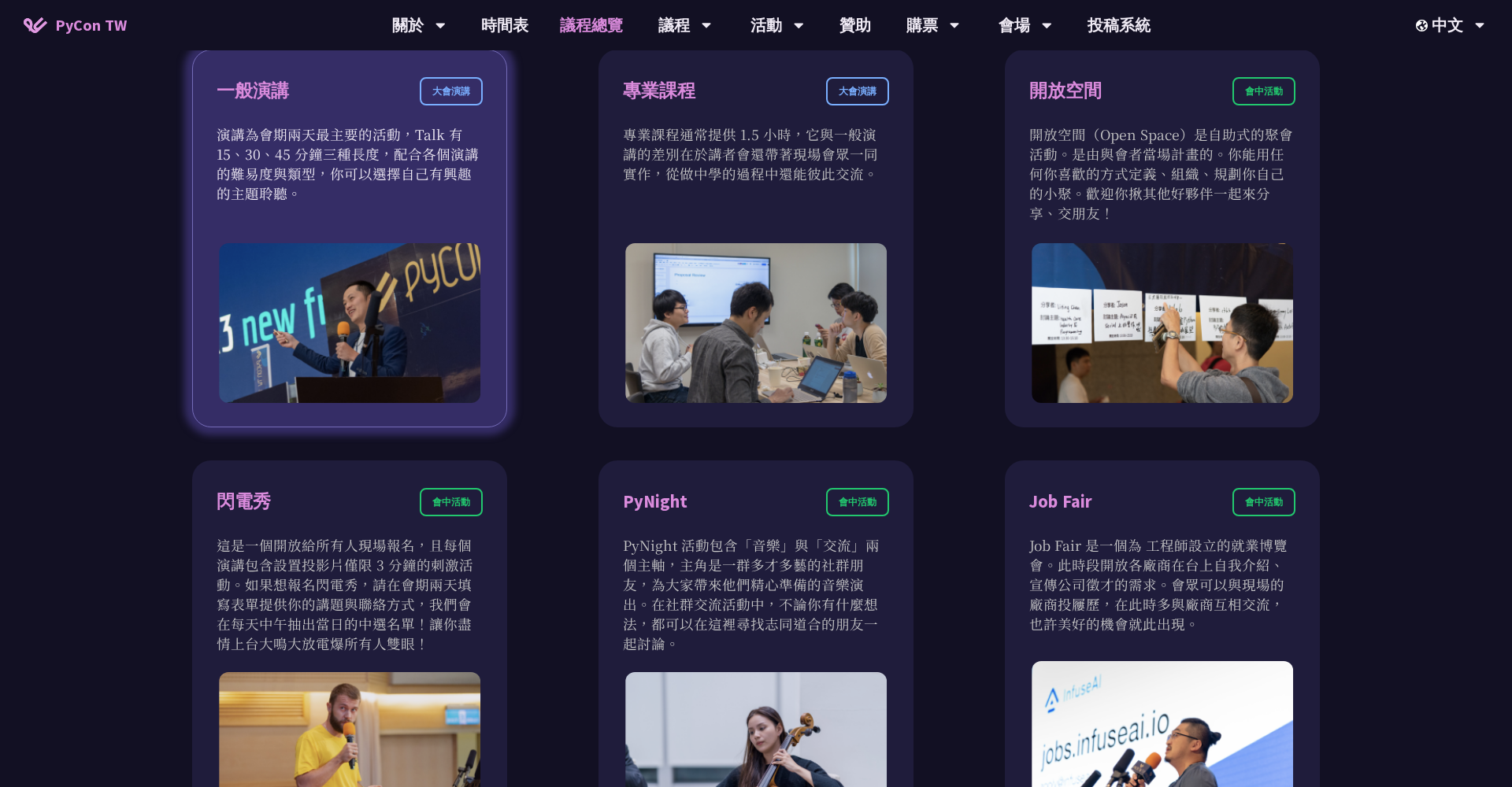
scroll to position [1236, 0]
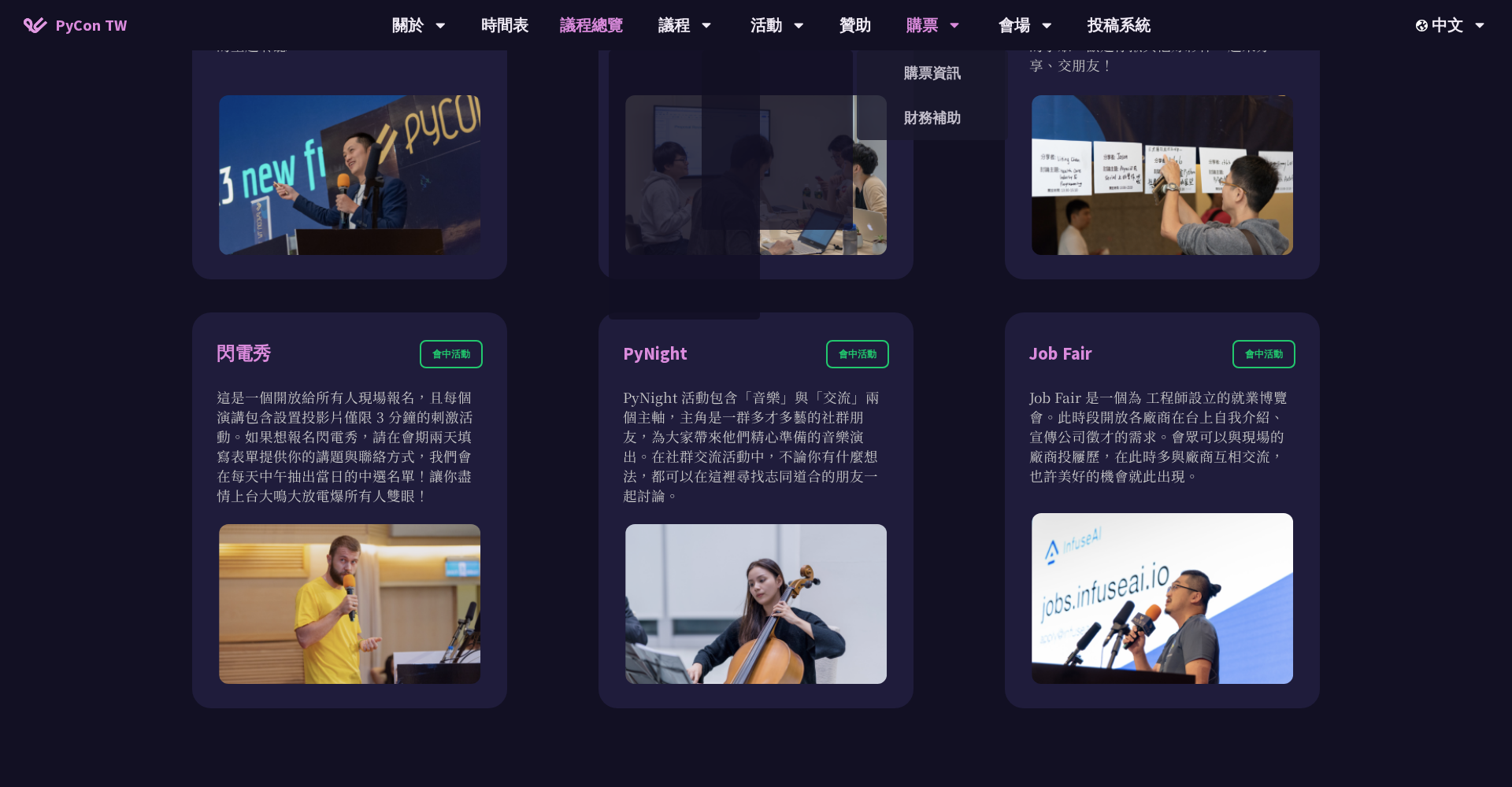
click at [446, 22] on div "購票" at bounding box center [419, 25] width 54 height 51
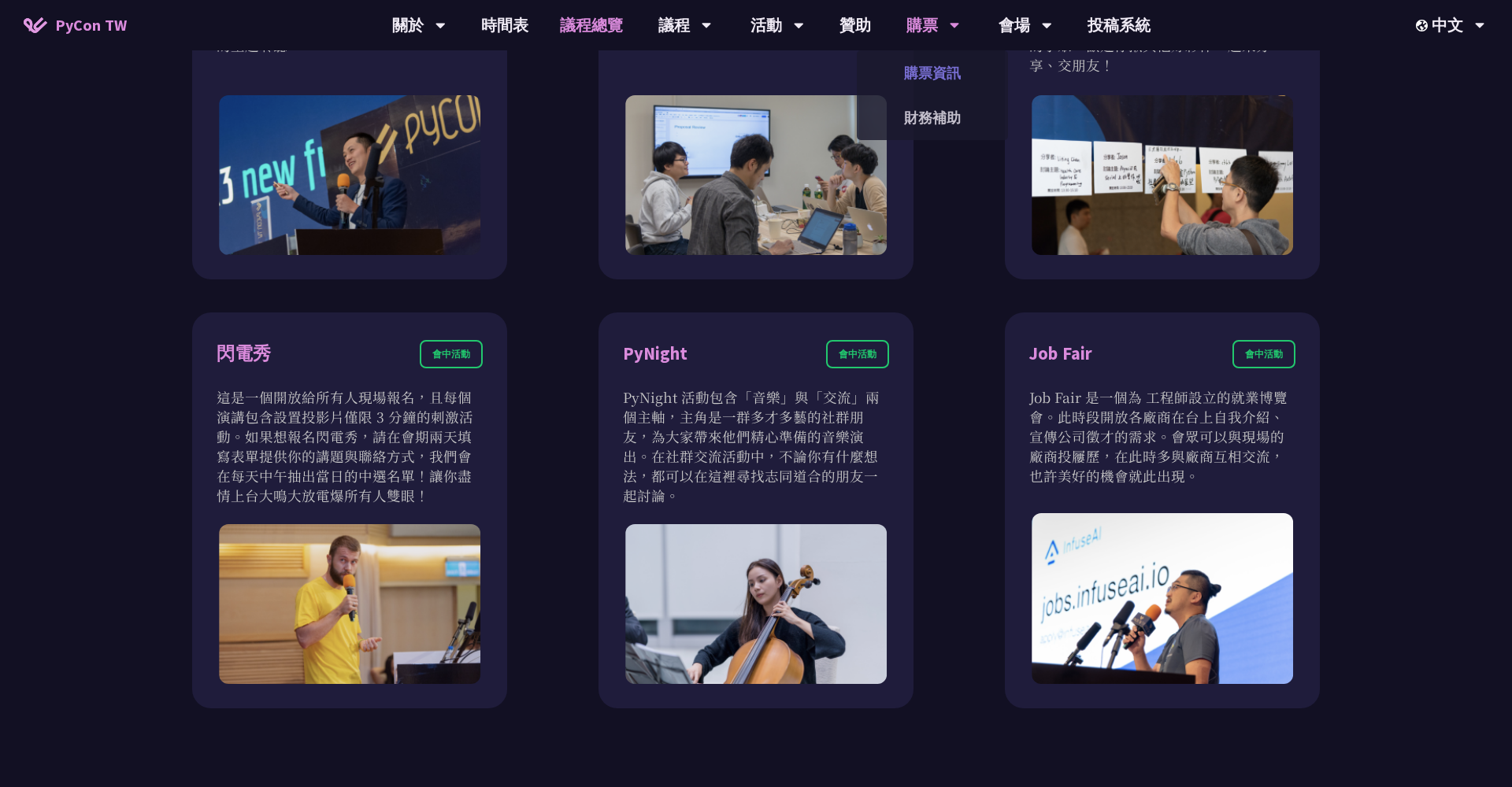
click at [918, 69] on link "購票資訊" at bounding box center [932, 73] width 151 height 37
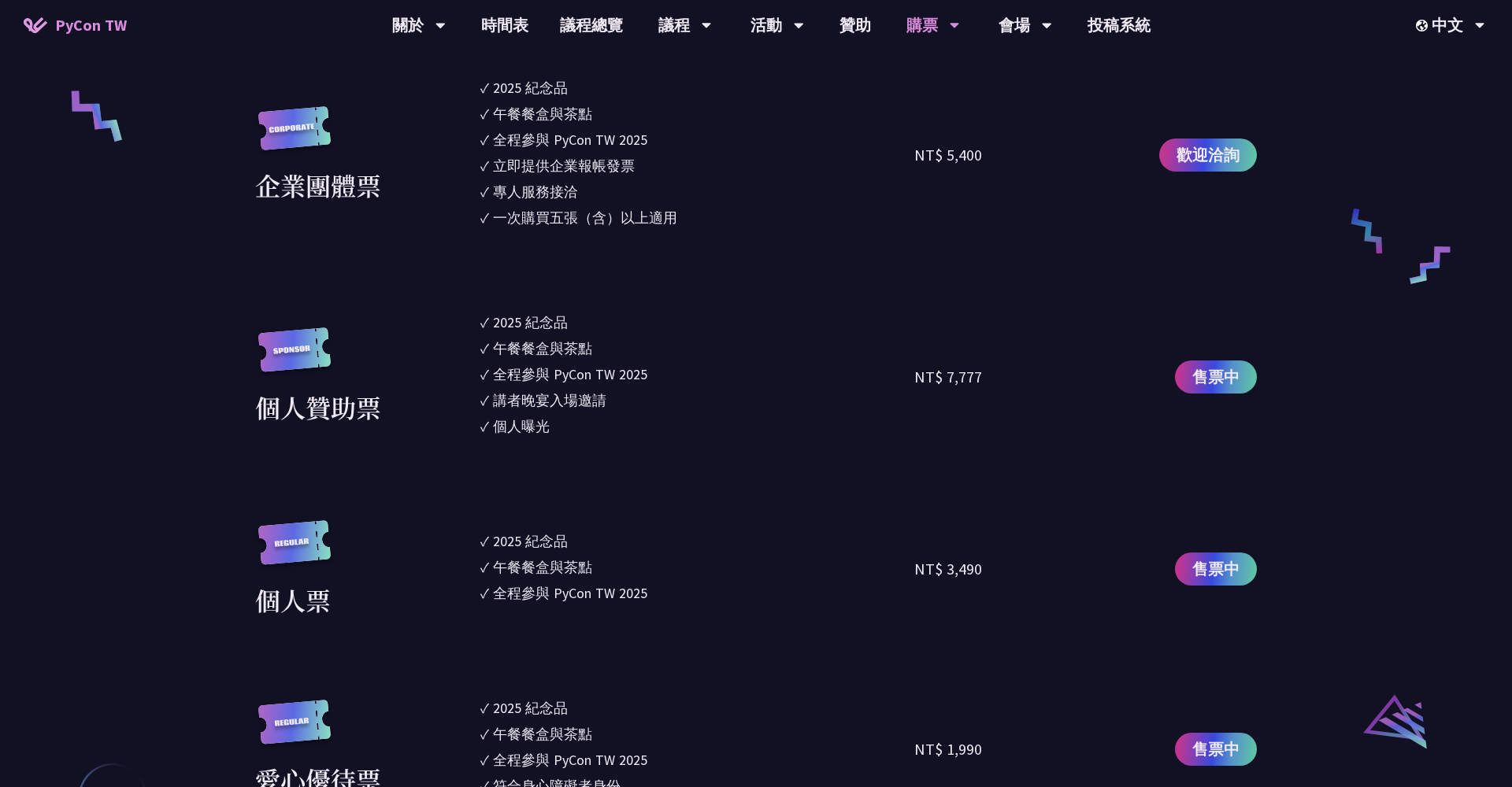
scroll to position [1285, 0]
